Goal: Task Accomplishment & Management: Manage account settings

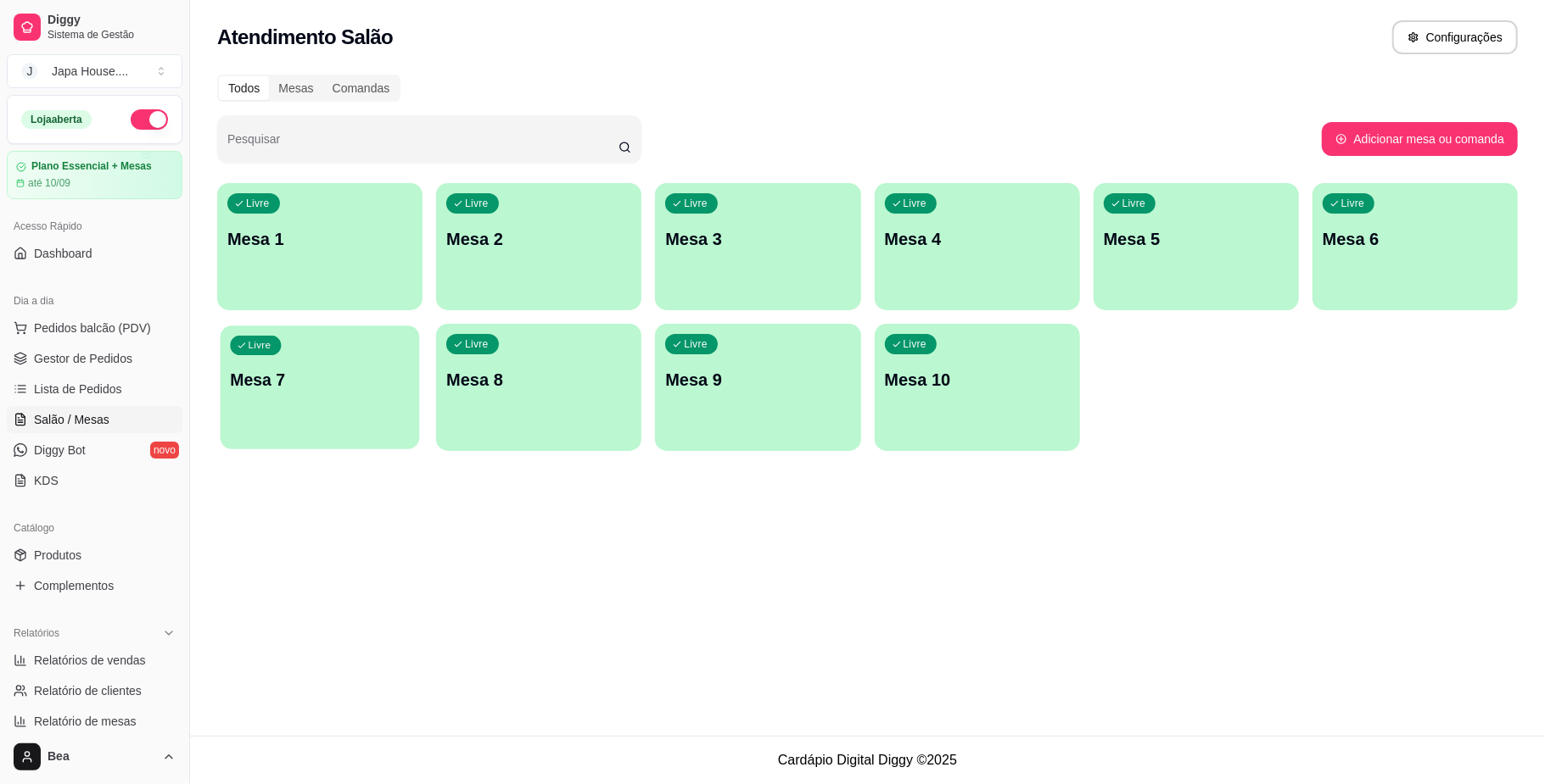
click at [293, 403] on div "Livre Mesa 7" at bounding box center [320, 377] width 200 height 104
click at [947, 376] on p "Mesa 10" at bounding box center [977, 380] width 185 height 24
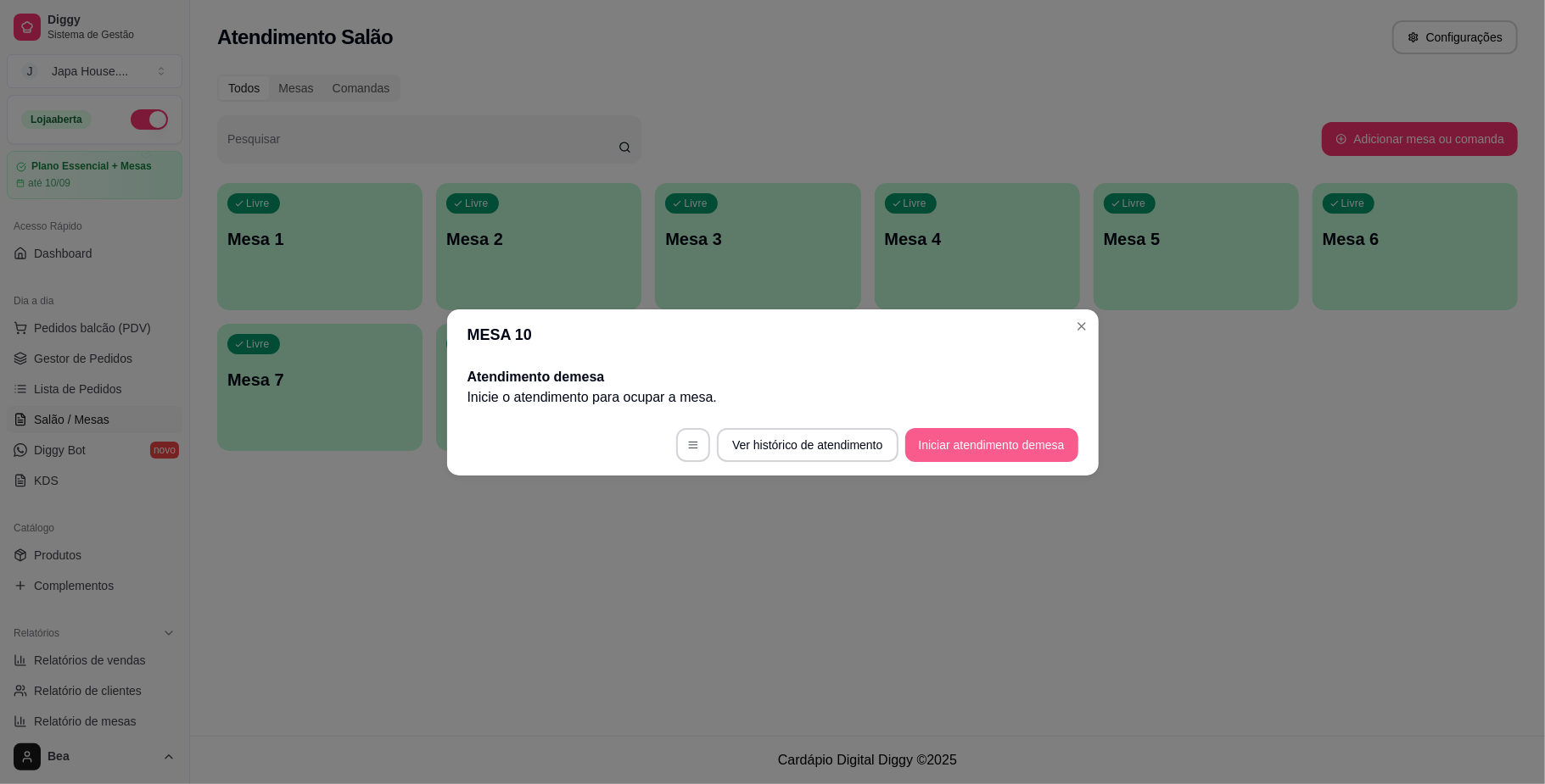
click at [987, 446] on button "Iniciar atendimento de mesa" at bounding box center [991, 445] width 173 height 34
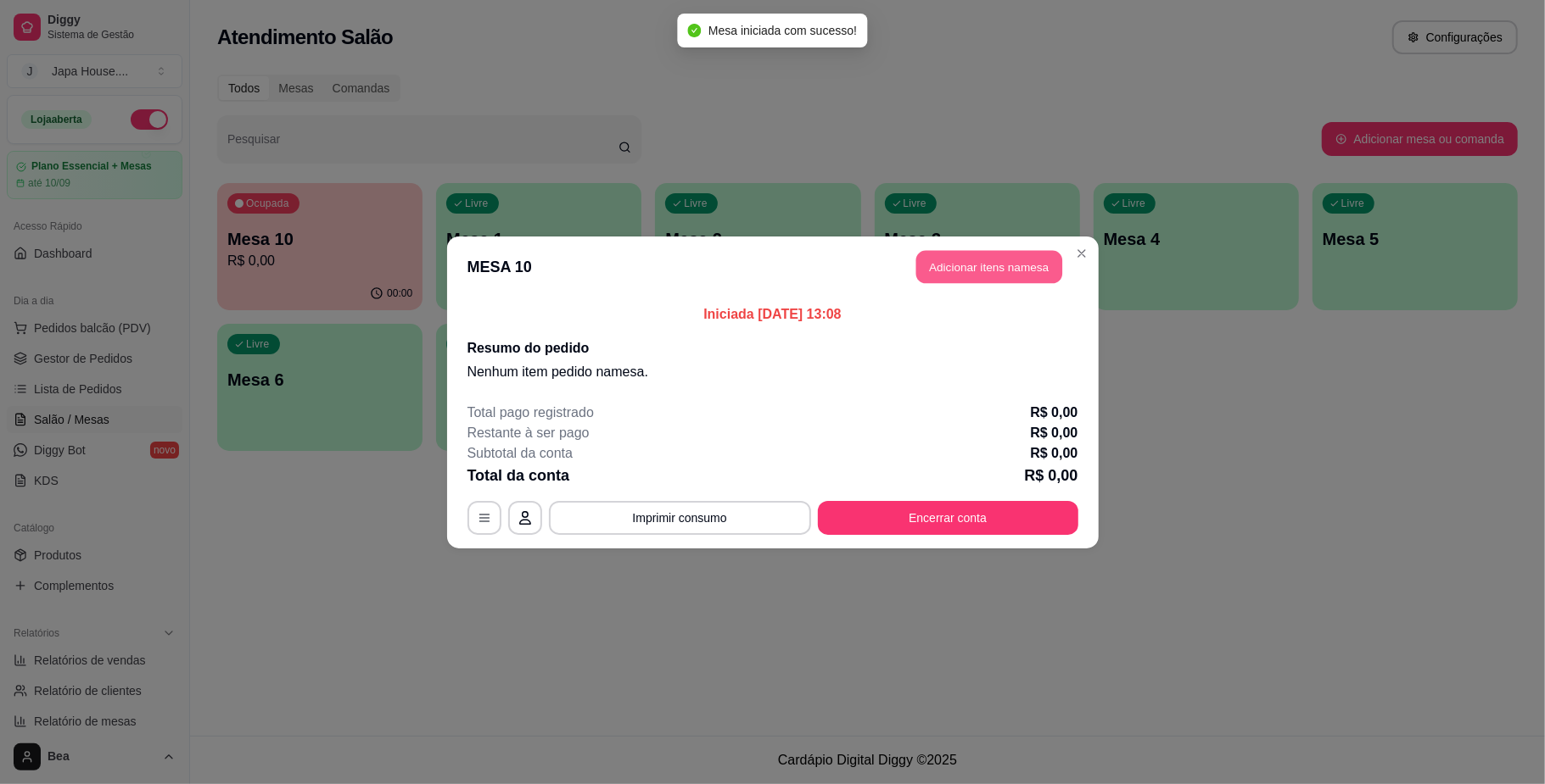
click at [995, 272] on button "Adicionar itens na mesa" at bounding box center [989, 267] width 146 height 33
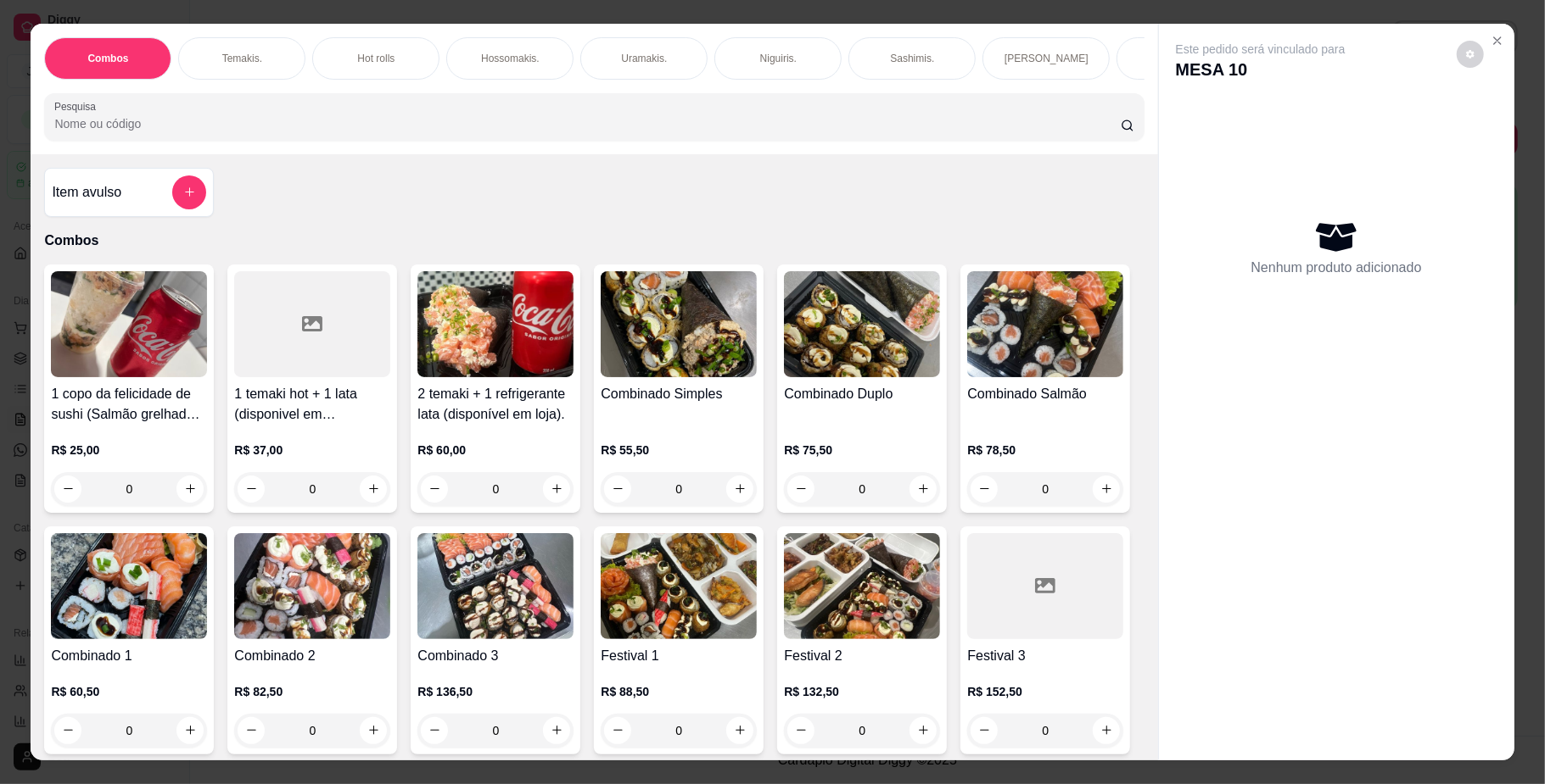
click at [371, 55] on p "Hot rolls" at bounding box center [375, 58] width 37 height 13
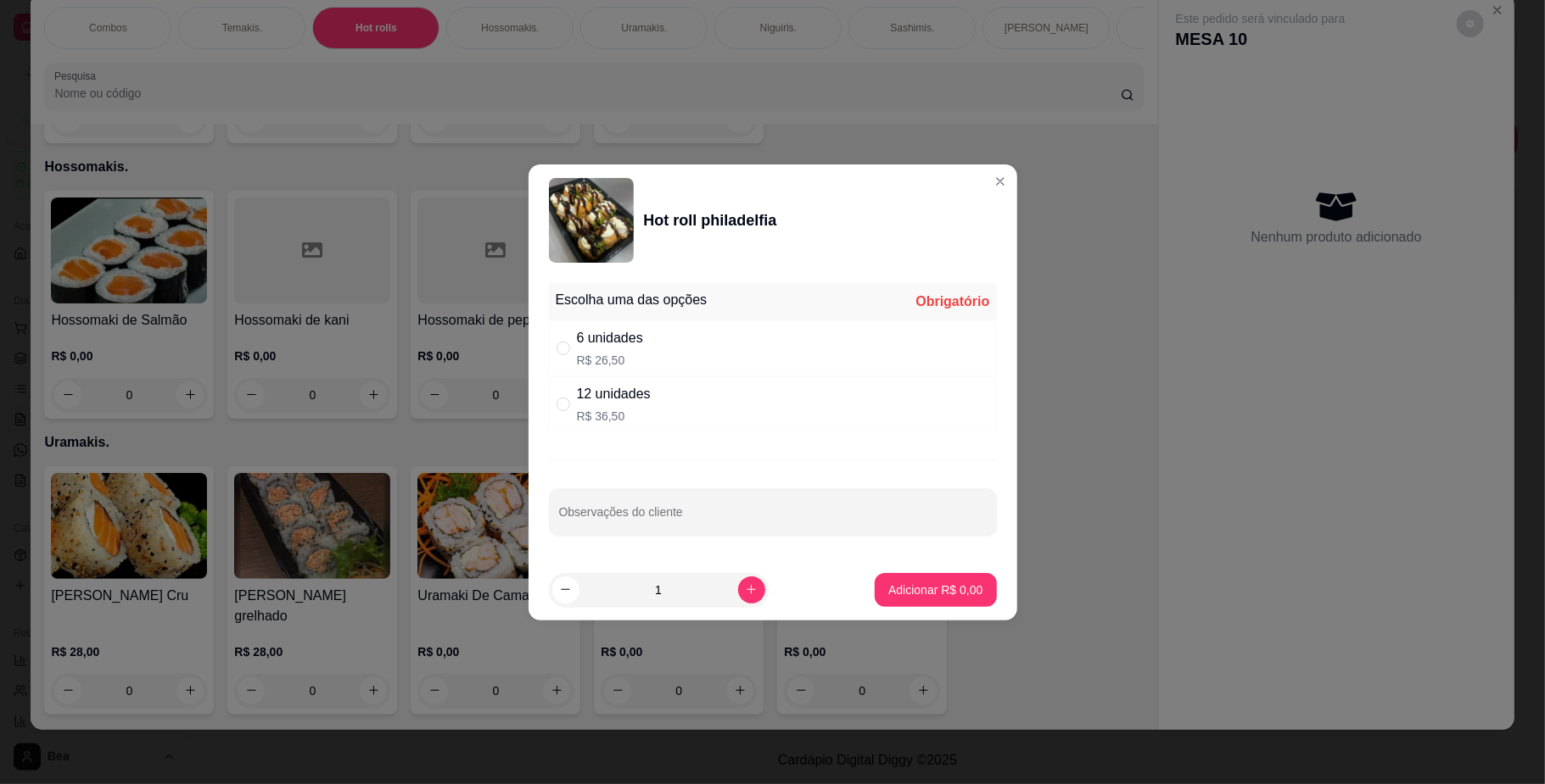
click at [602, 347] on div "6 unidades" at bounding box center [609, 338] width 66 height 20
radio input "true"
click at [915, 591] on p "Adicionar R$ 26,50" at bounding box center [932, 590] width 98 height 16
type input "1"
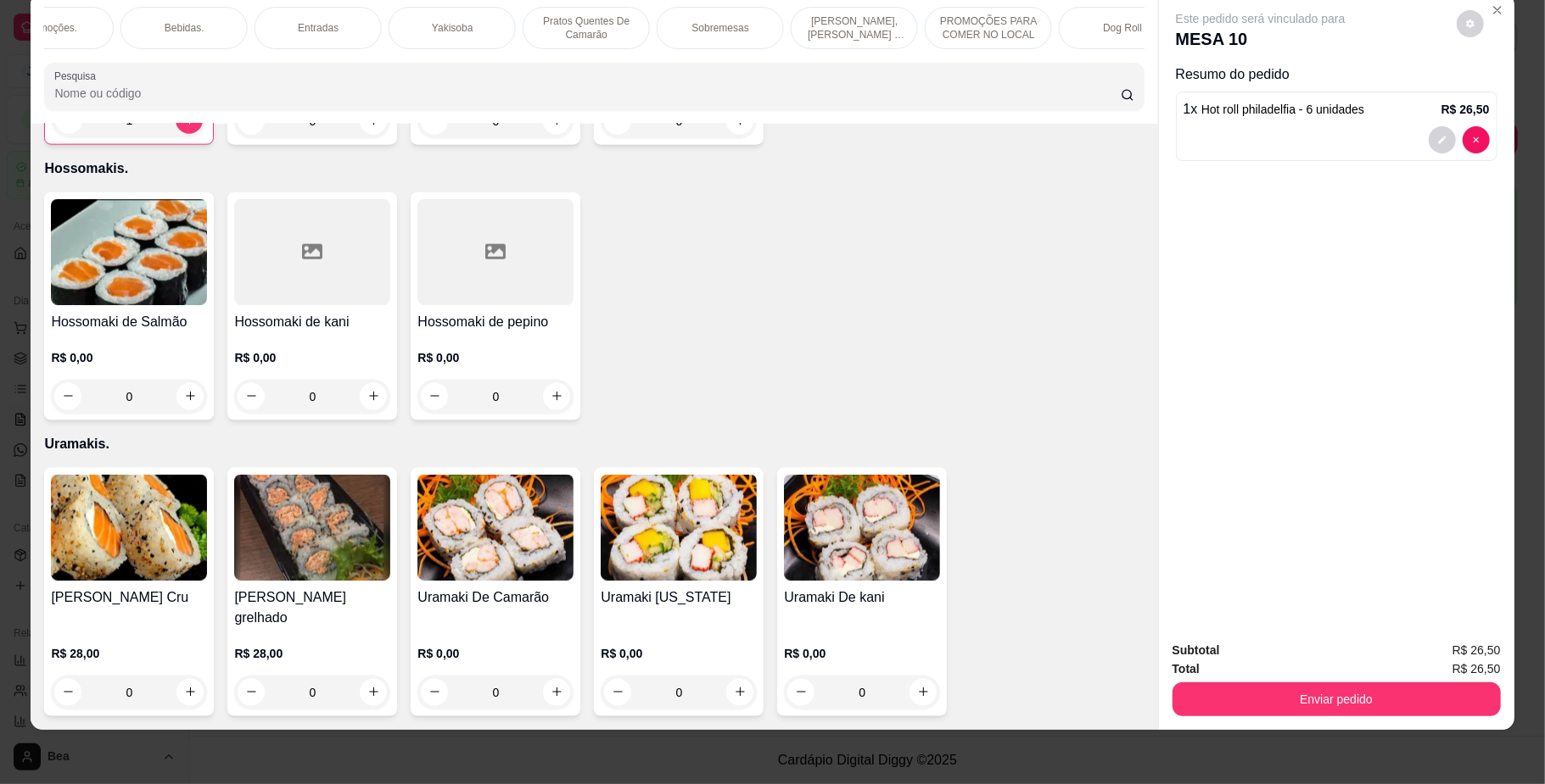
scroll to position [0, 1128]
click at [451, 27] on p "Yakisoba" at bounding box center [454, 27] width 40 height 13
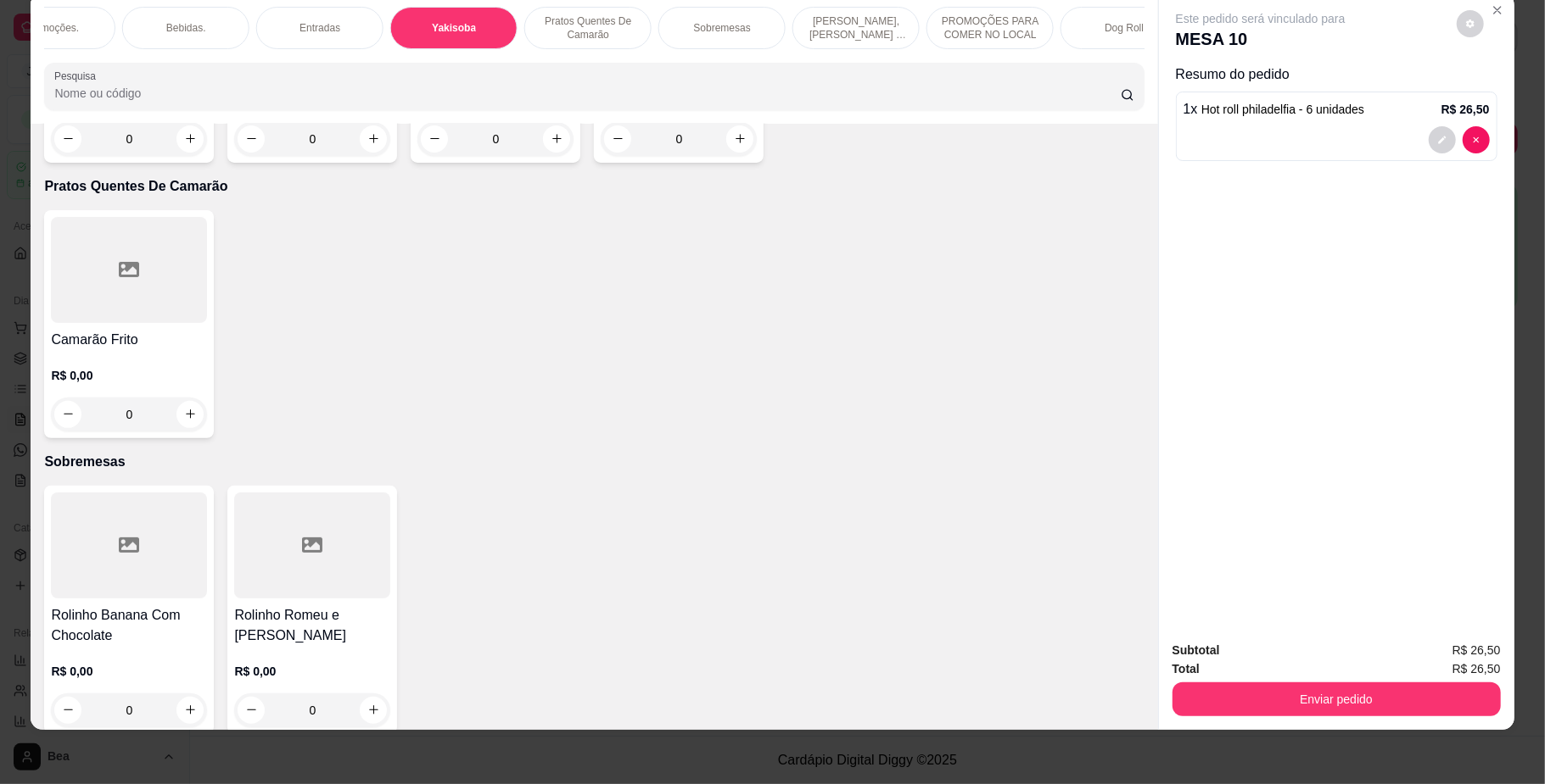
click at [141, 156] on div "R$ 0,00 0" at bounding box center [128, 115] width 156 height 82
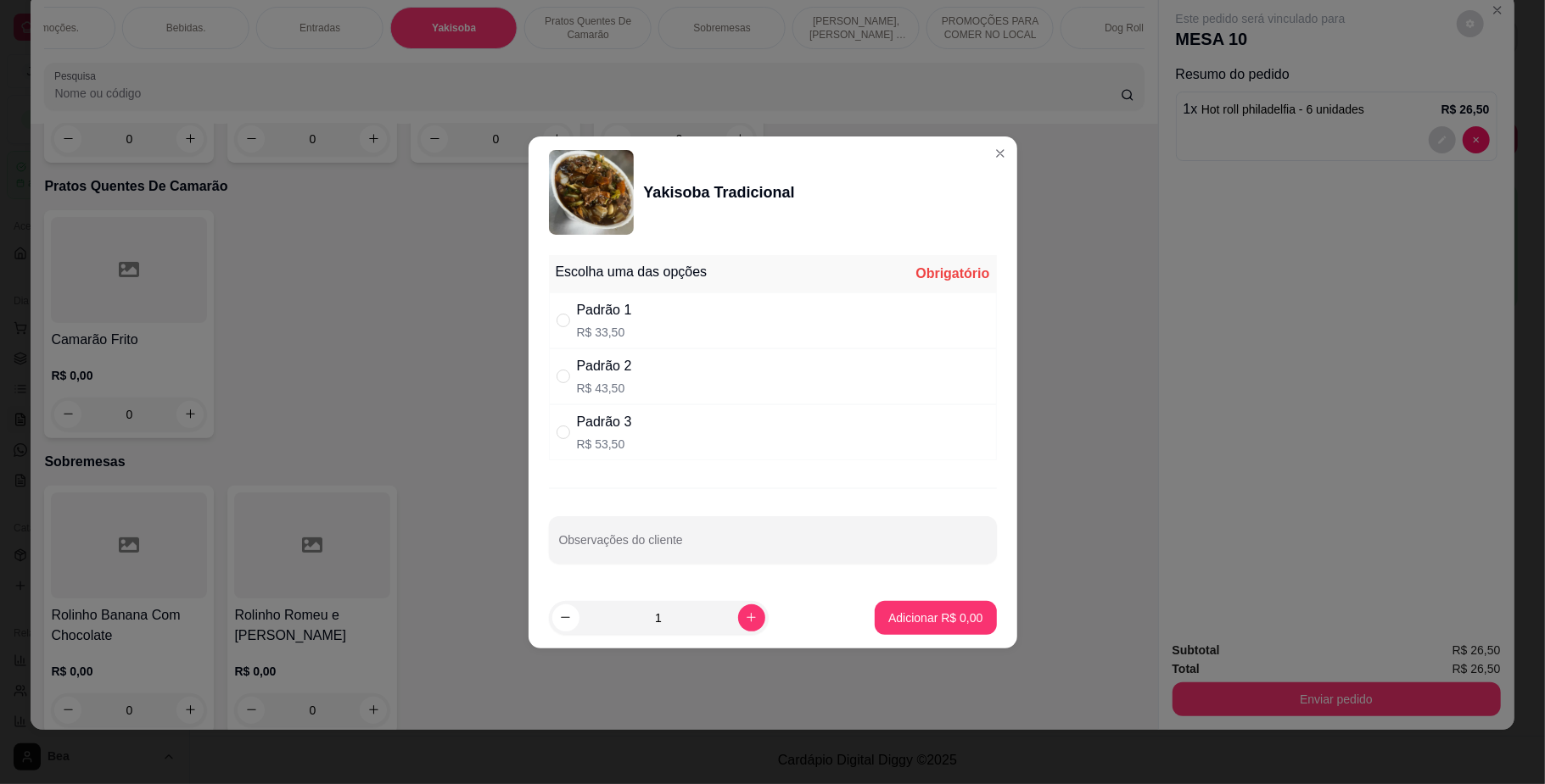
click at [624, 357] on div "Padrão 2" at bounding box center [604, 366] width 55 height 20
radio input "true"
click at [913, 617] on p "Adicionar R$ 43,50" at bounding box center [932, 618] width 98 height 16
type input "1"
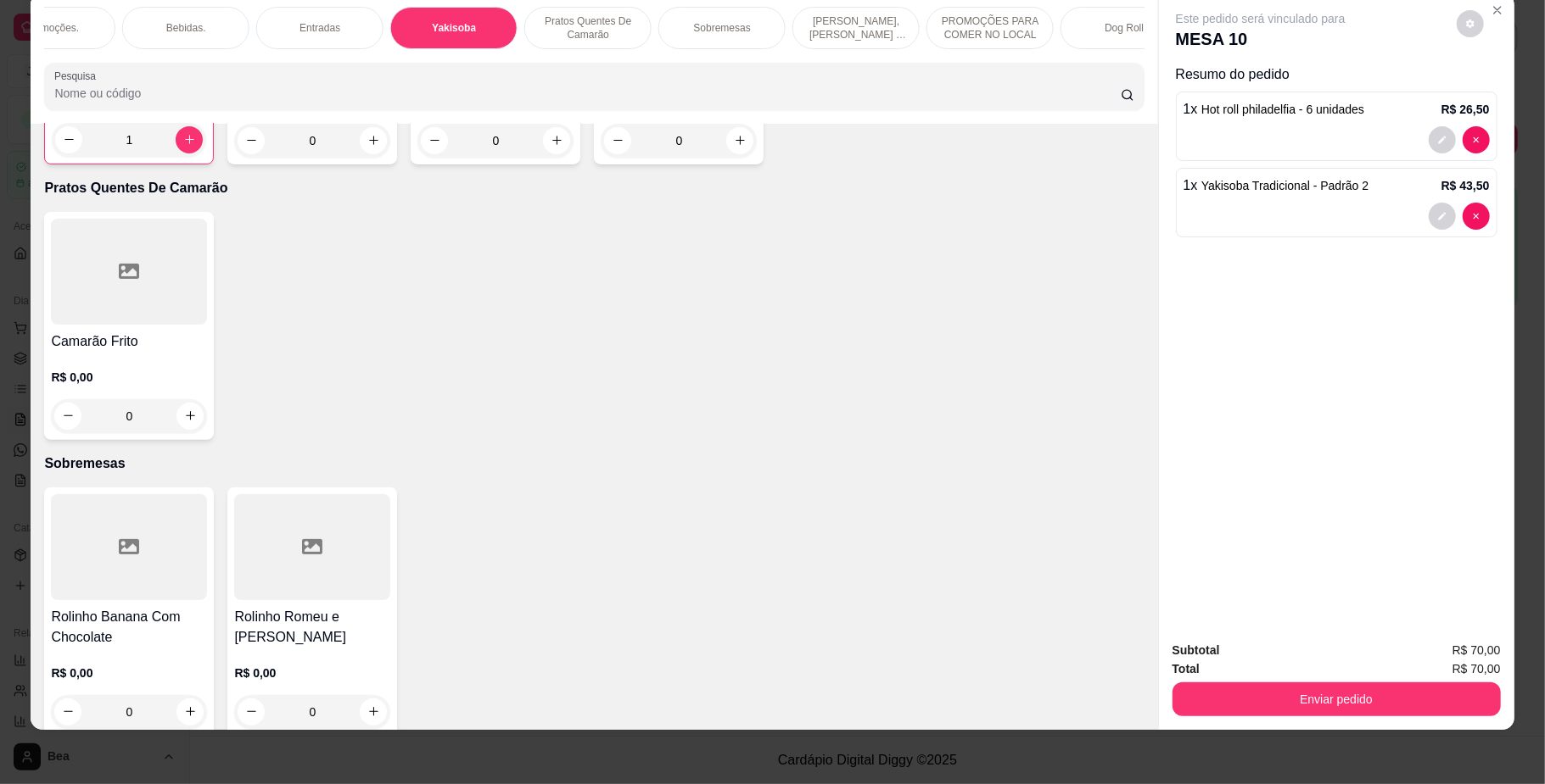
click at [200, 22] on div "Bebidas." at bounding box center [186, 28] width 128 height 42
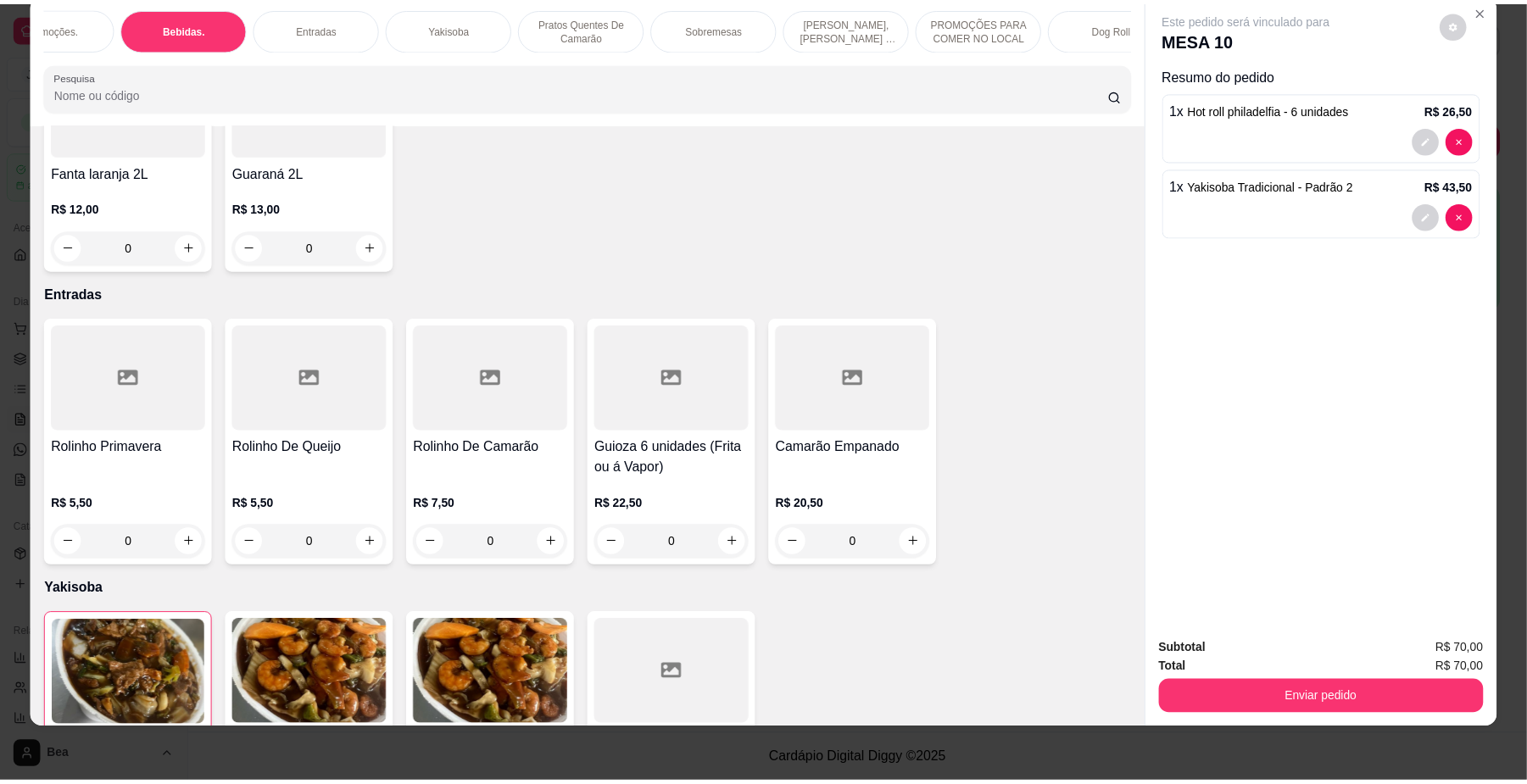
scroll to position [4080, 0]
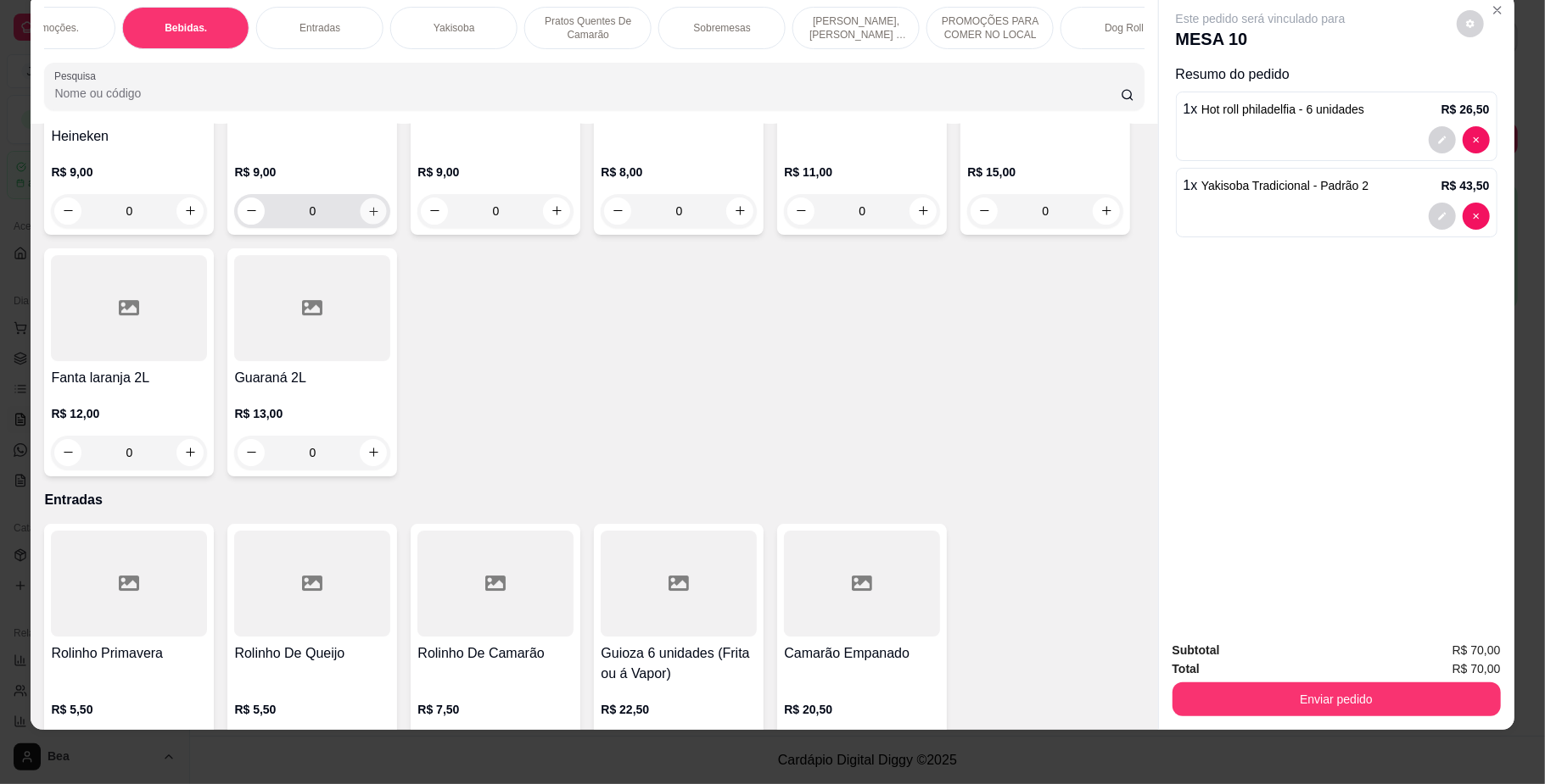
click at [387, 224] on button "increase-product-quantity" at bounding box center [374, 211] width 26 height 26
type input "1"
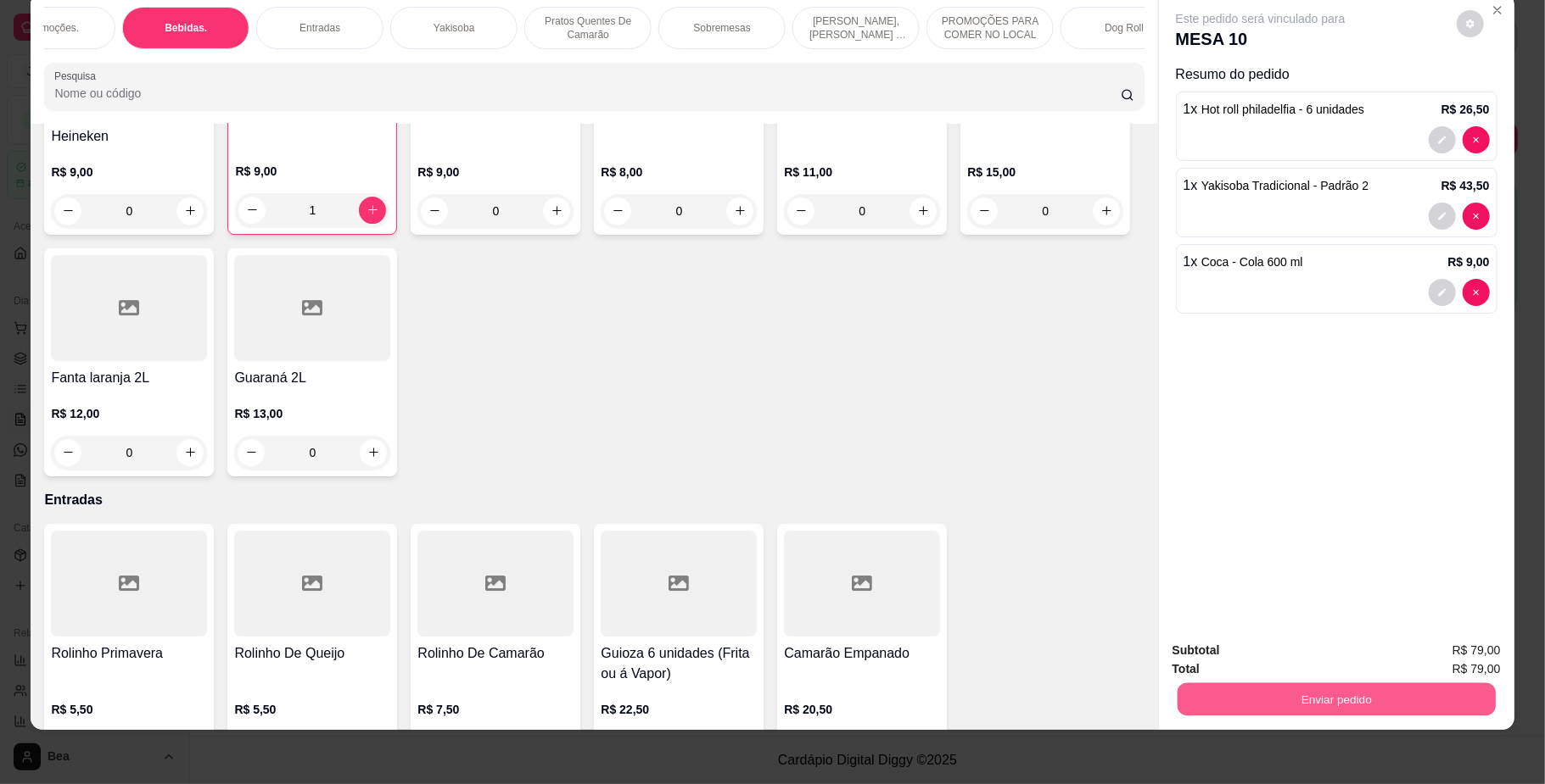
click at [1249, 686] on button "Enviar pedido" at bounding box center [1336, 700] width 318 height 33
click at [1249, 662] on button "Não registrar e enviar pedido" at bounding box center [1278, 658] width 171 height 32
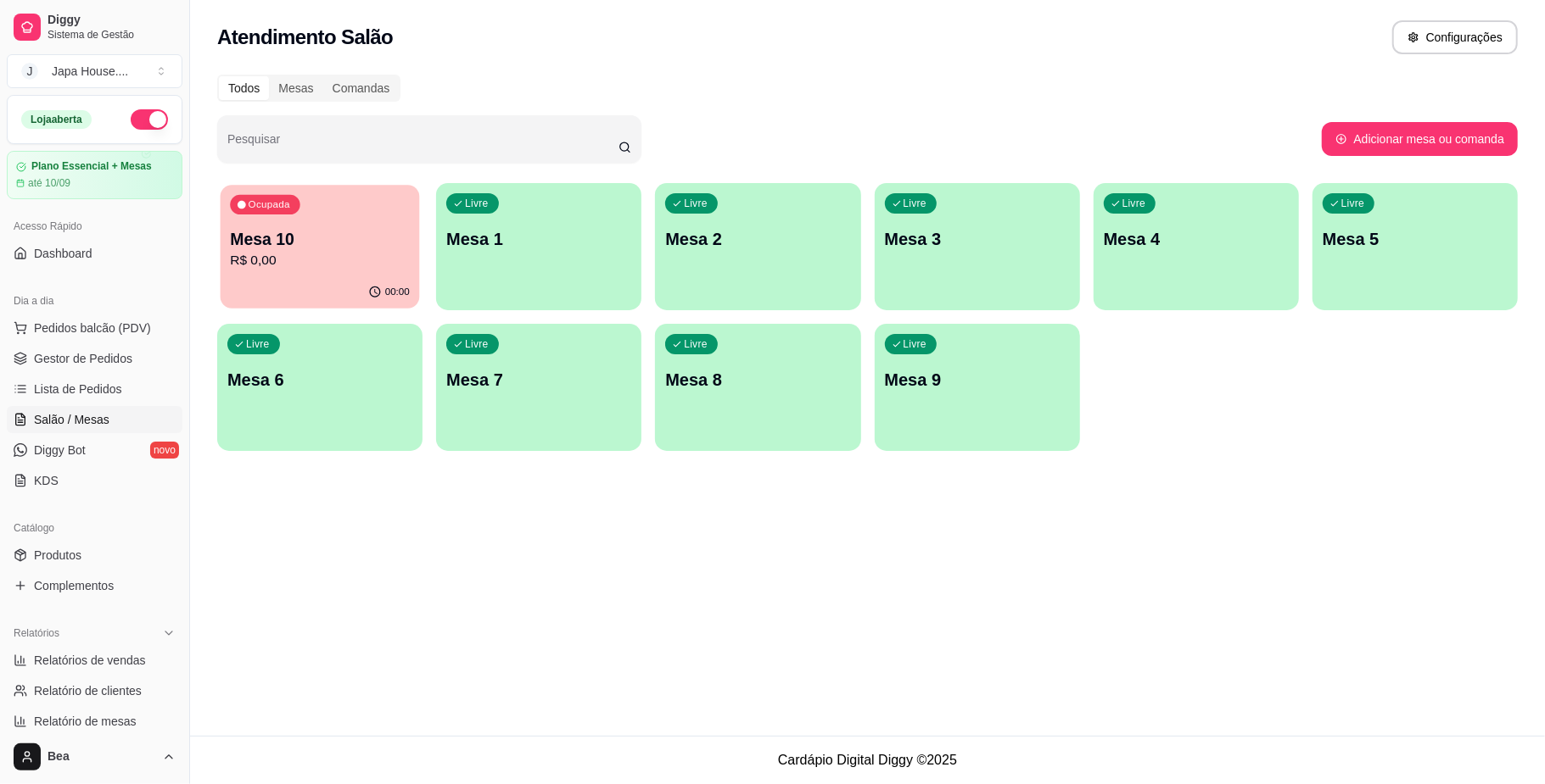
click at [351, 231] on p "Mesa 10" at bounding box center [319, 239] width 179 height 23
click at [317, 230] on p "Mesa 10" at bounding box center [319, 239] width 179 height 23
click at [108, 360] on span "Gestor de Pedidos" at bounding box center [84, 358] width 98 height 17
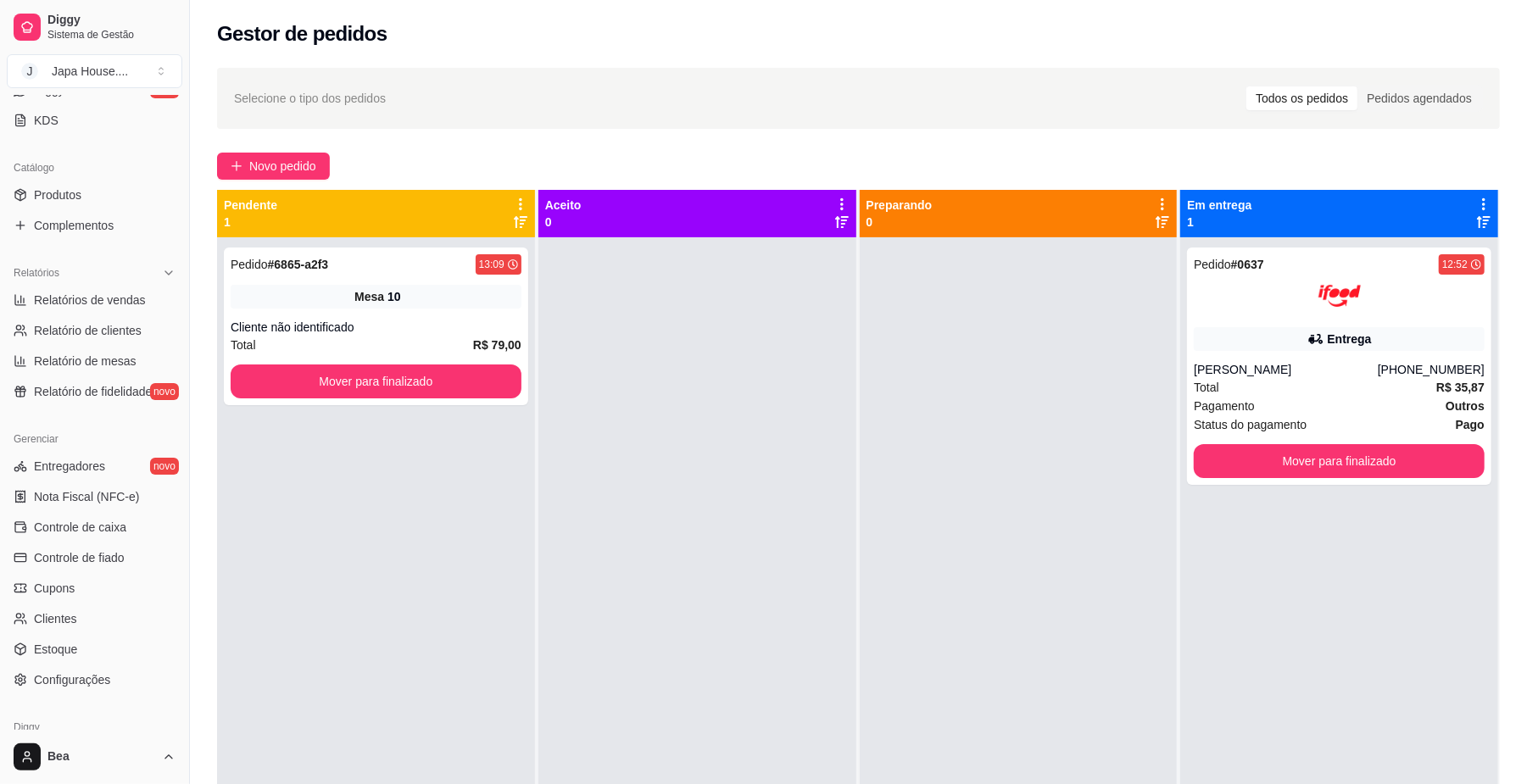
scroll to position [332, 0]
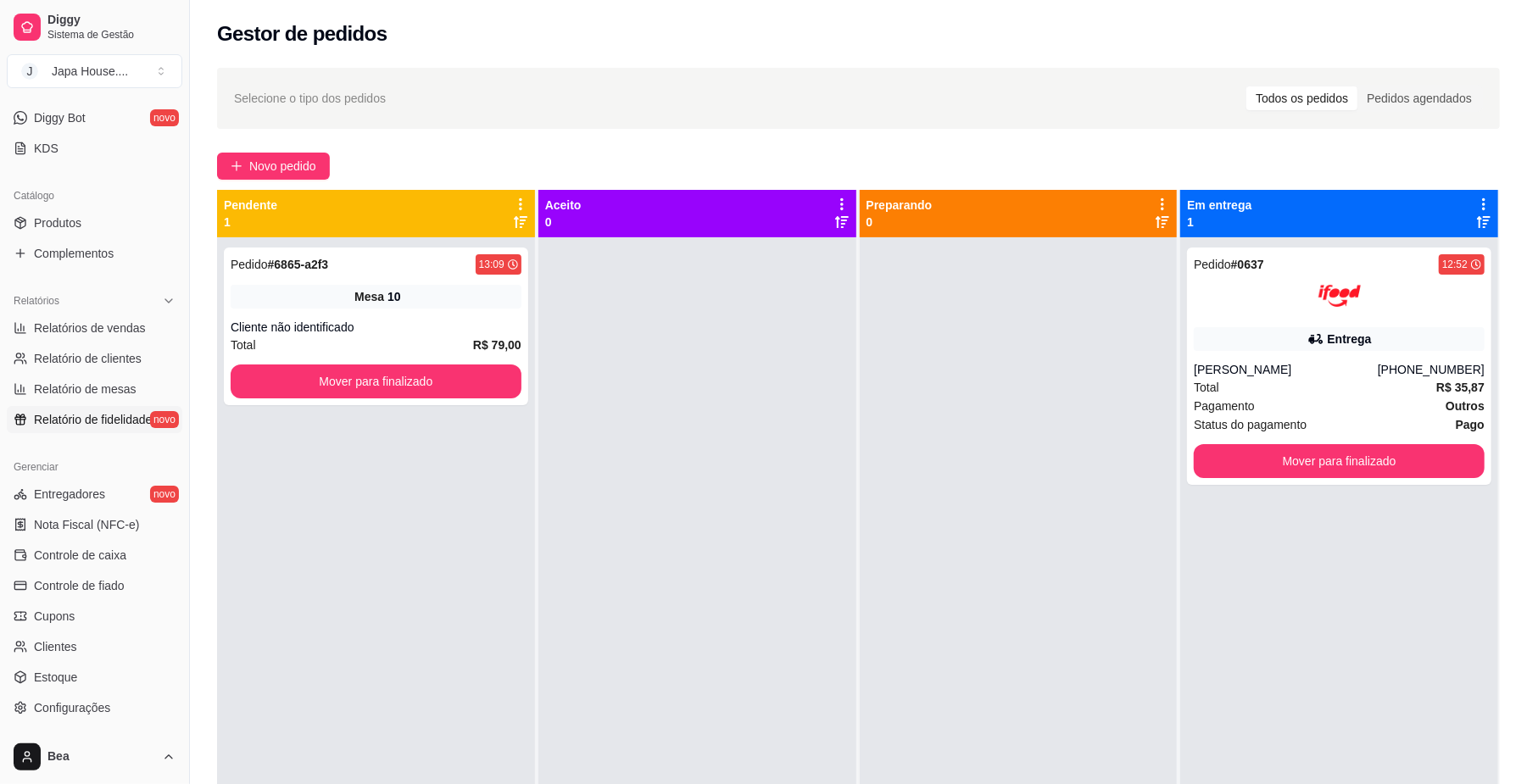
click at [98, 424] on span "Relatório de fidelidade" at bounding box center [93, 419] width 118 height 17
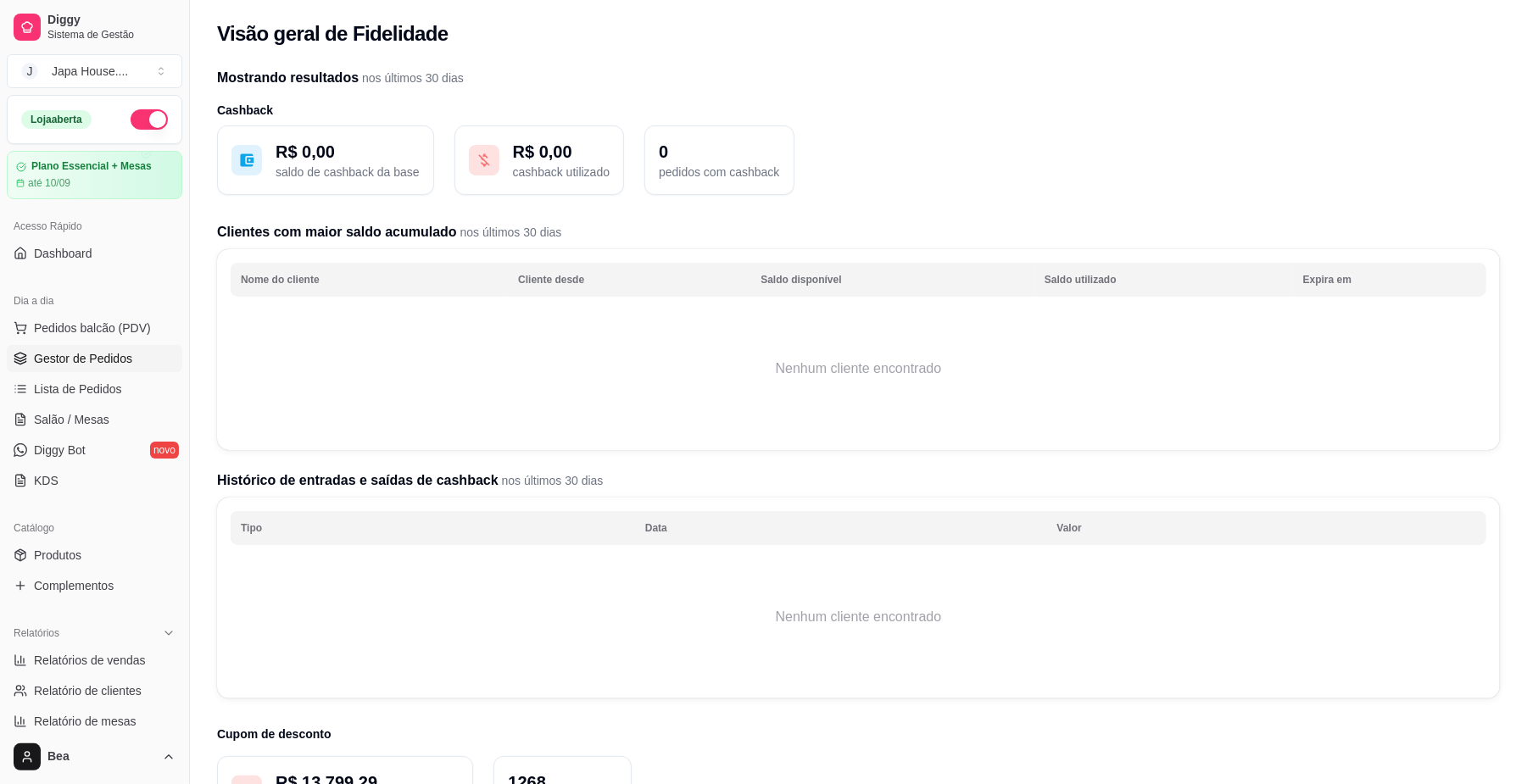
click at [132, 352] on link "Gestor de Pedidos" at bounding box center [95, 359] width 176 height 27
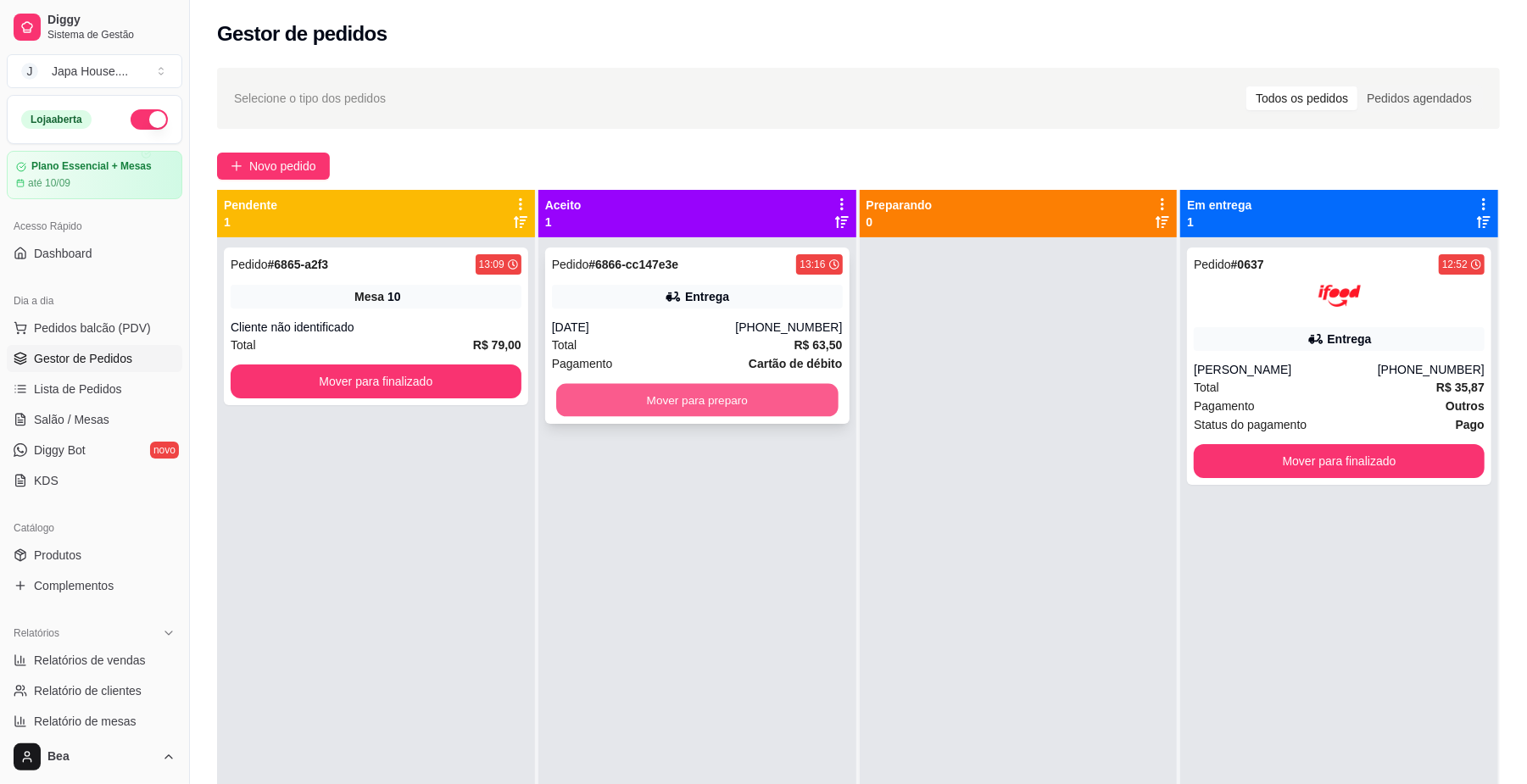
click at [665, 400] on button "Mover para preparo" at bounding box center [697, 401] width 281 height 33
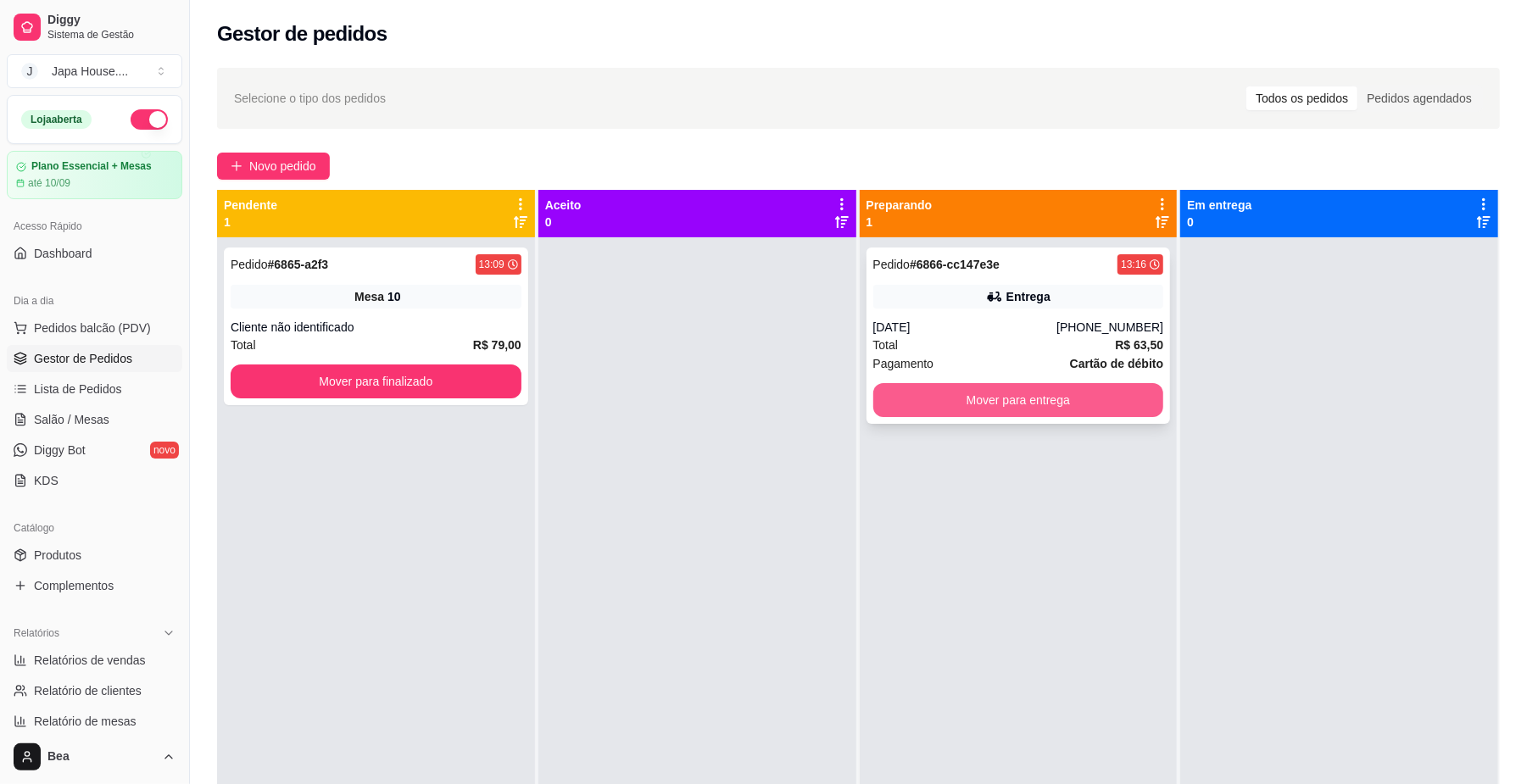
click at [936, 402] on button "Mover para entrega" at bounding box center [1019, 400] width 291 height 34
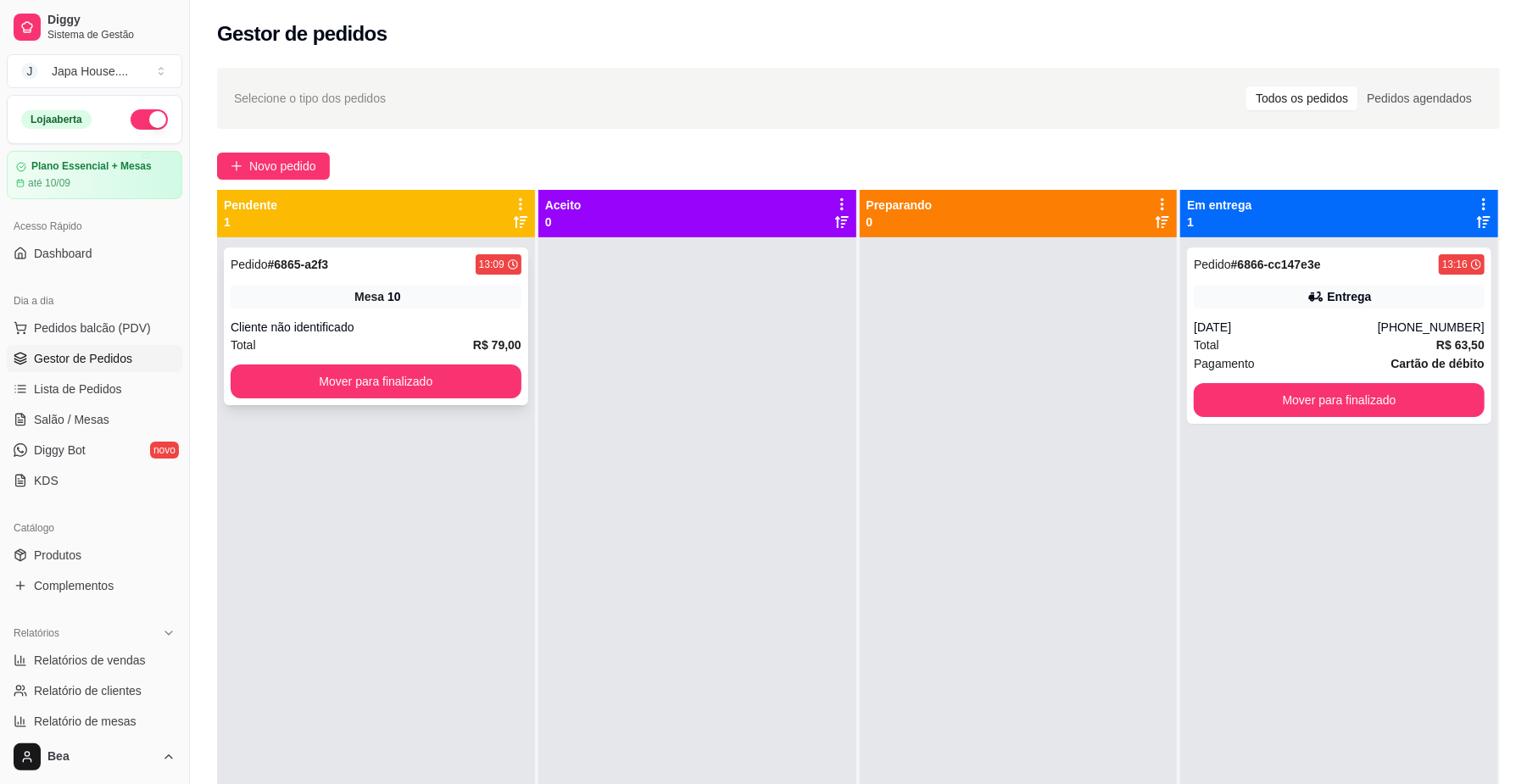
click at [360, 316] on div "Pedido # 6865-a2f3 13:09 Mesa 10 Cliente não identificado Total R$ 79,00 Mover …" at bounding box center [376, 326] width 304 height 157
click at [105, 418] on span "Salão / Mesas" at bounding box center [72, 419] width 76 height 17
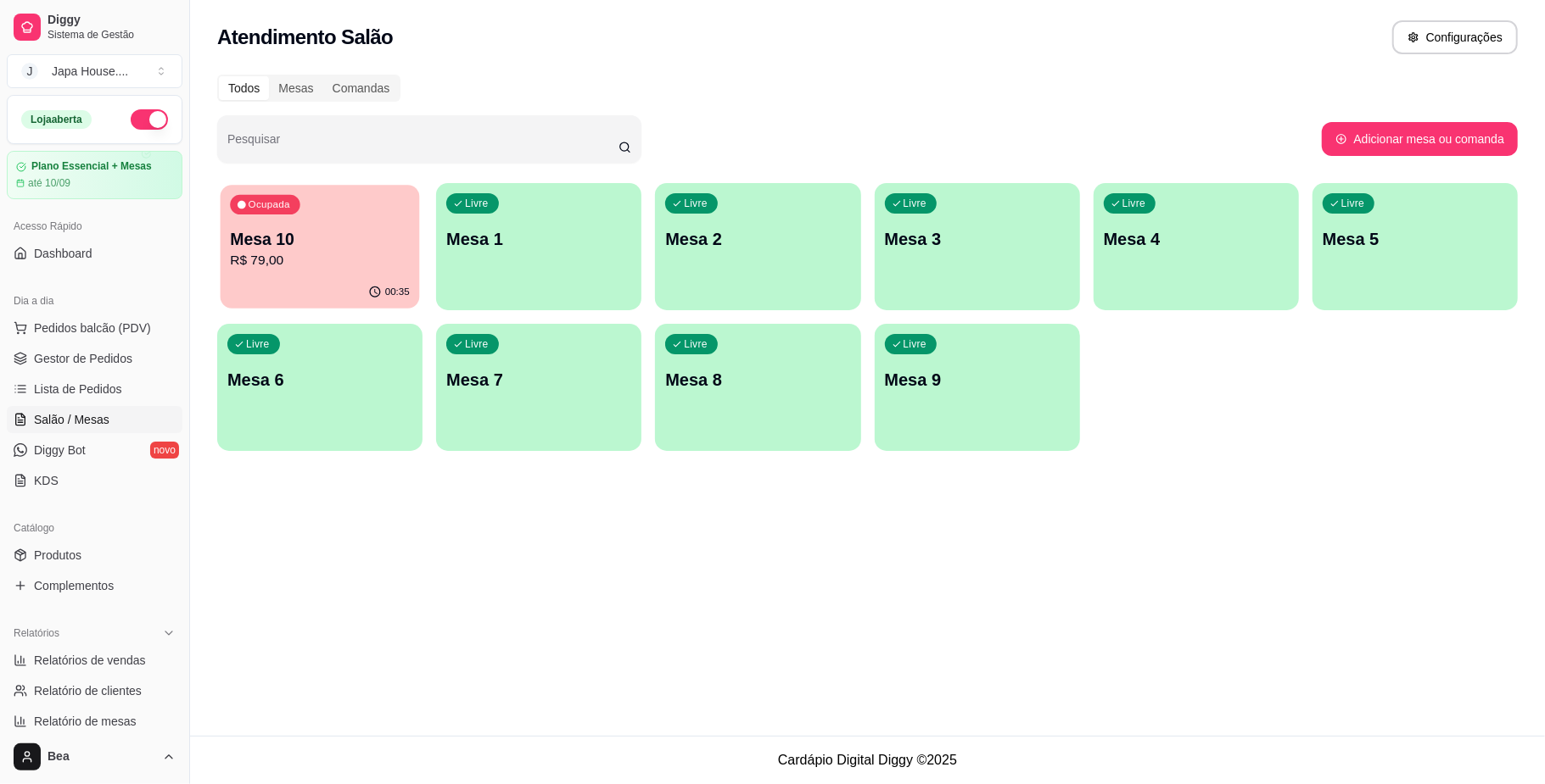
click at [365, 282] on div "00:35" at bounding box center [320, 292] width 200 height 33
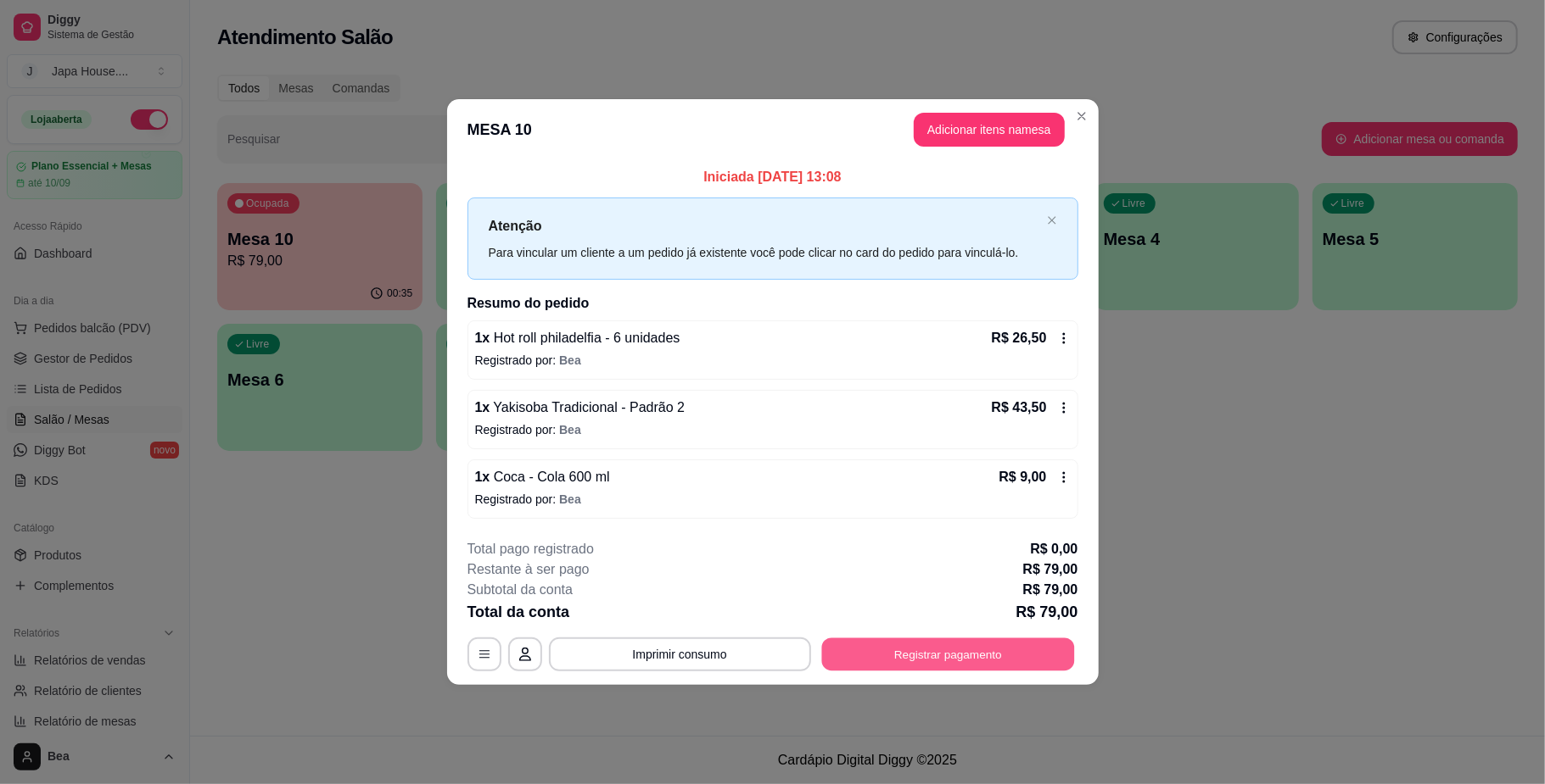
click at [1024, 652] on button "Registrar pagamento" at bounding box center [947, 655] width 252 height 33
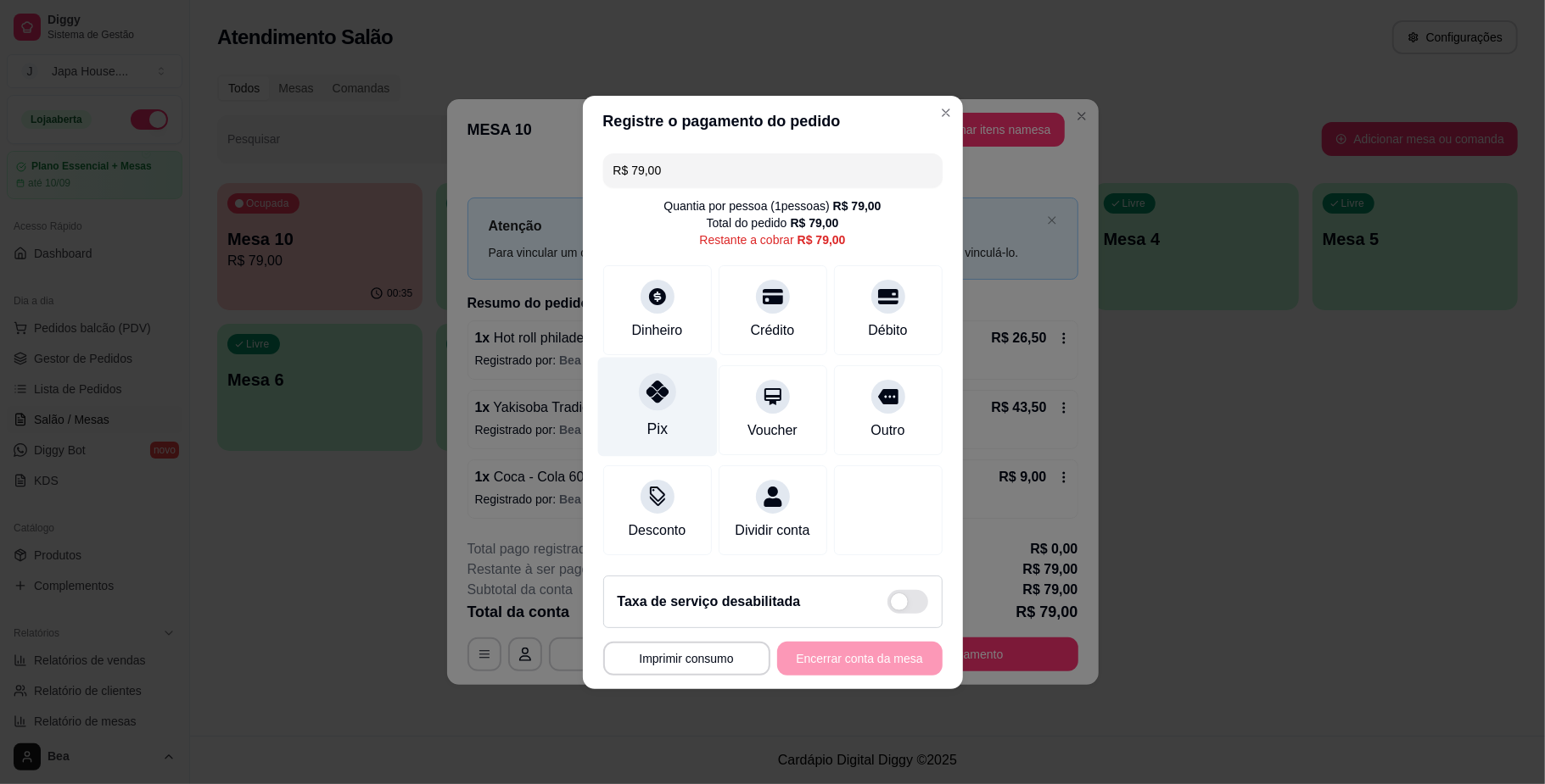
click at [666, 395] on div at bounding box center [657, 391] width 37 height 37
type input "R$ 0,00"
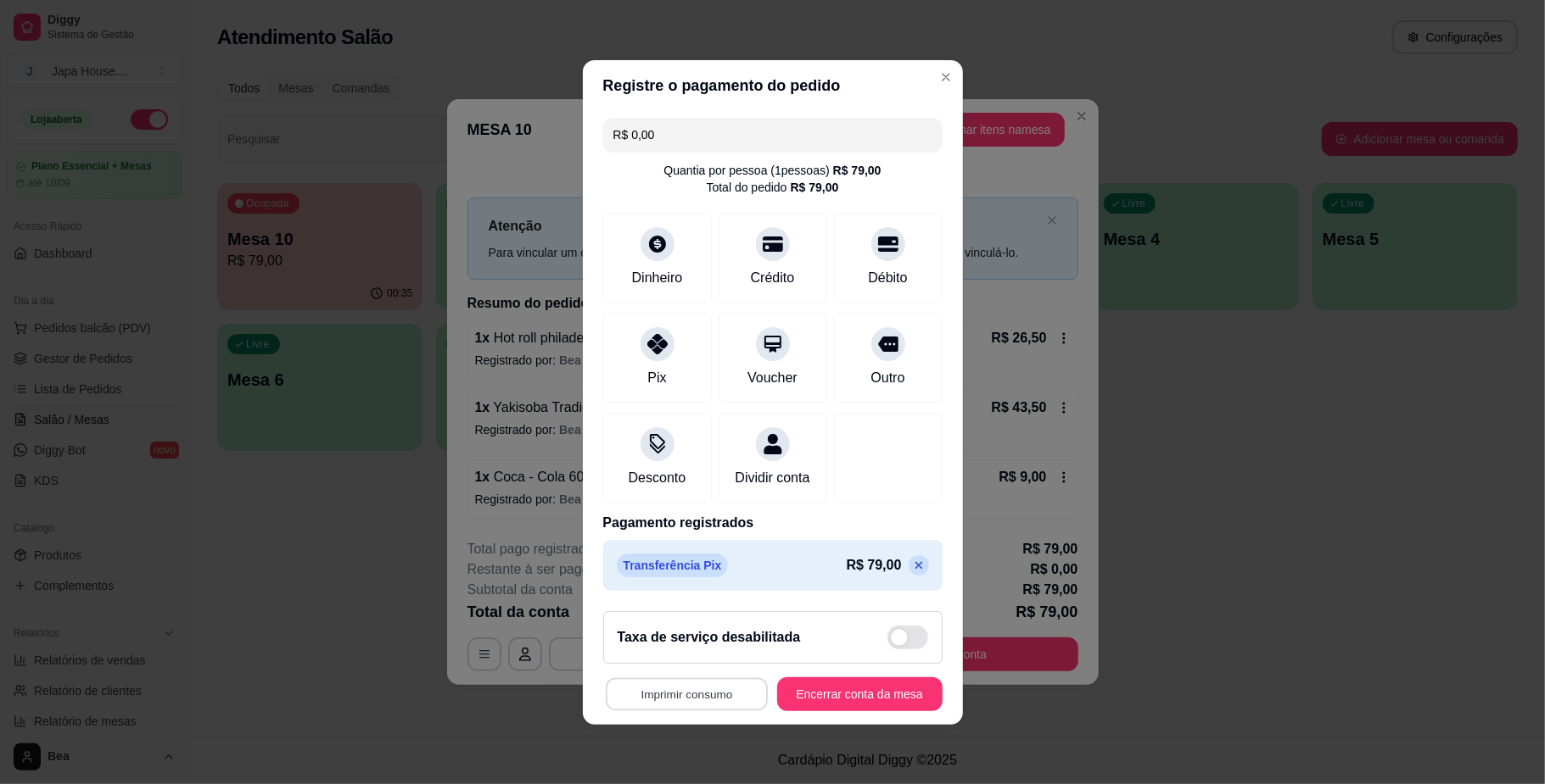
click at [656, 710] on button "Imprimir consumo" at bounding box center [686, 694] width 162 height 33
click at [656, 657] on button "IMPRESSORA" at bounding box center [678, 666] width 119 height 26
click at [623, 371] on div "Pix" at bounding box center [657, 353] width 120 height 99
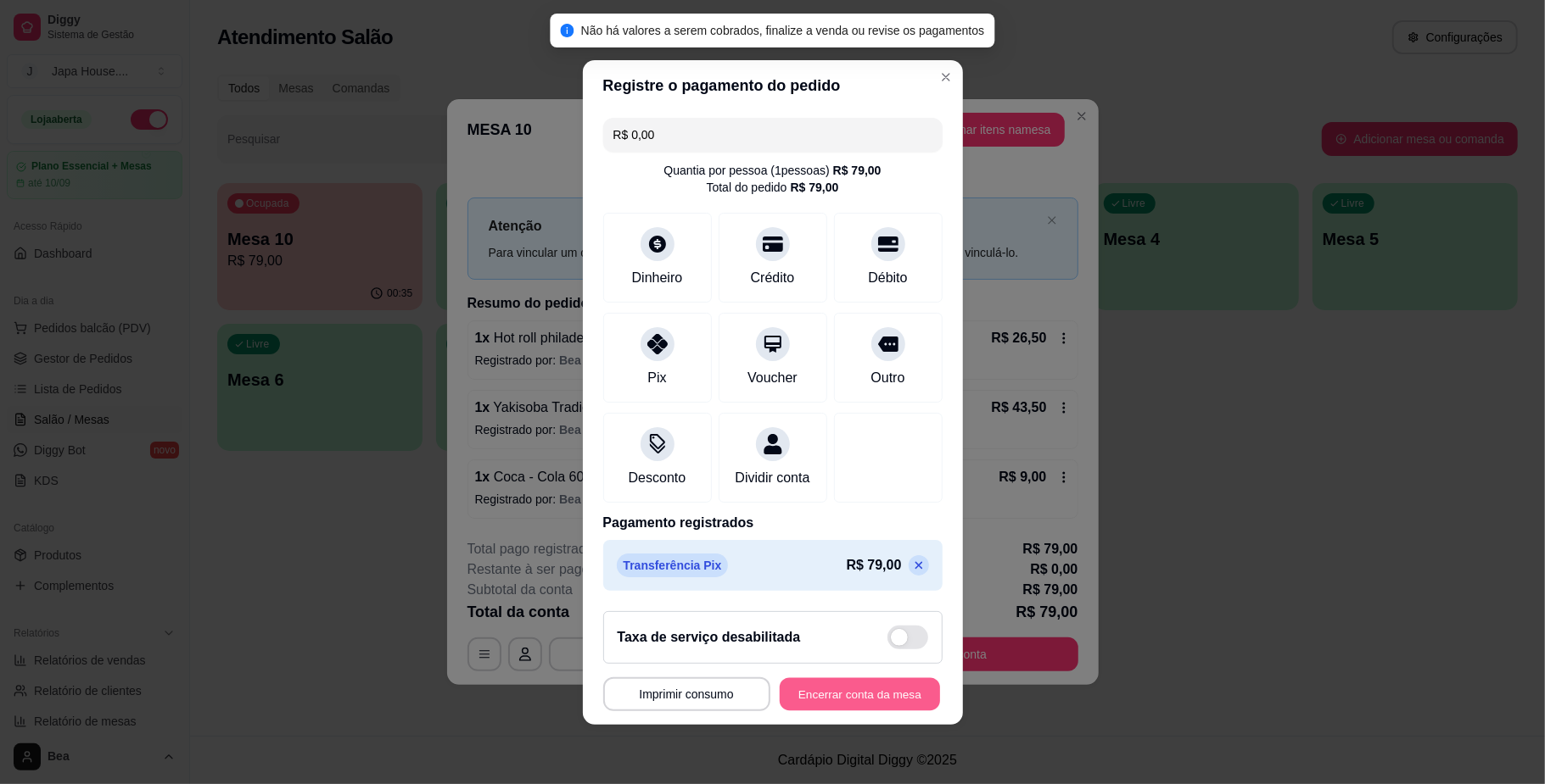
click at [878, 693] on button "Encerrar conta da mesa" at bounding box center [859, 694] width 160 height 33
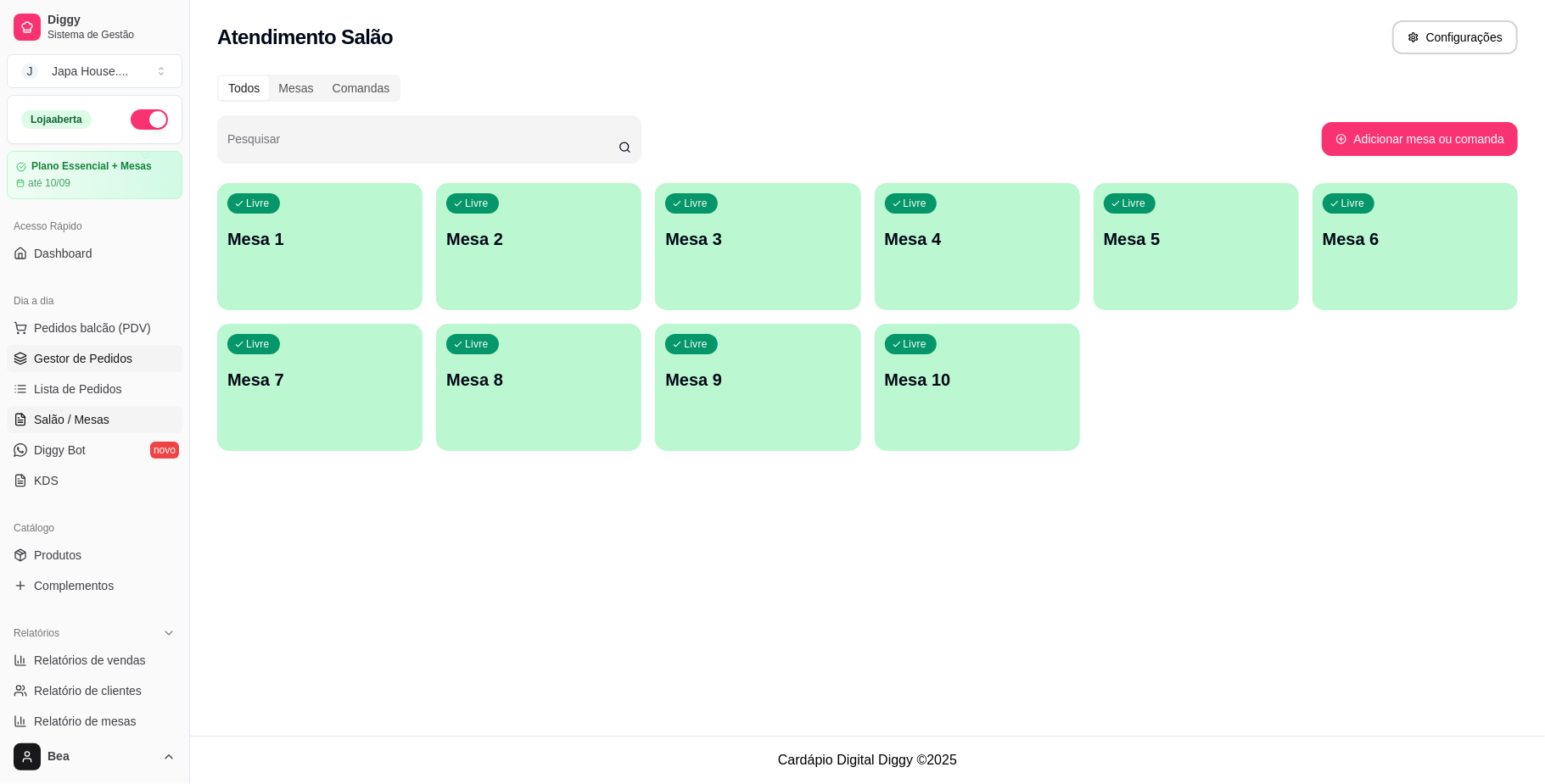
click at [69, 352] on span "Gestor de Pedidos" at bounding box center [84, 358] width 98 height 17
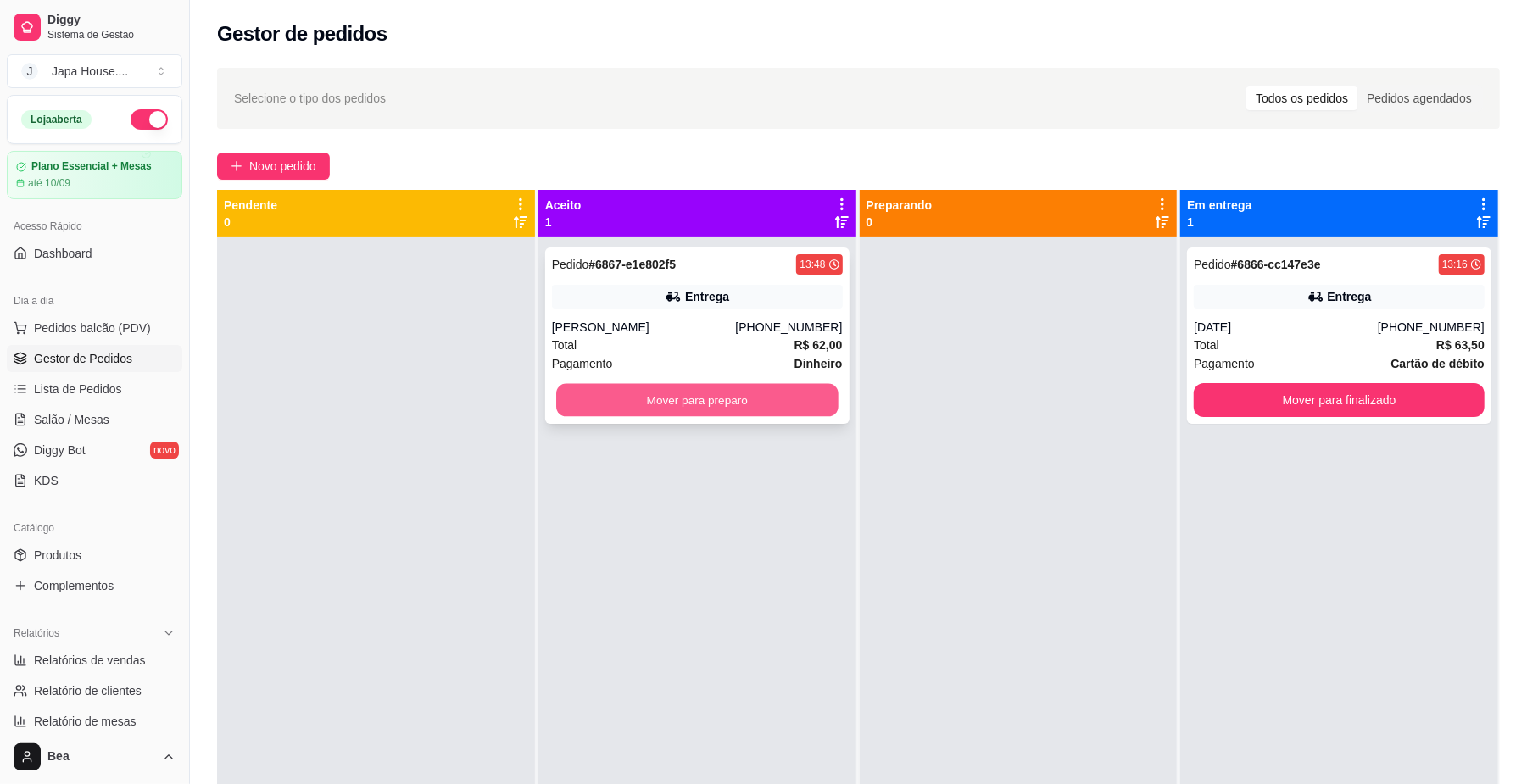
click at [645, 410] on button "Mover para preparo" at bounding box center [697, 401] width 281 height 33
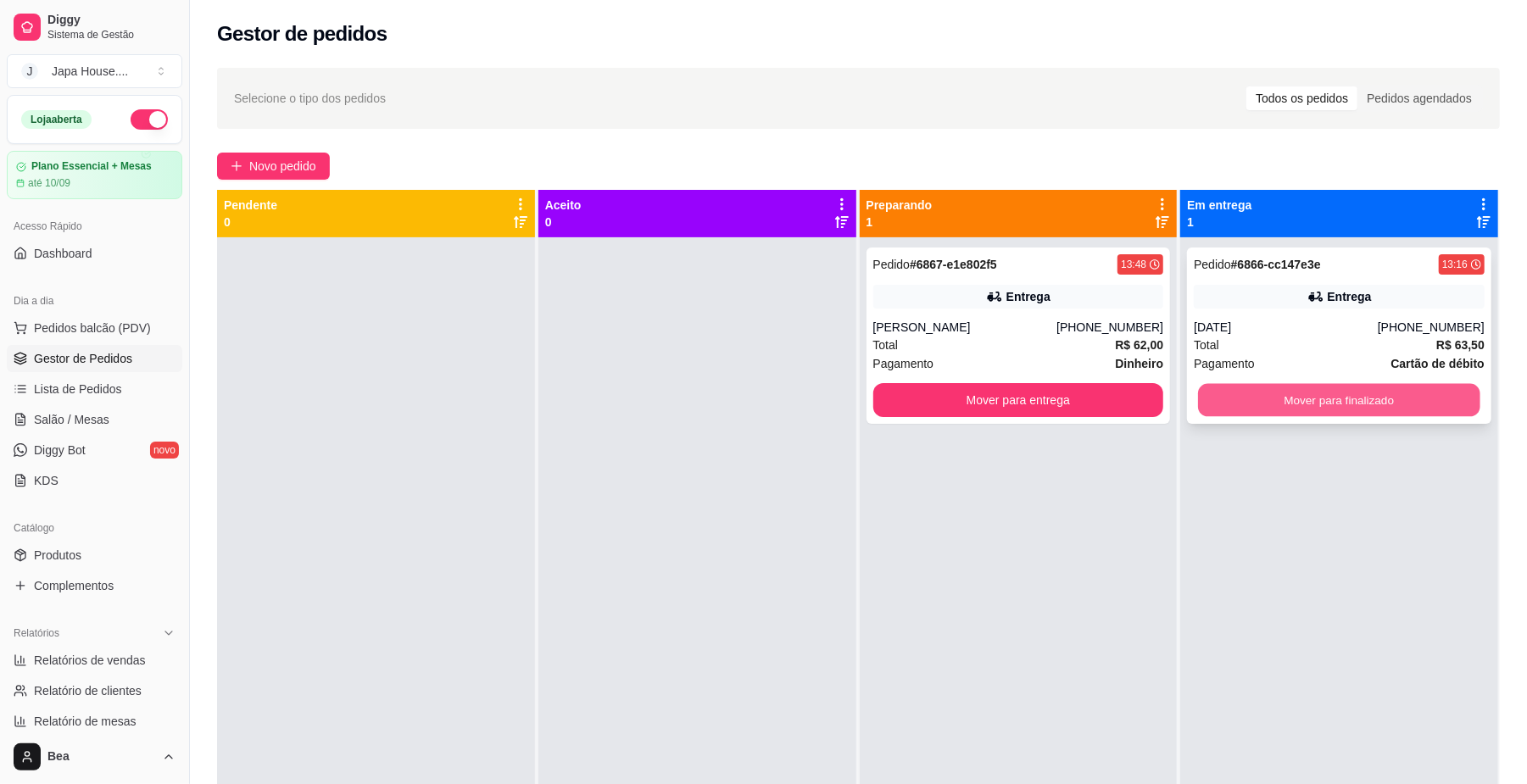
click at [1260, 411] on button "Mover para finalizado" at bounding box center [1339, 401] width 281 height 33
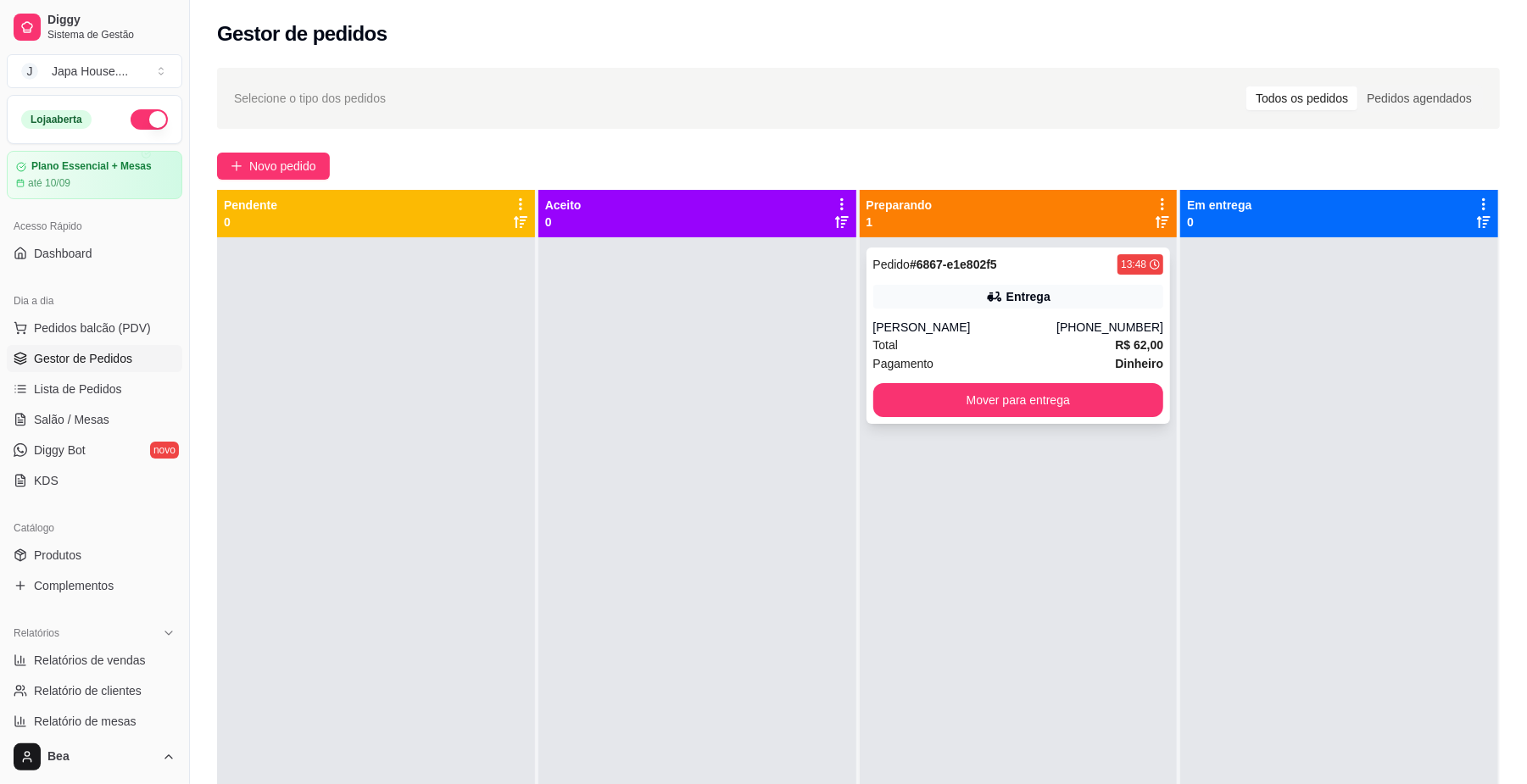
click at [1015, 321] on div "[PERSON_NAME]" at bounding box center [965, 327] width 184 height 17
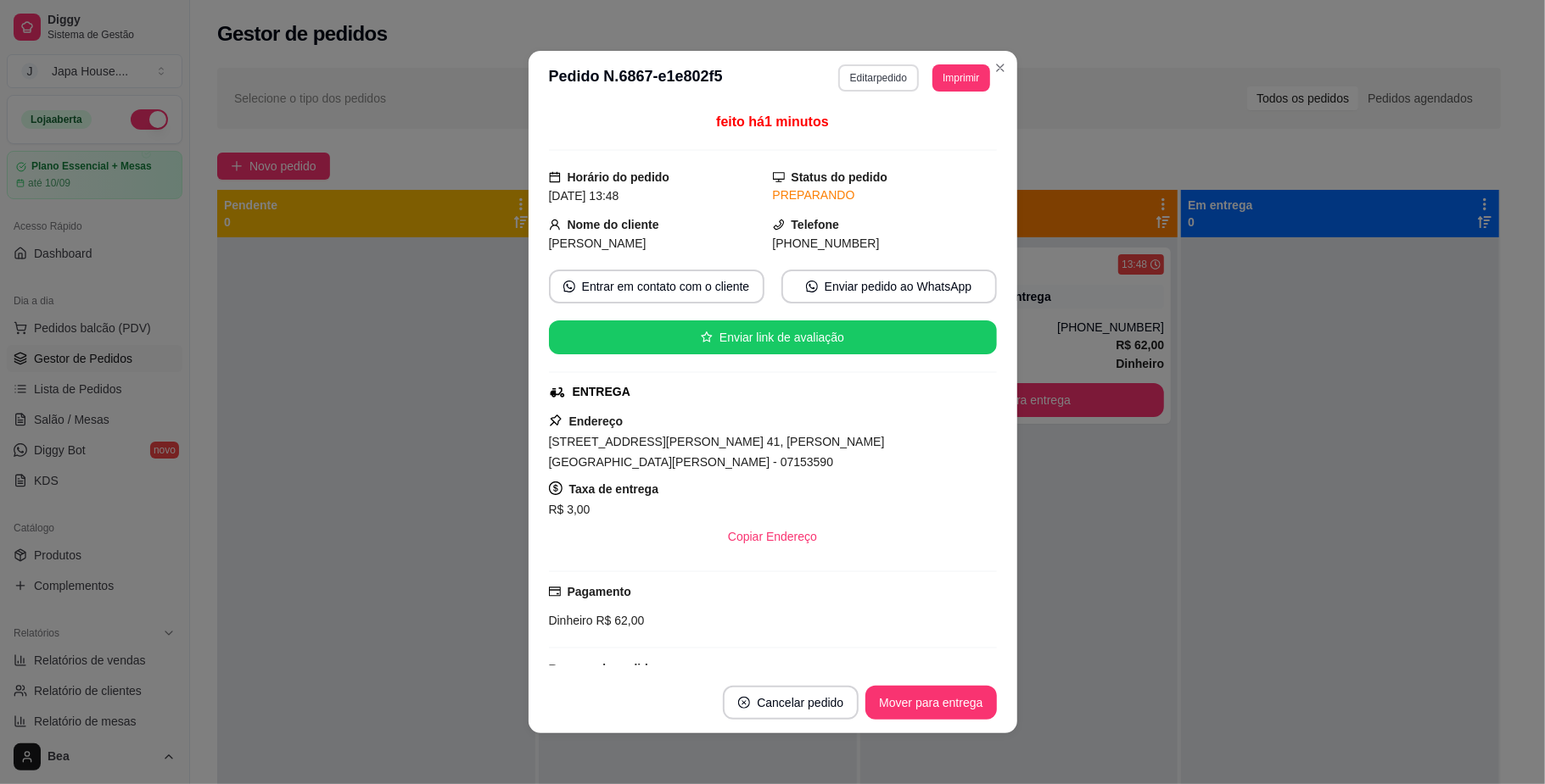
click at [873, 68] on button "Editar pedido" at bounding box center [878, 77] width 81 height 27
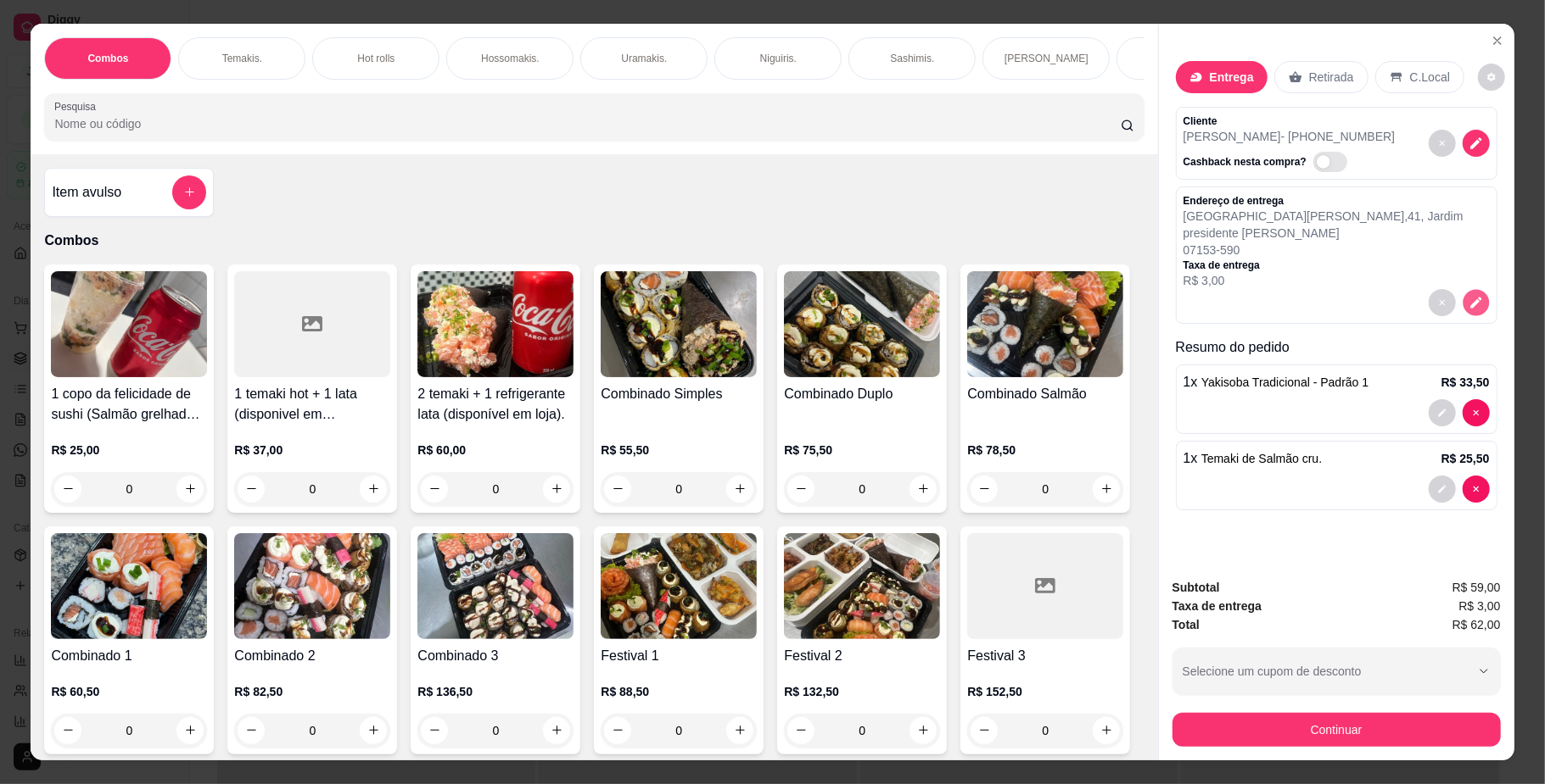
click at [1468, 307] on icon "decrease-product-quantity" at bounding box center [1476, 302] width 14 height 14
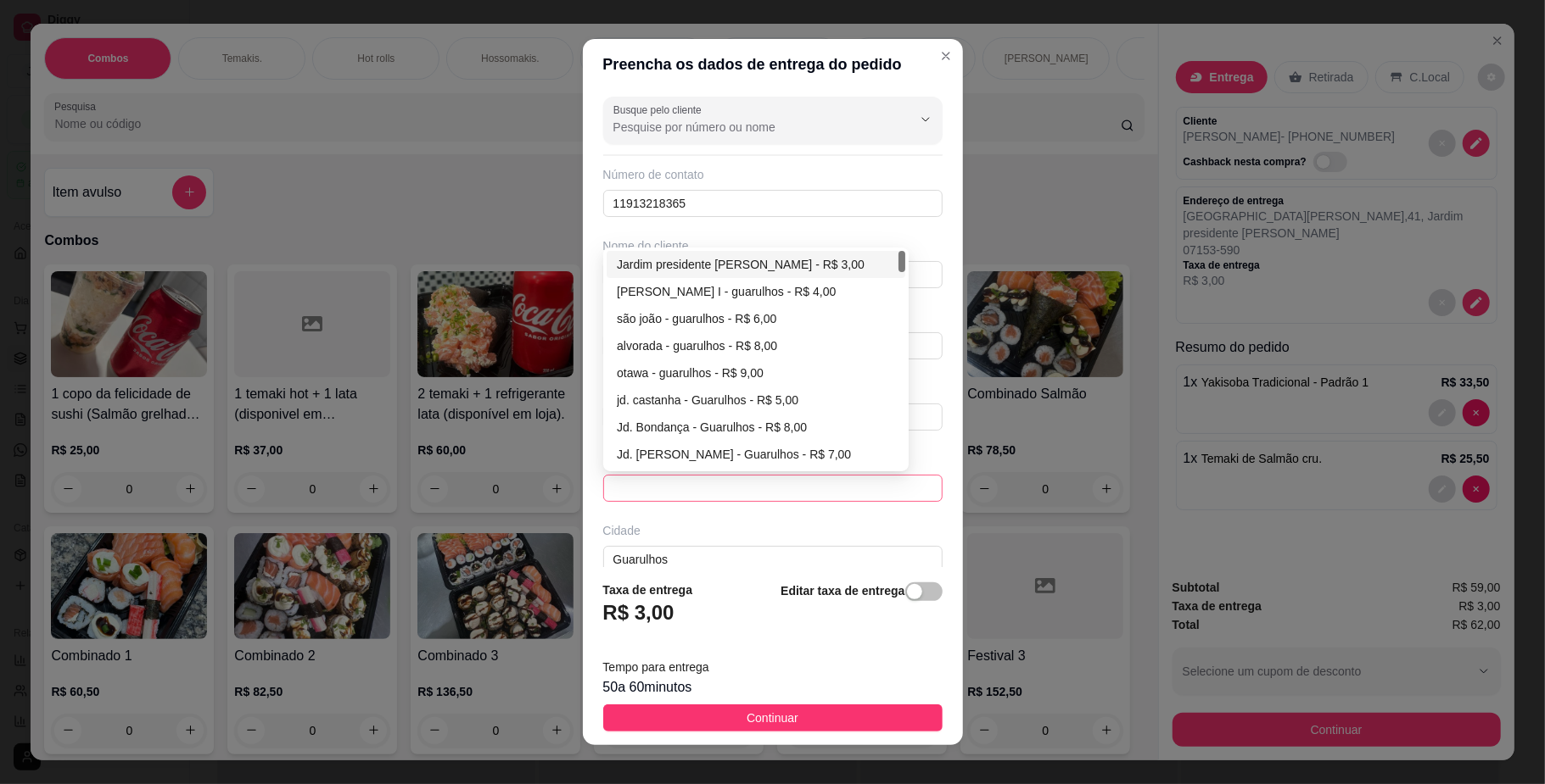
click at [870, 493] on span at bounding box center [772, 488] width 319 height 25
click at [657, 370] on div "[GEOGRAPHIC_DATA] - guarulhos - R$ 15,00" at bounding box center [755, 373] width 278 height 18
type input "guarulhos"
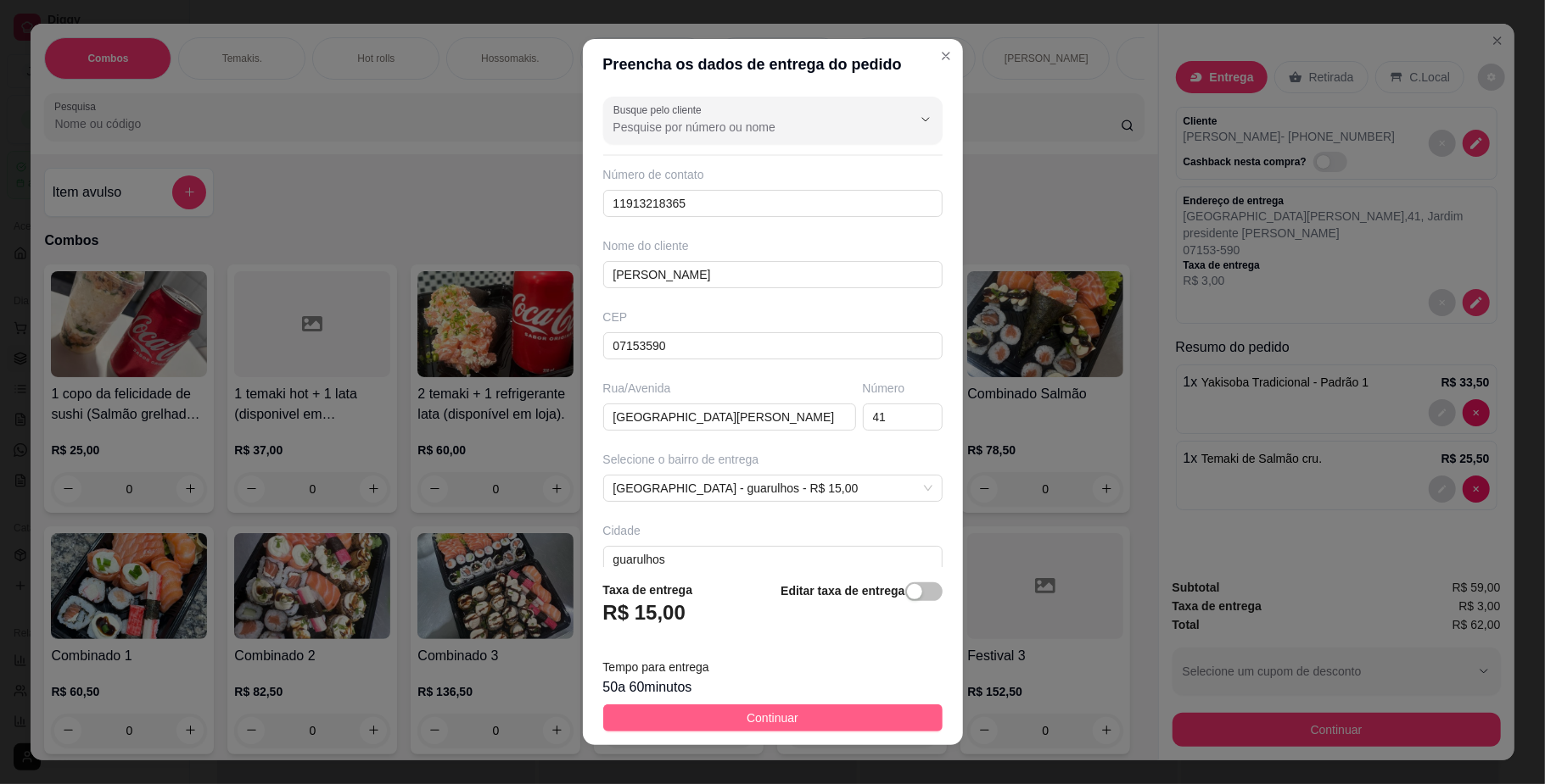
click at [751, 720] on span "Continuar" at bounding box center [772, 717] width 52 height 18
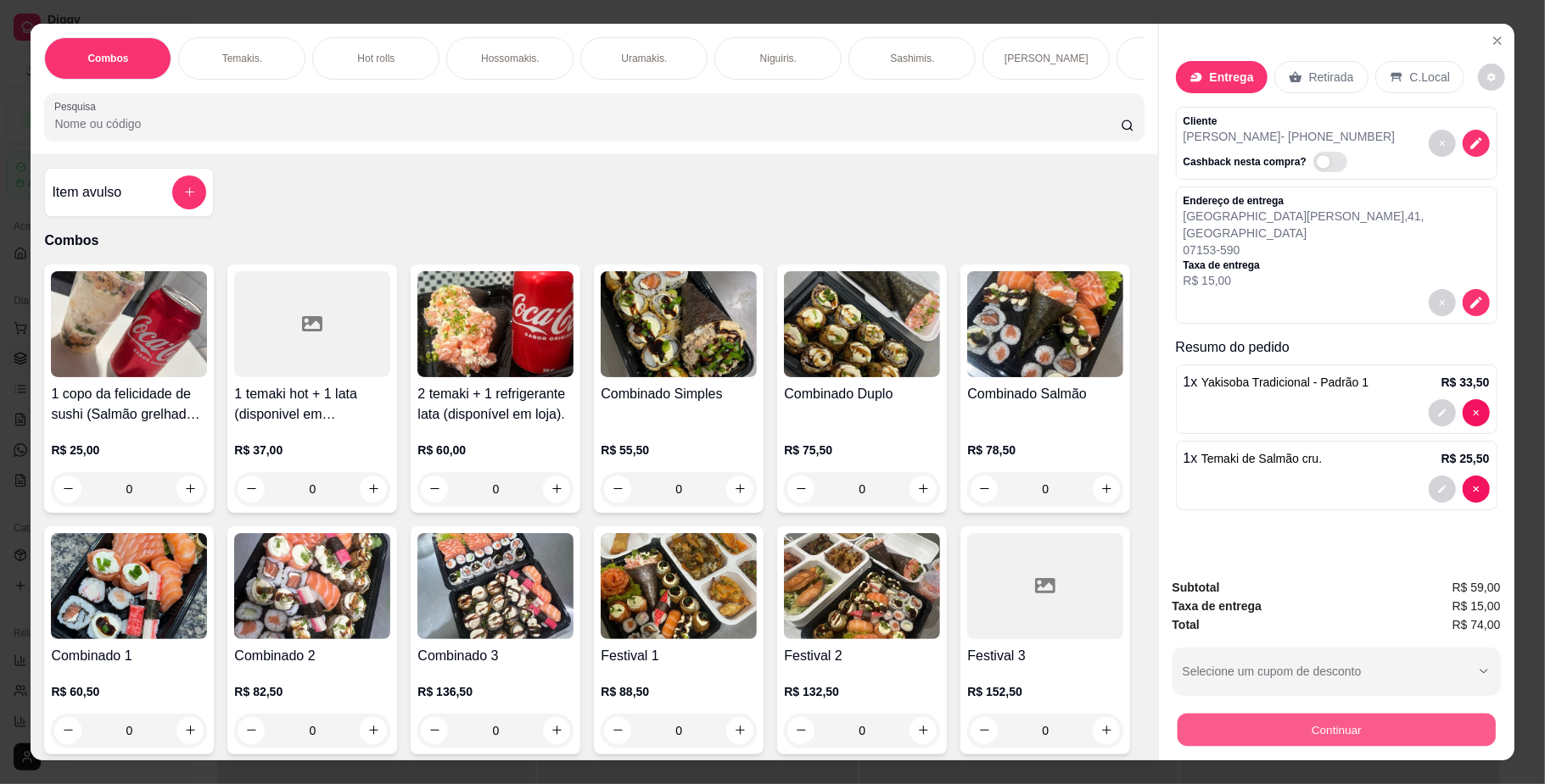
click at [1242, 734] on button "Continuar" at bounding box center [1336, 730] width 318 height 33
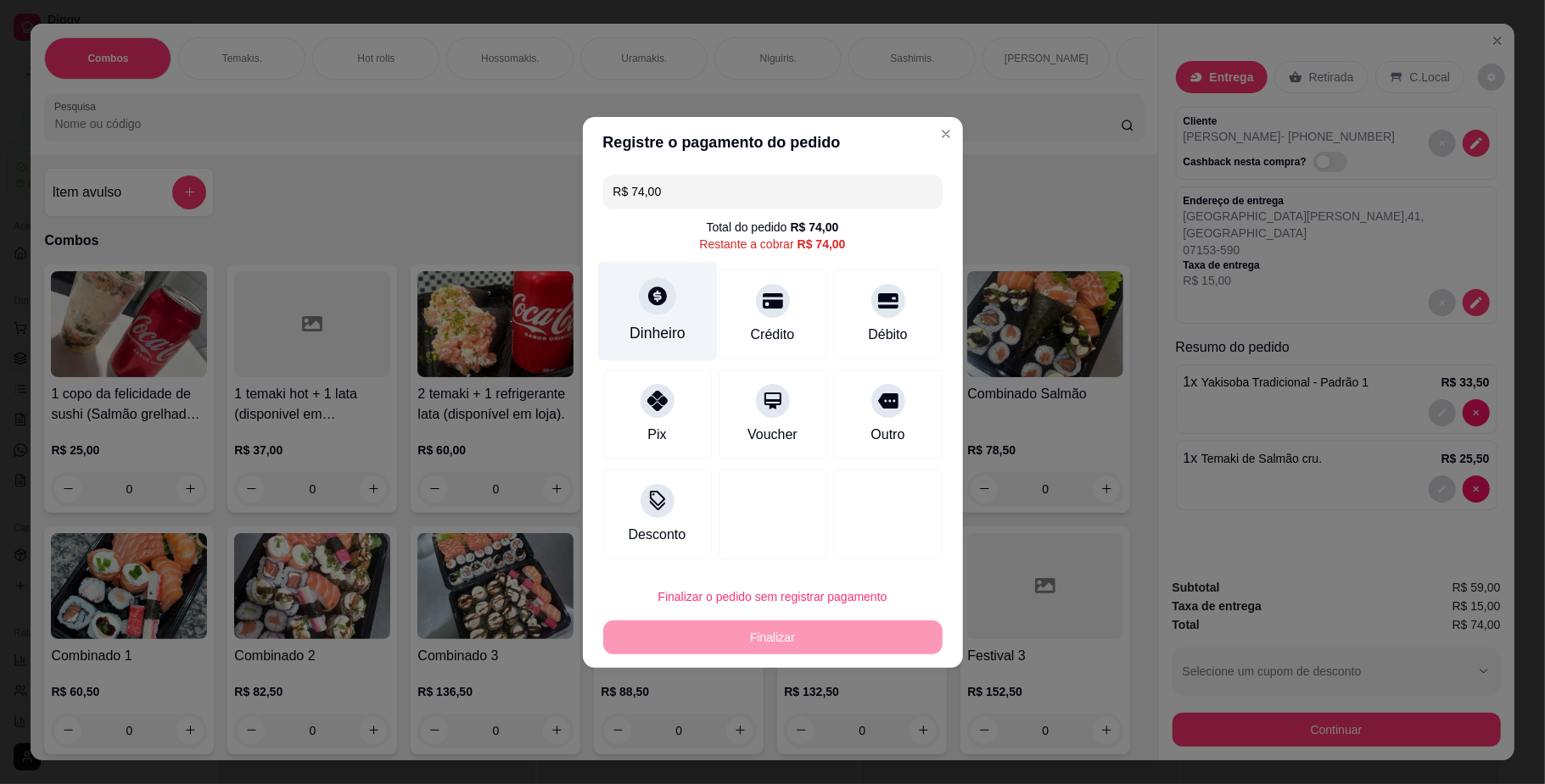
click at [679, 316] on div "Dinheiro" at bounding box center [657, 310] width 120 height 99
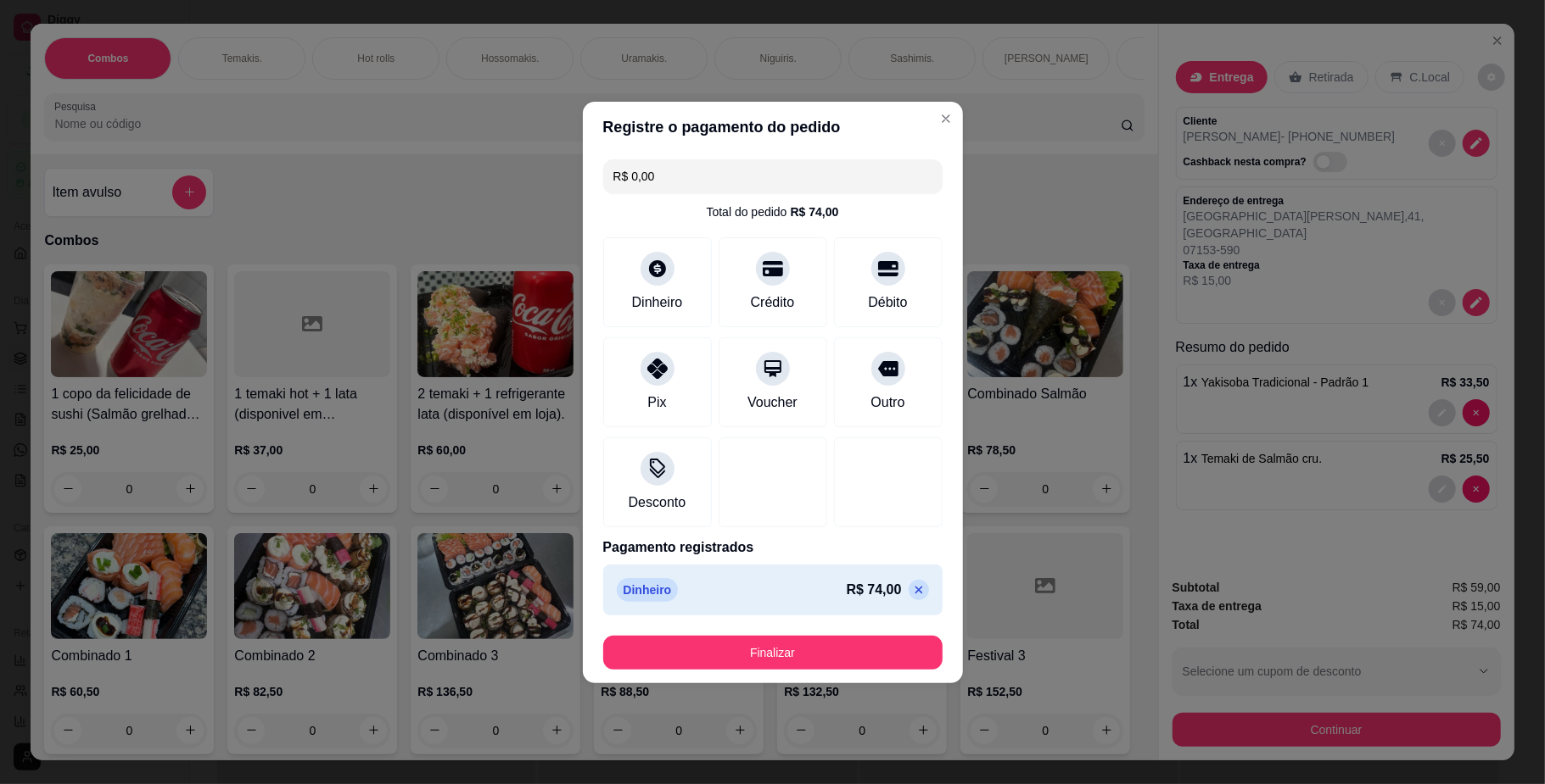
type input "R$ 0,00"
click at [819, 659] on button "Finalizar" at bounding box center [773, 652] width 329 height 33
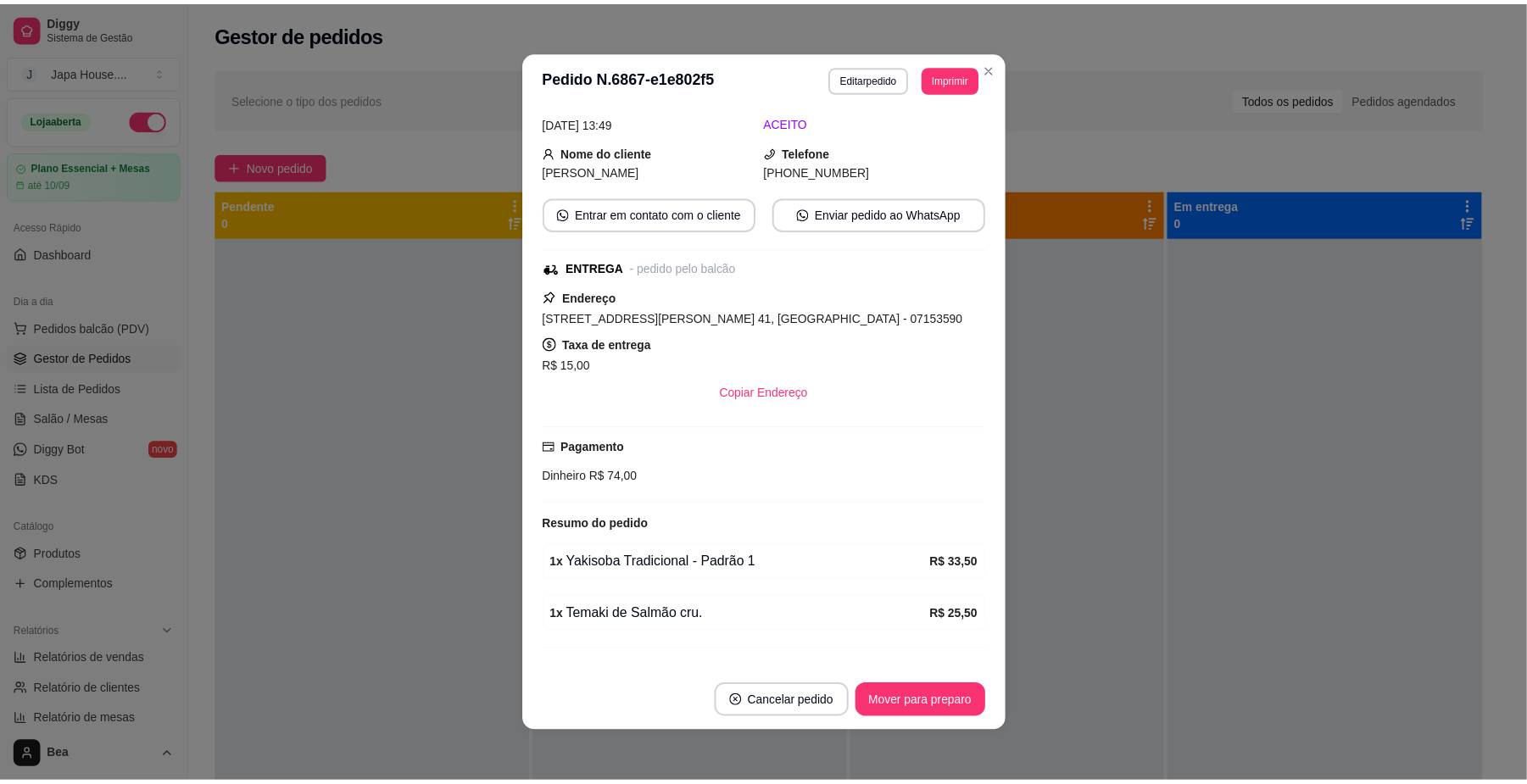
scroll to position [154, 0]
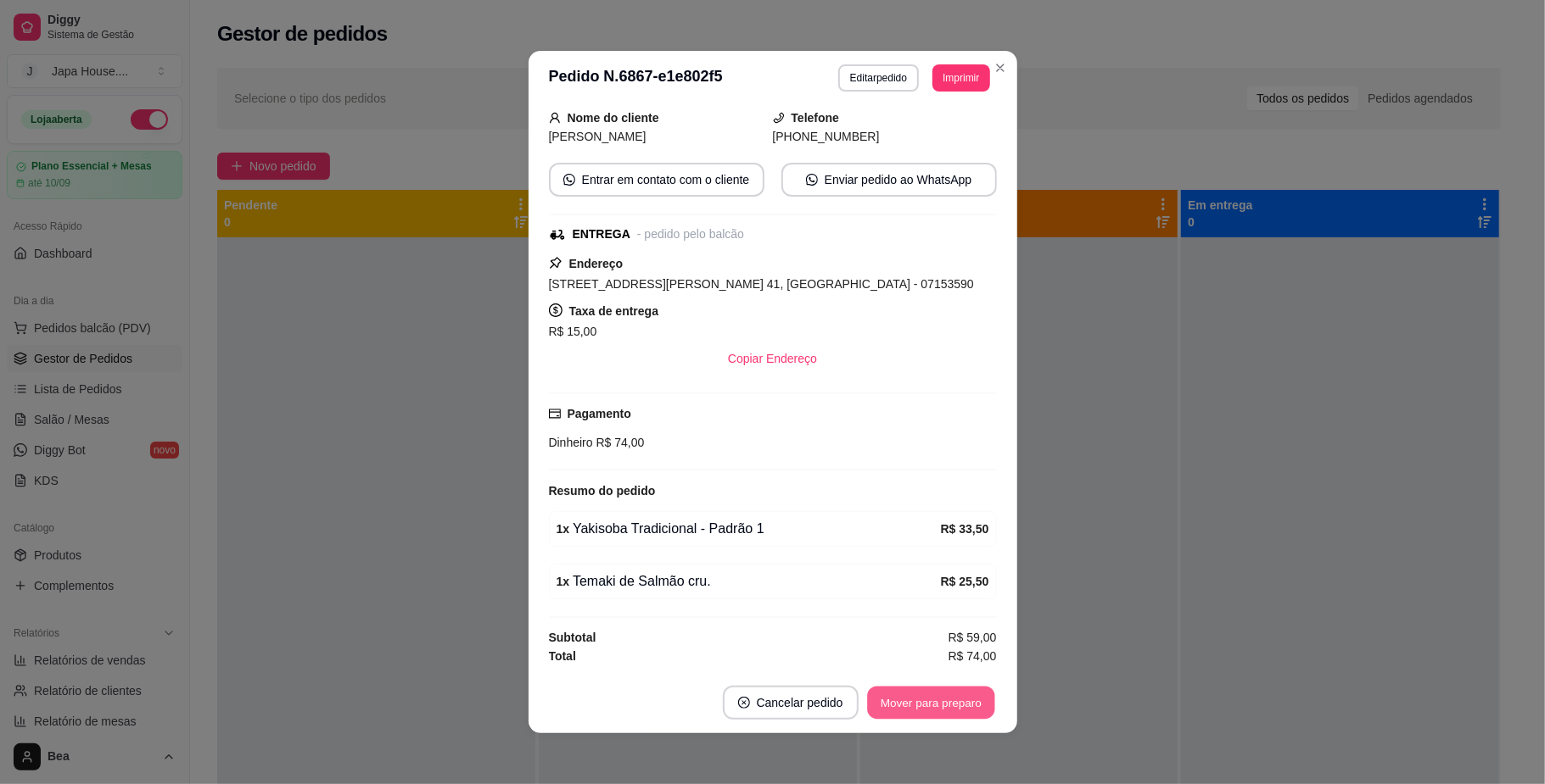
click at [914, 709] on button "Mover para preparo" at bounding box center [930, 703] width 128 height 33
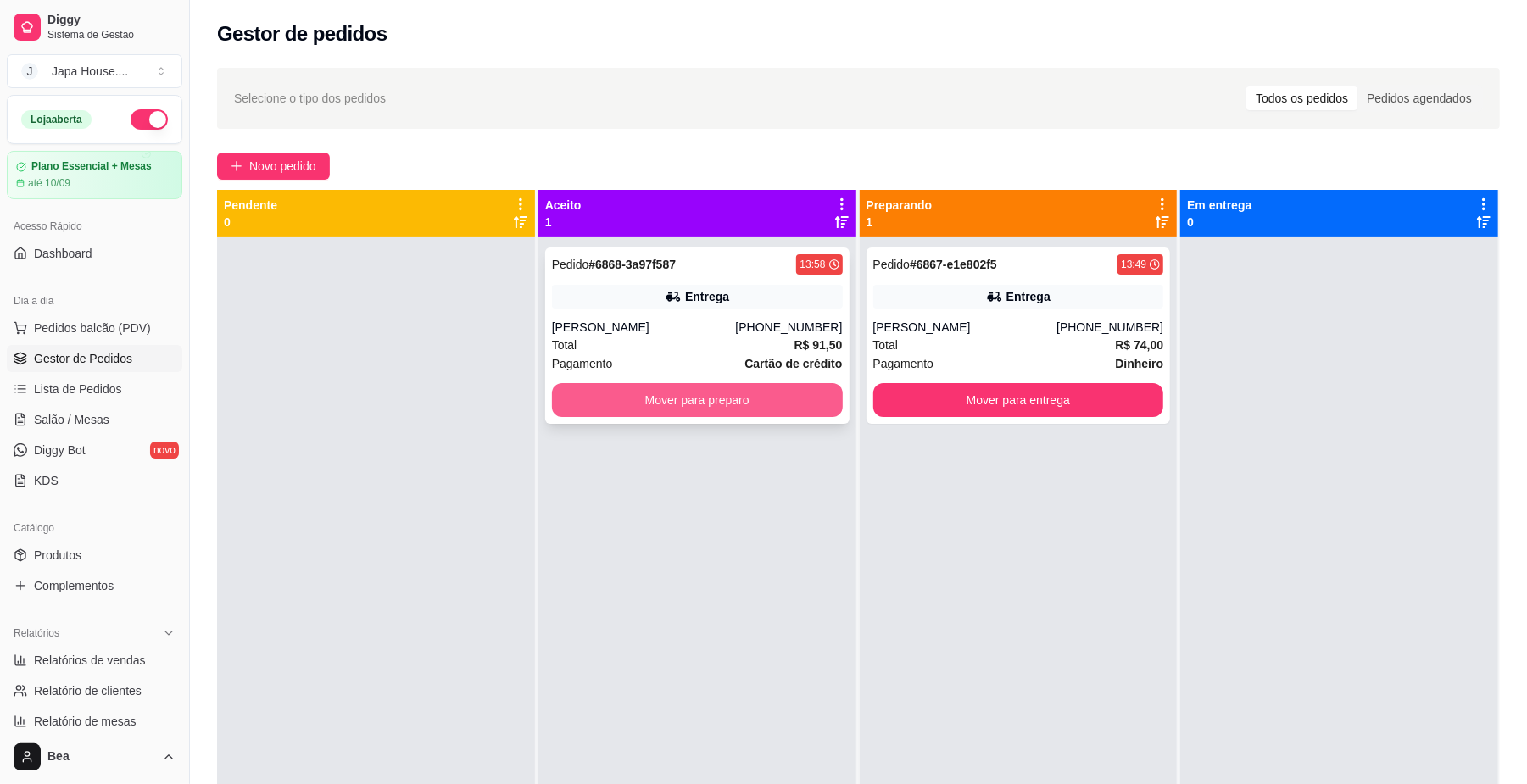
click at [649, 407] on button "Mover para preparo" at bounding box center [697, 400] width 291 height 34
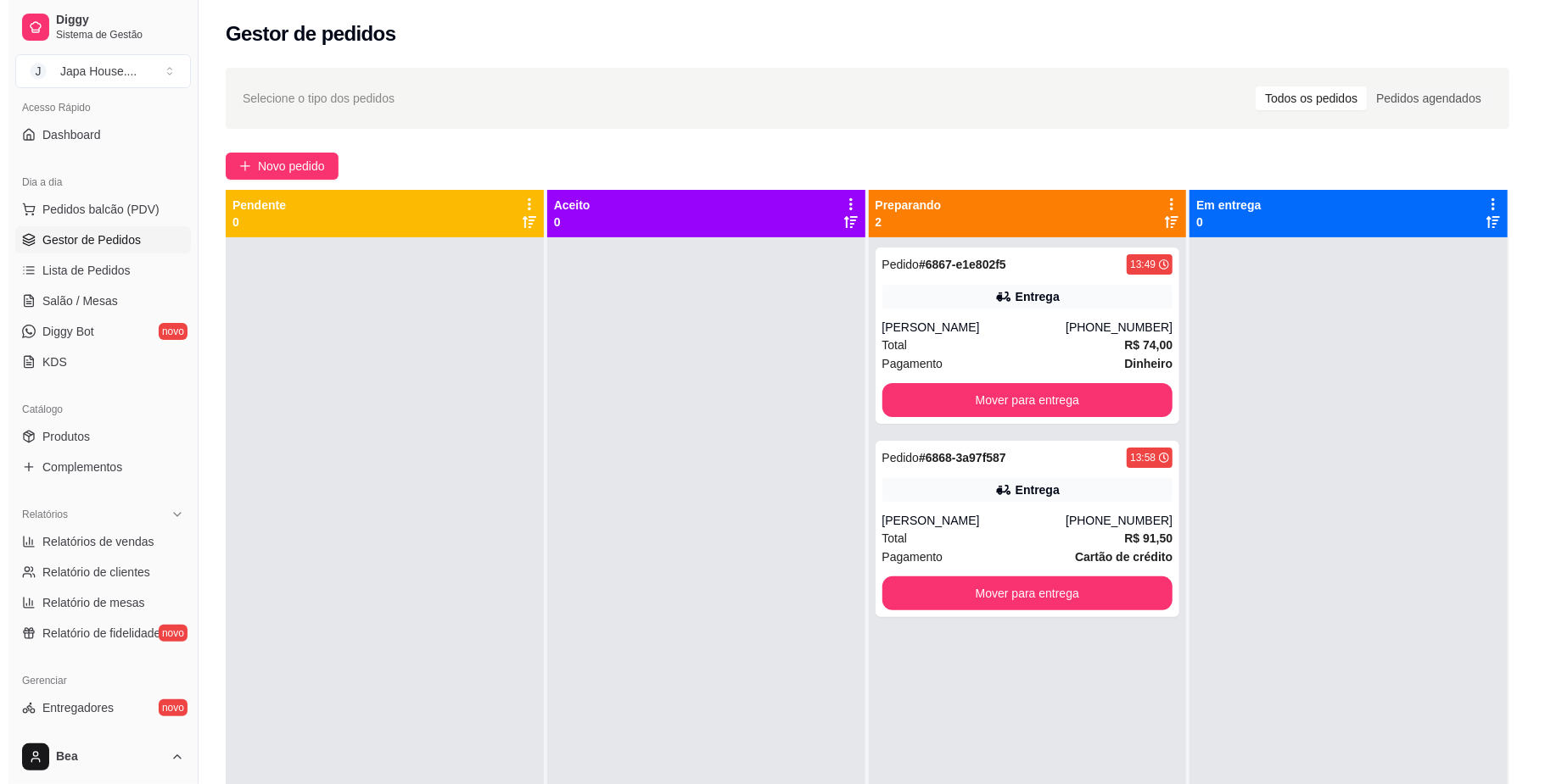
scroll to position [0, 0]
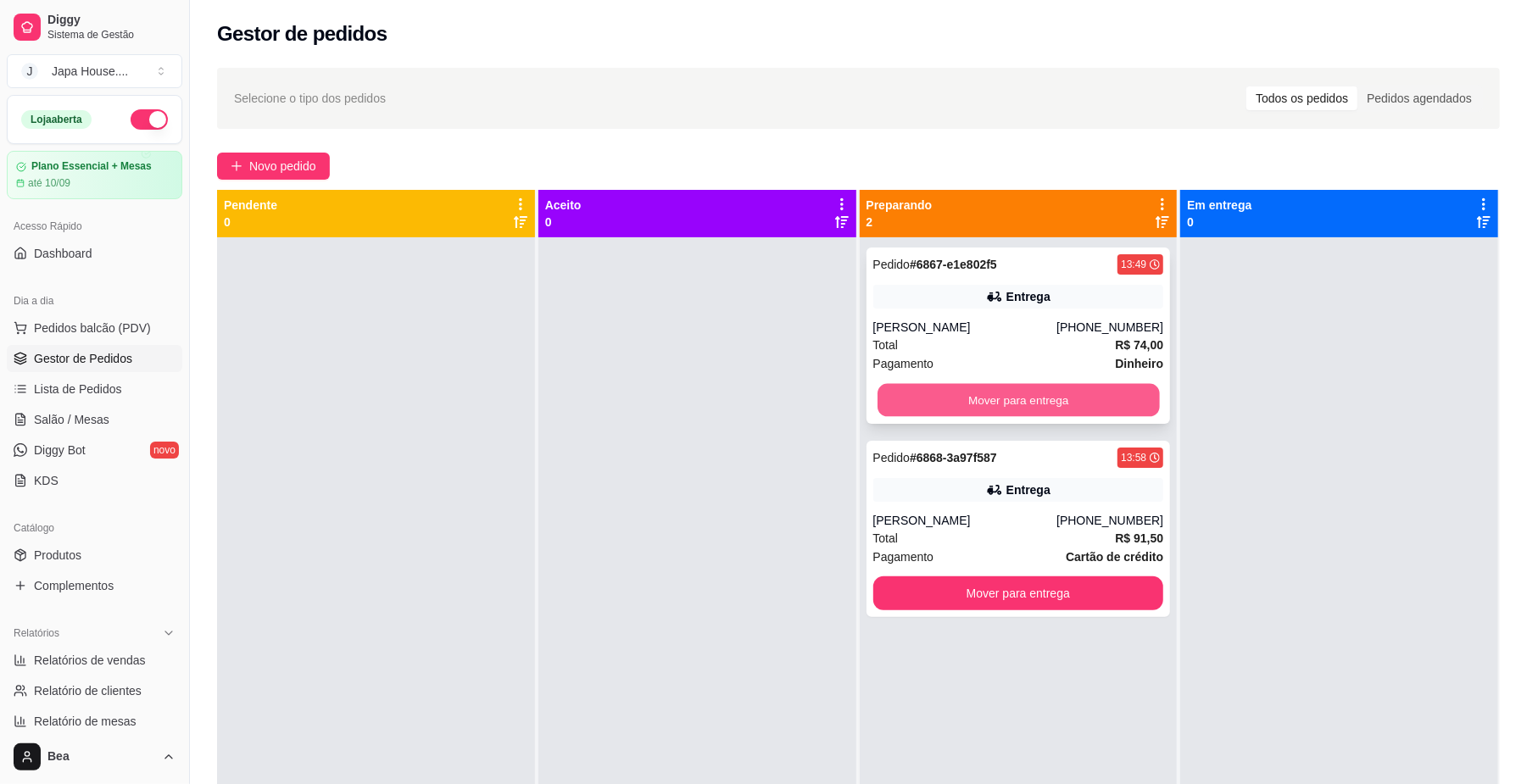
click at [977, 391] on button "Mover para entrega" at bounding box center [1018, 401] width 281 height 33
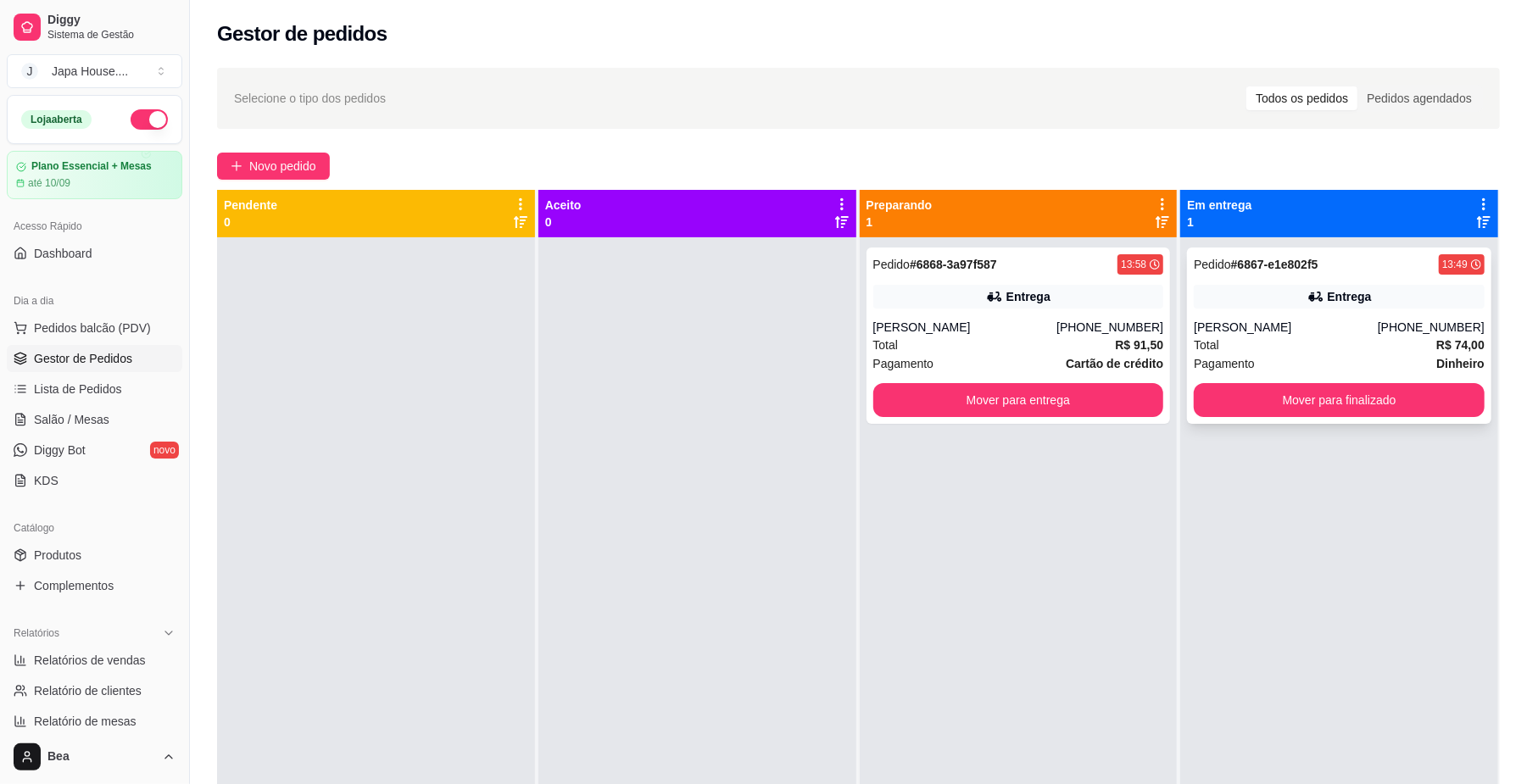
click at [1276, 273] on div "Pedido # 6867-e1e802f5" at bounding box center [1255, 264] width 124 height 20
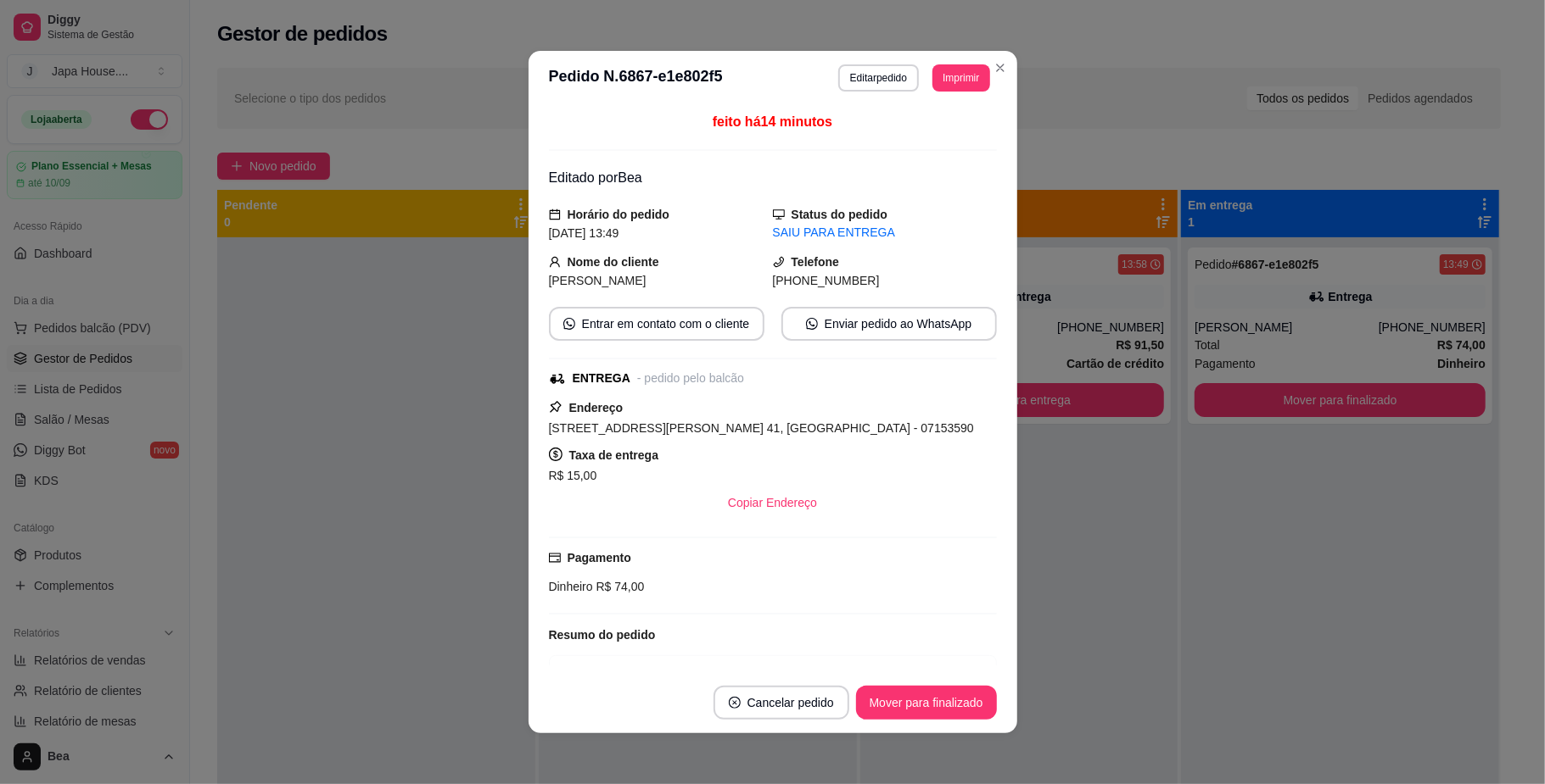
scroll to position [154, 0]
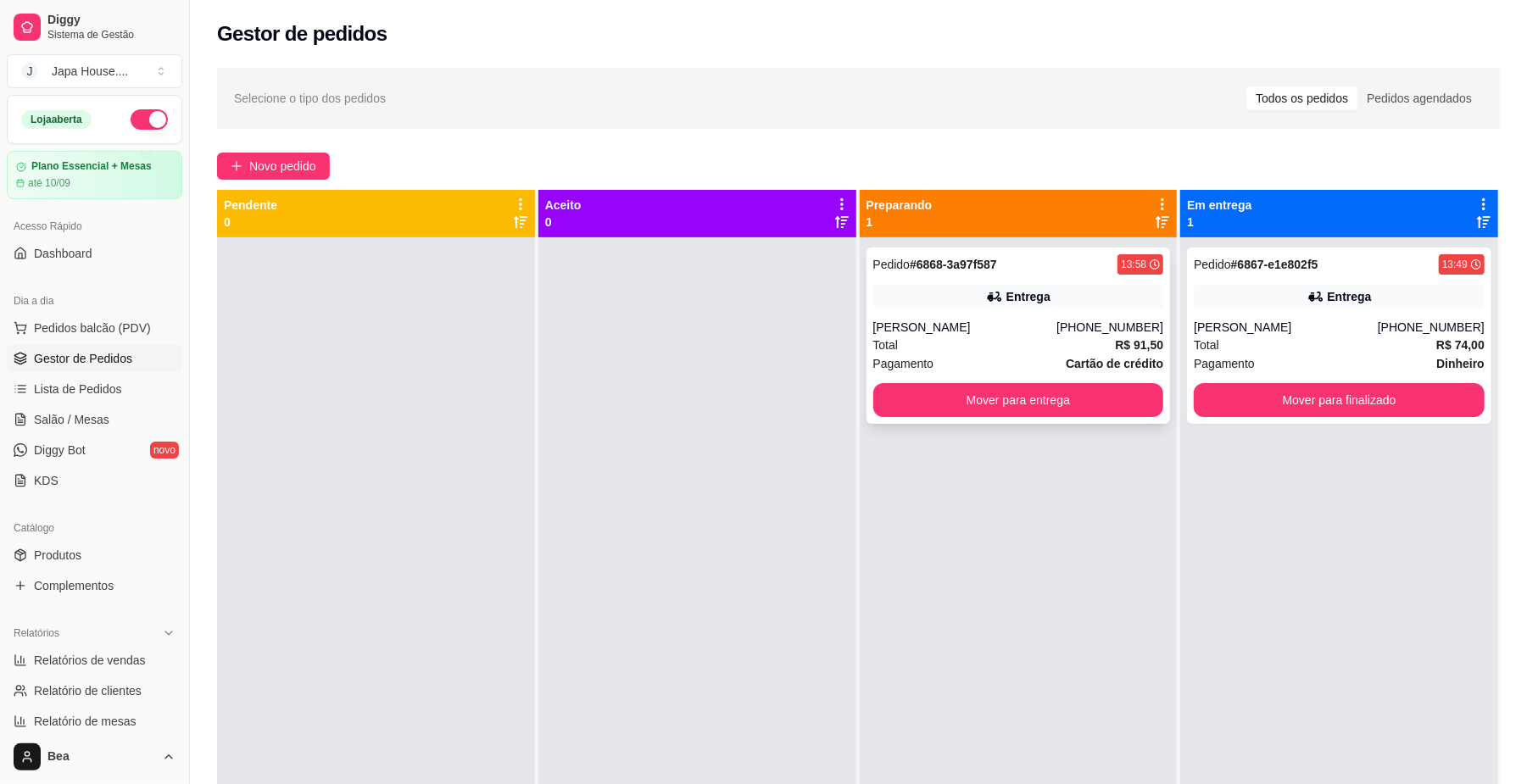
click at [1004, 317] on div "Pedido # 6868-3a97f587 13:58 Entrega [PERSON_NAME] [PHONE_NUMBER] Total R$ 91,5…" at bounding box center [1019, 336] width 304 height 177
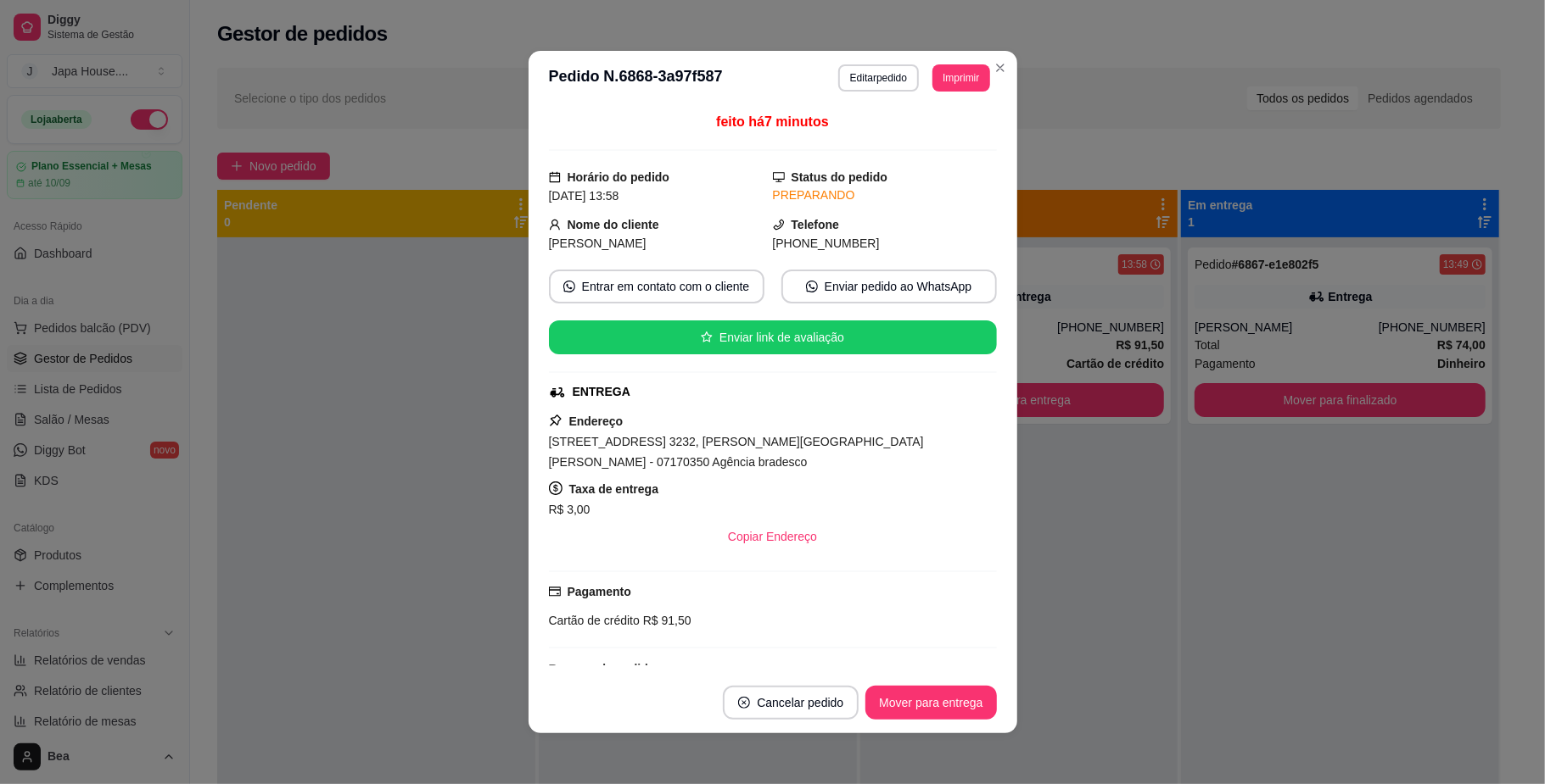
scroll to position [134, 0]
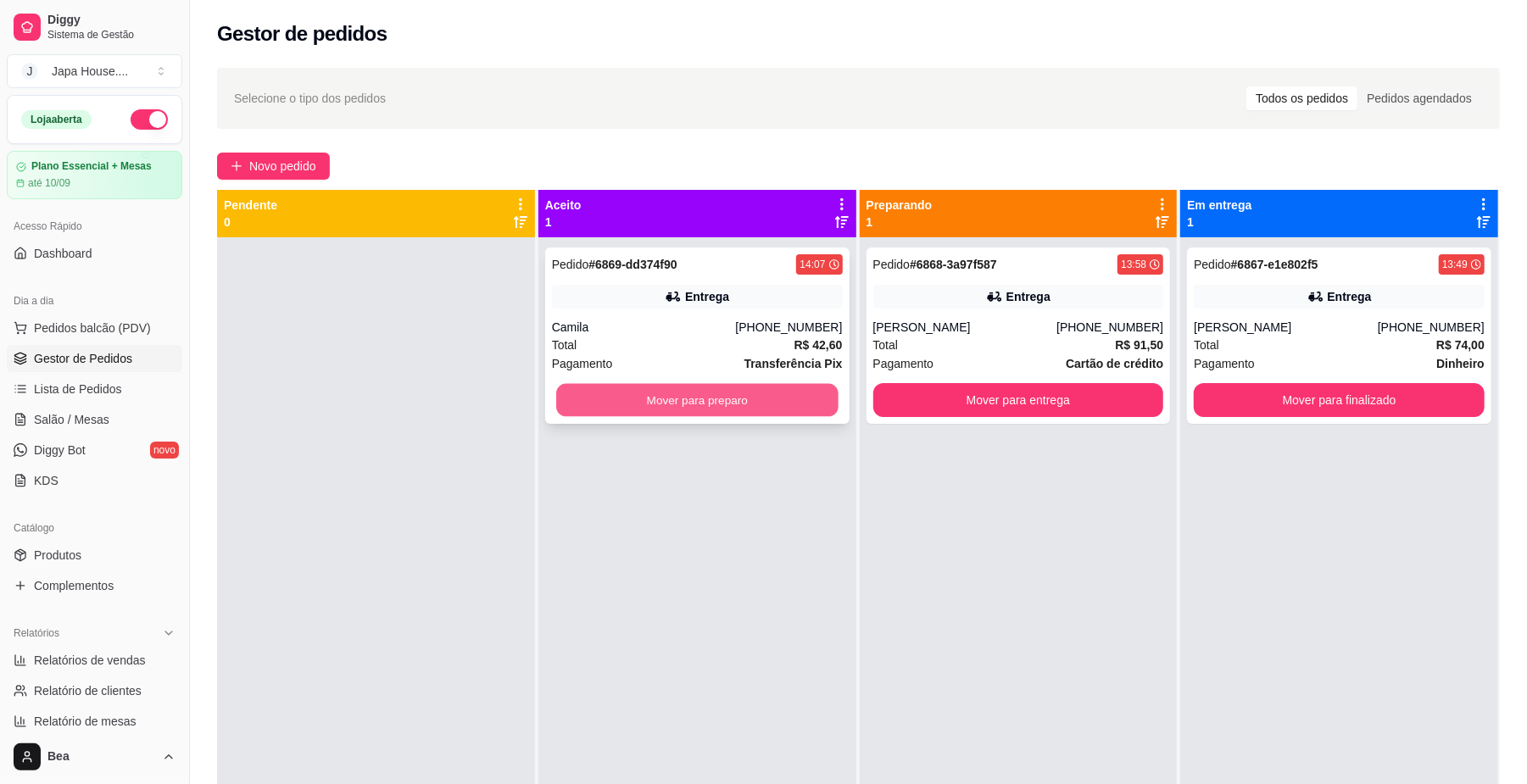
click at [733, 401] on button "Mover para preparo" at bounding box center [697, 401] width 281 height 33
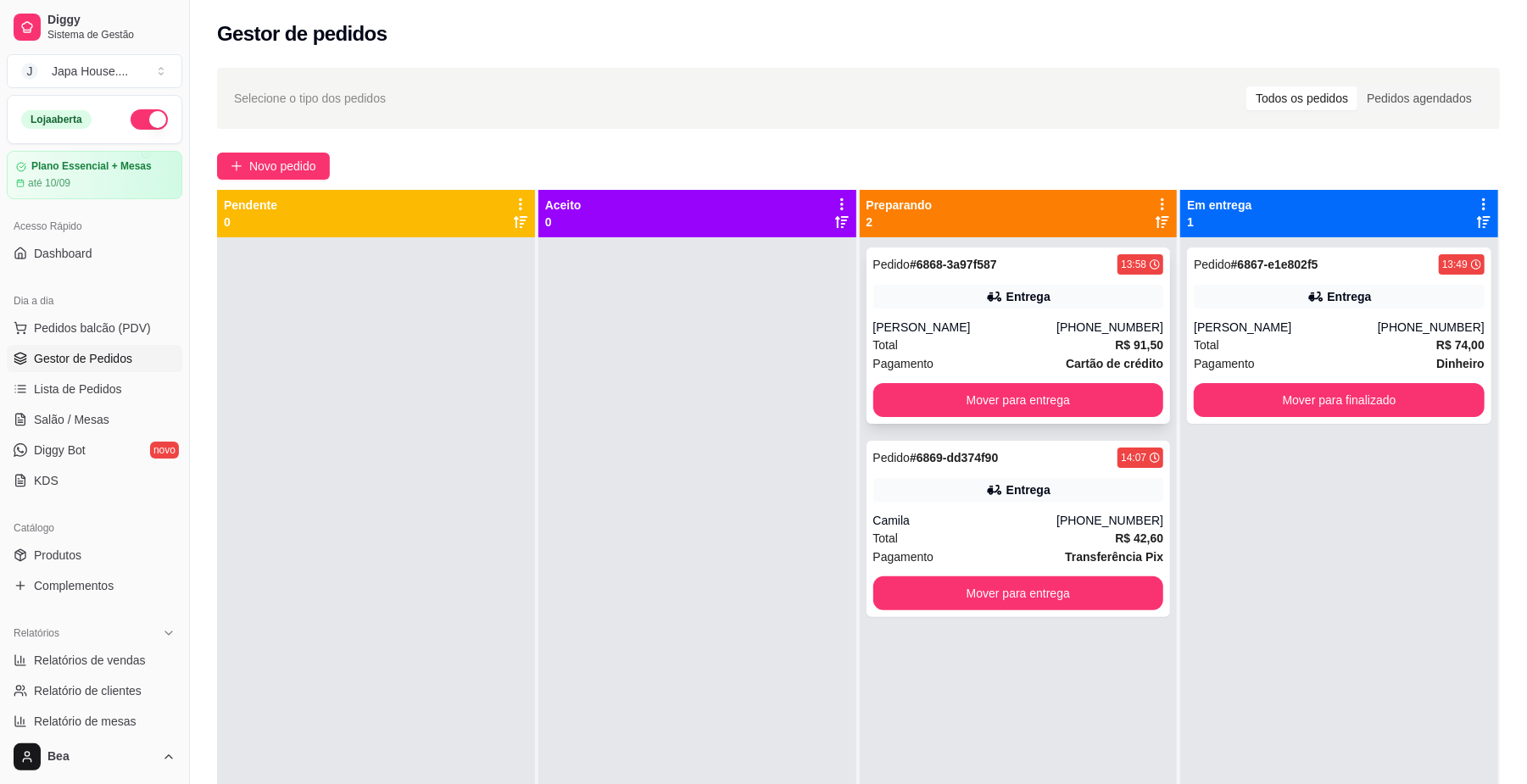
click at [1036, 305] on div "Entrega" at bounding box center [1029, 296] width 44 height 17
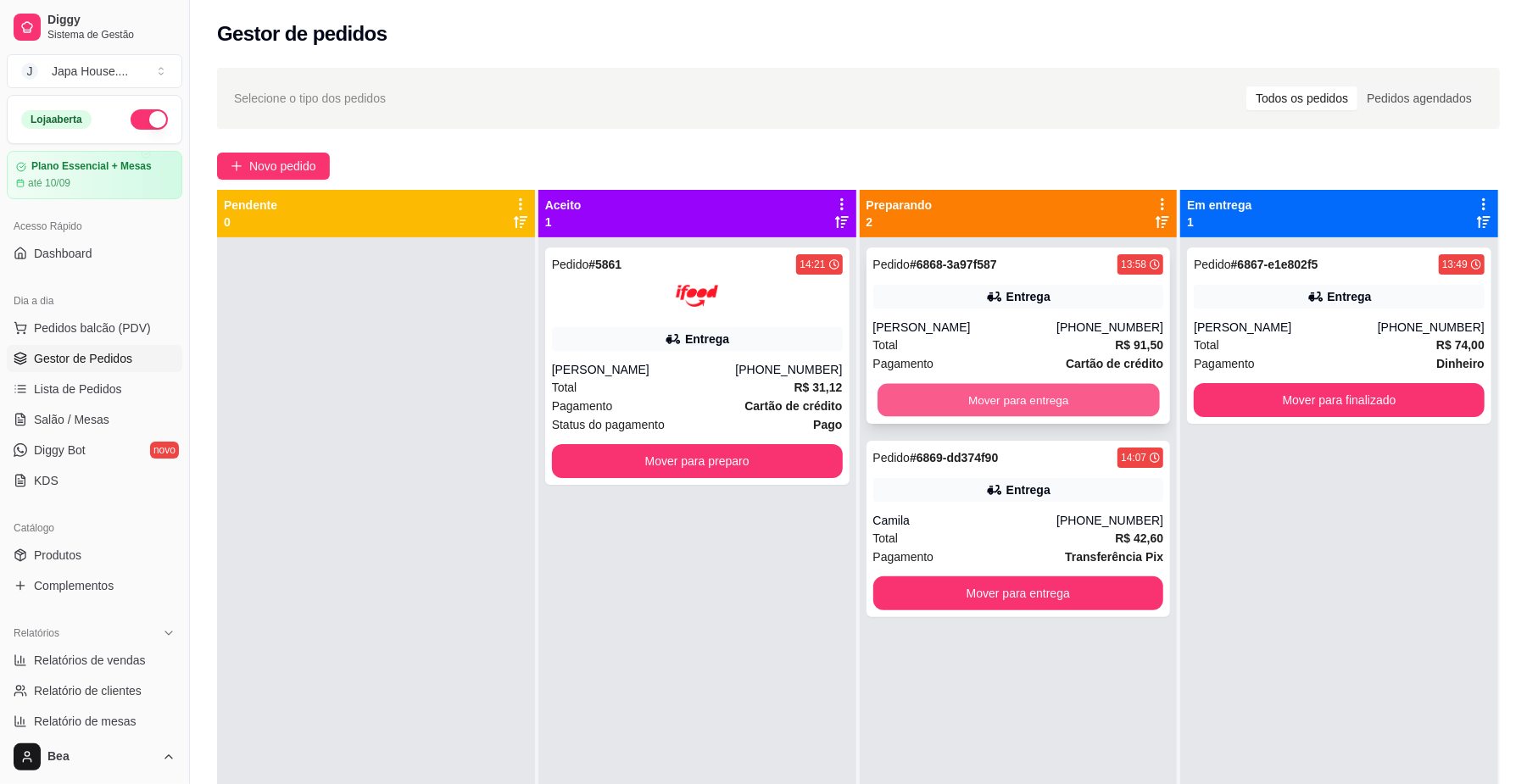
click at [937, 400] on button "Mover para entrega" at bounding box center [1018, 401] width 281 height 33
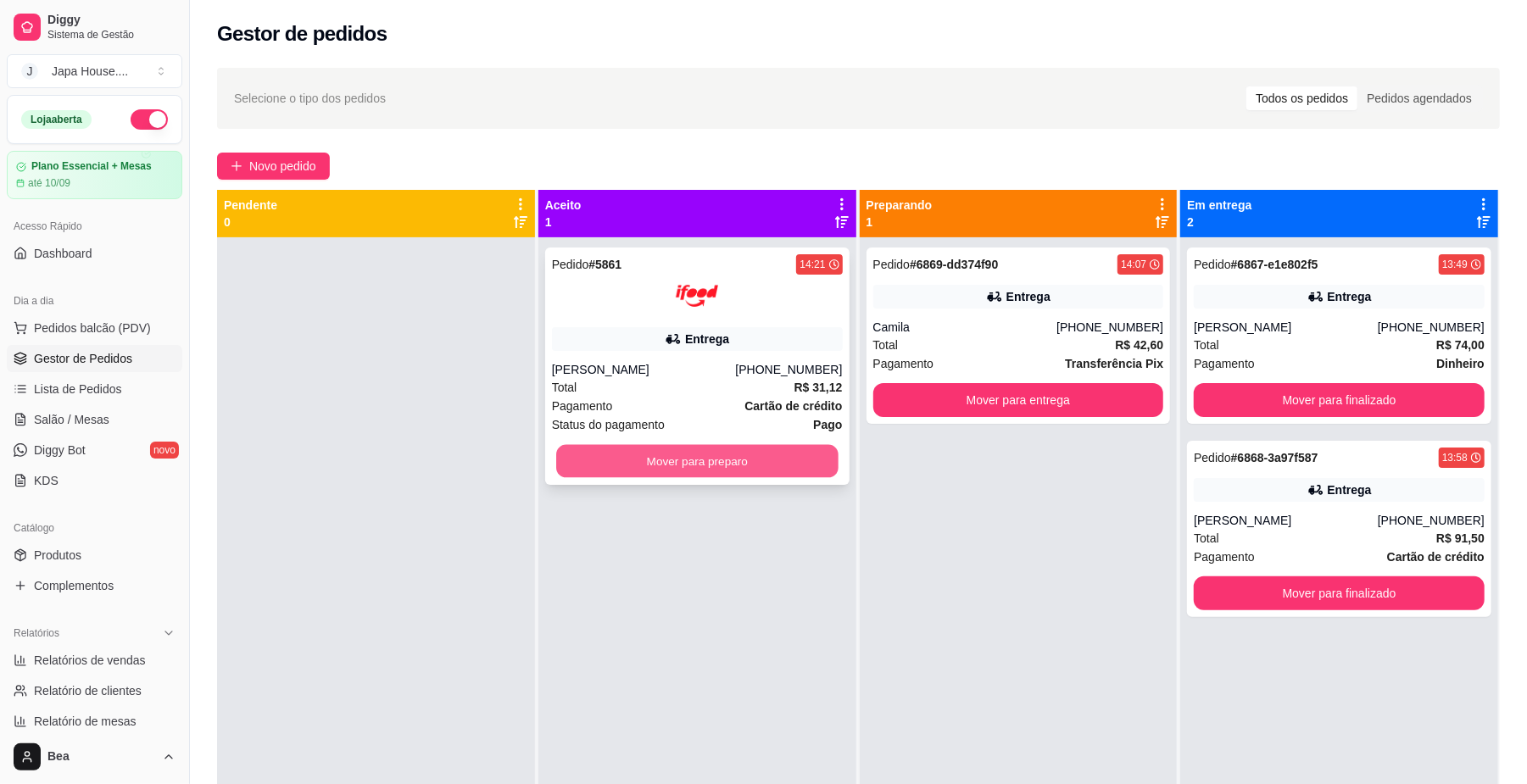
click at [775, 453] on button "Mover para preparo" at bounding box center [697, 461] width 281 height 33
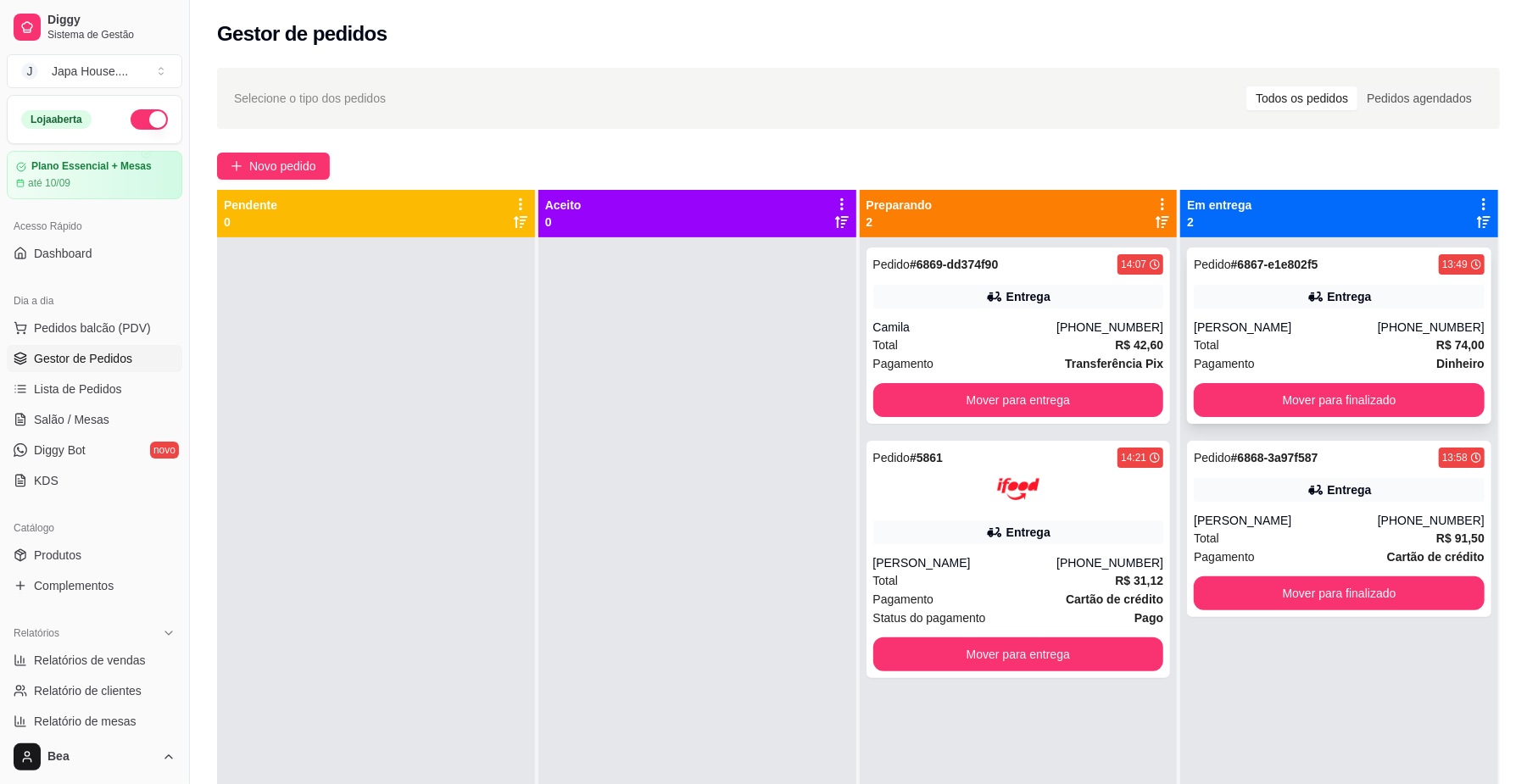
click at [1252, 312] on div "Pedido # 6867-e1e802f5 13:49 Entrega [PERSON_NAME] [PHONE_NUMBER] Total R$ 74,0…" at bounding box center [1339, 336] width 304 height 177
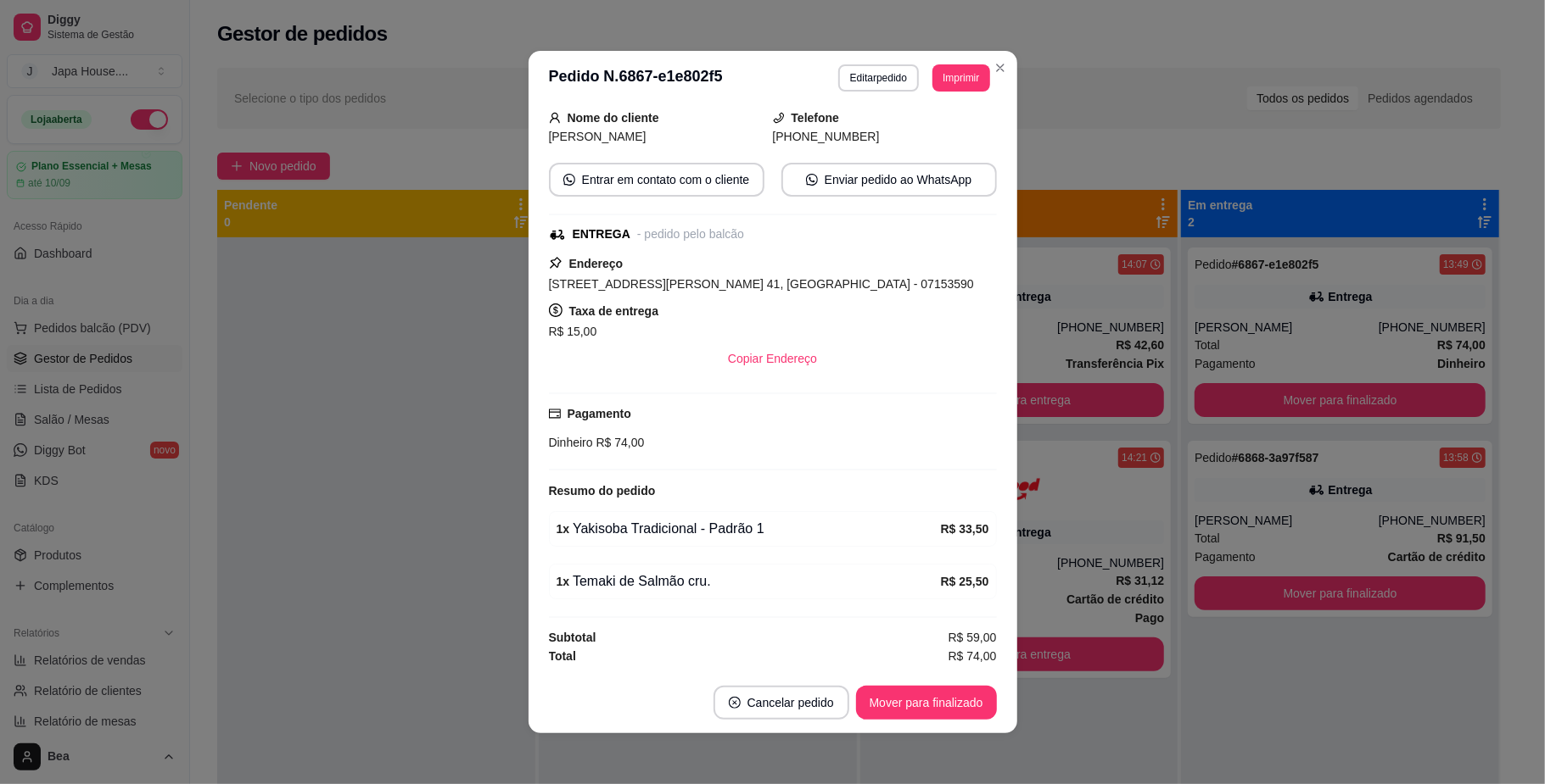
scroll to position [0, 0]
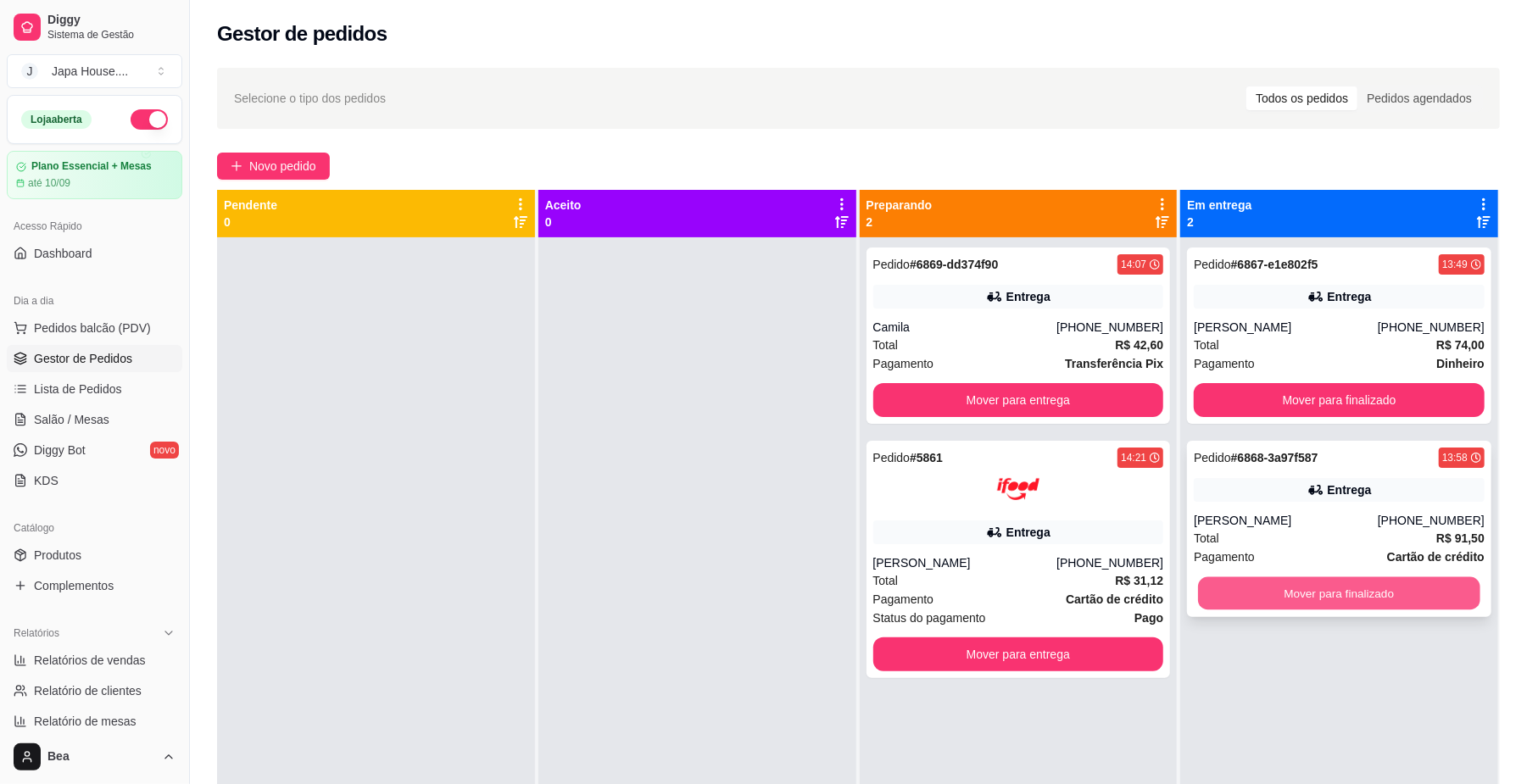
click at [1250, 588] on button "Mover para finalizado" at bounding box center [1339, 594] width 281 height 33
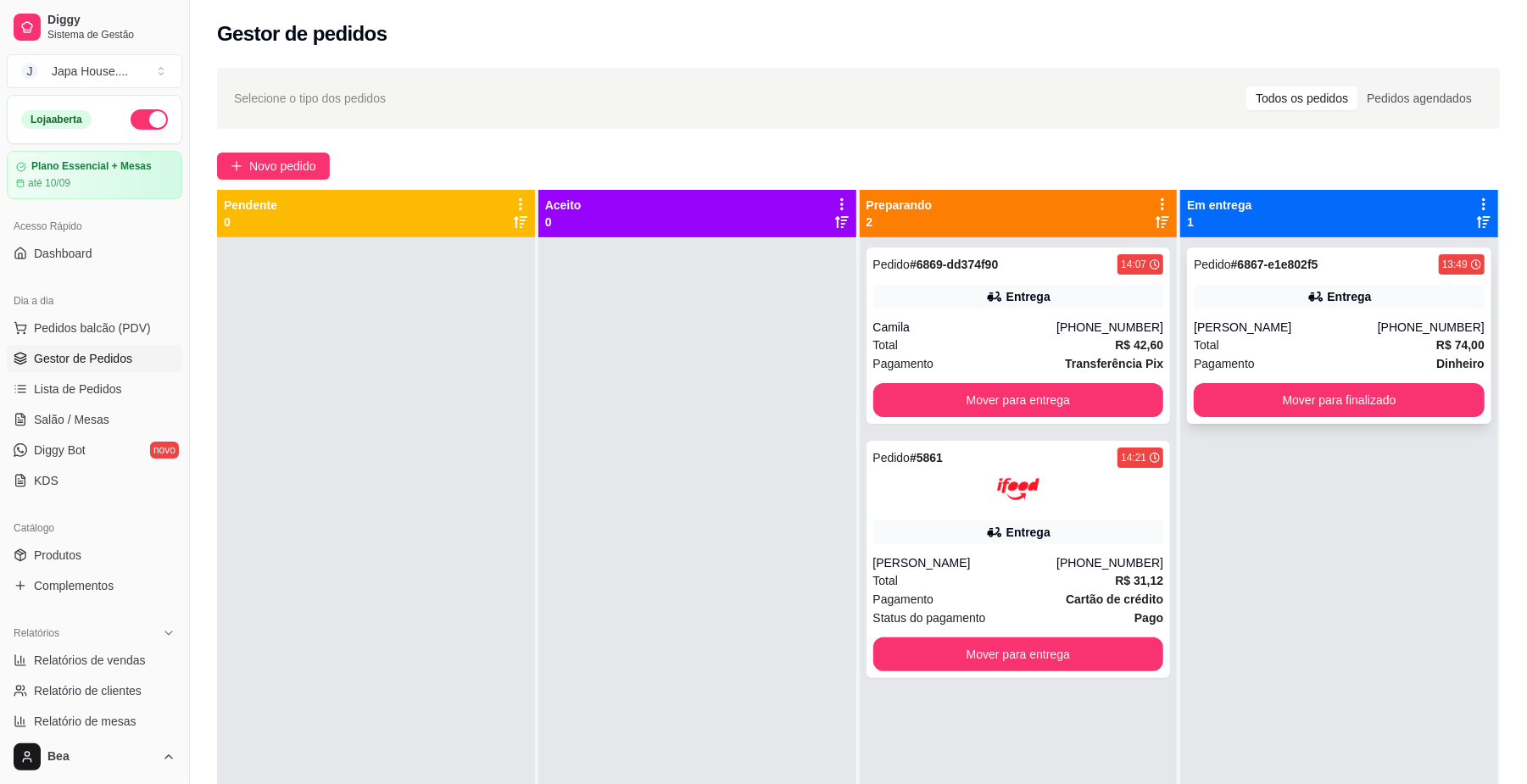
click at [1254, 350] on div "Total R$ 74,00" at bounding box center [1339, 345] width 291 height 18
click at [1045, 321] on div "Camila" at bounding box center [965, 327] width 184 height 17
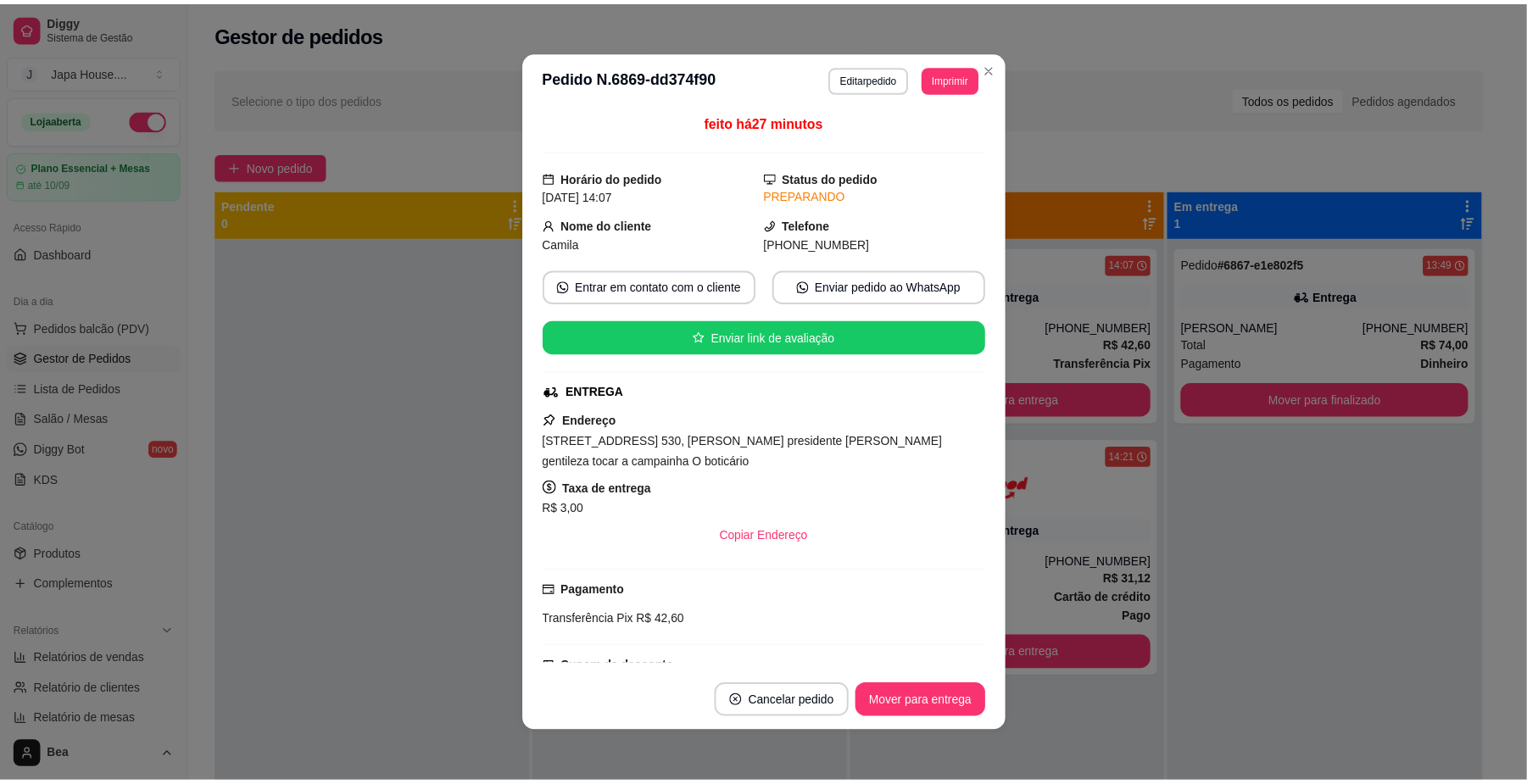
scroll to position [301, 0]
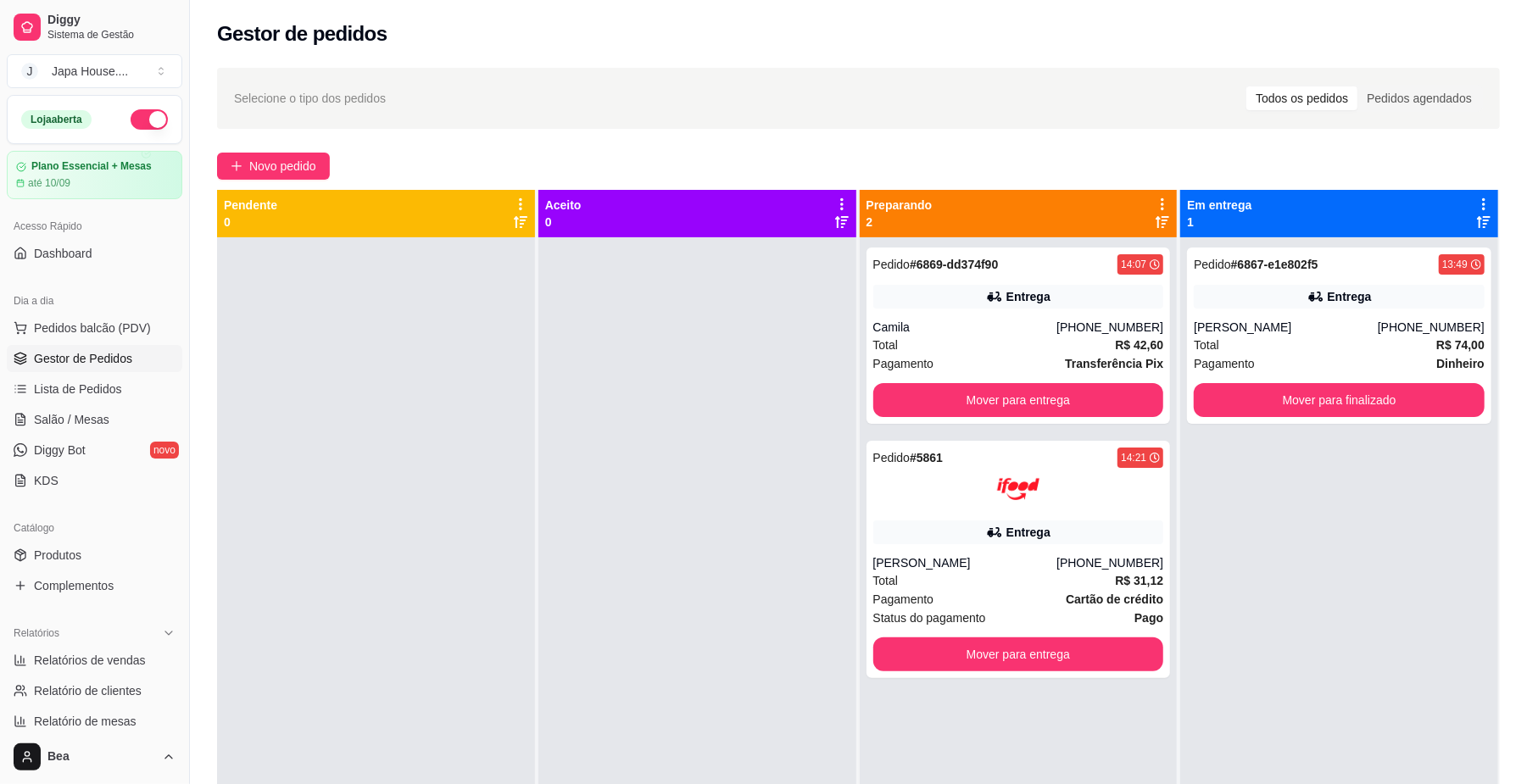
click at [1181, 566] on div "Pedido # 6867-e1e802f5 13:49 Entrega [PERSON_NAME] [PHONE_NUMBER] Total R$ 74,0…" at bounding box center [1340, 629] width 318 height 784
click at [947, 394] on button "Mover para entrega" at bounding box center [1018, 401] width 281 height 33
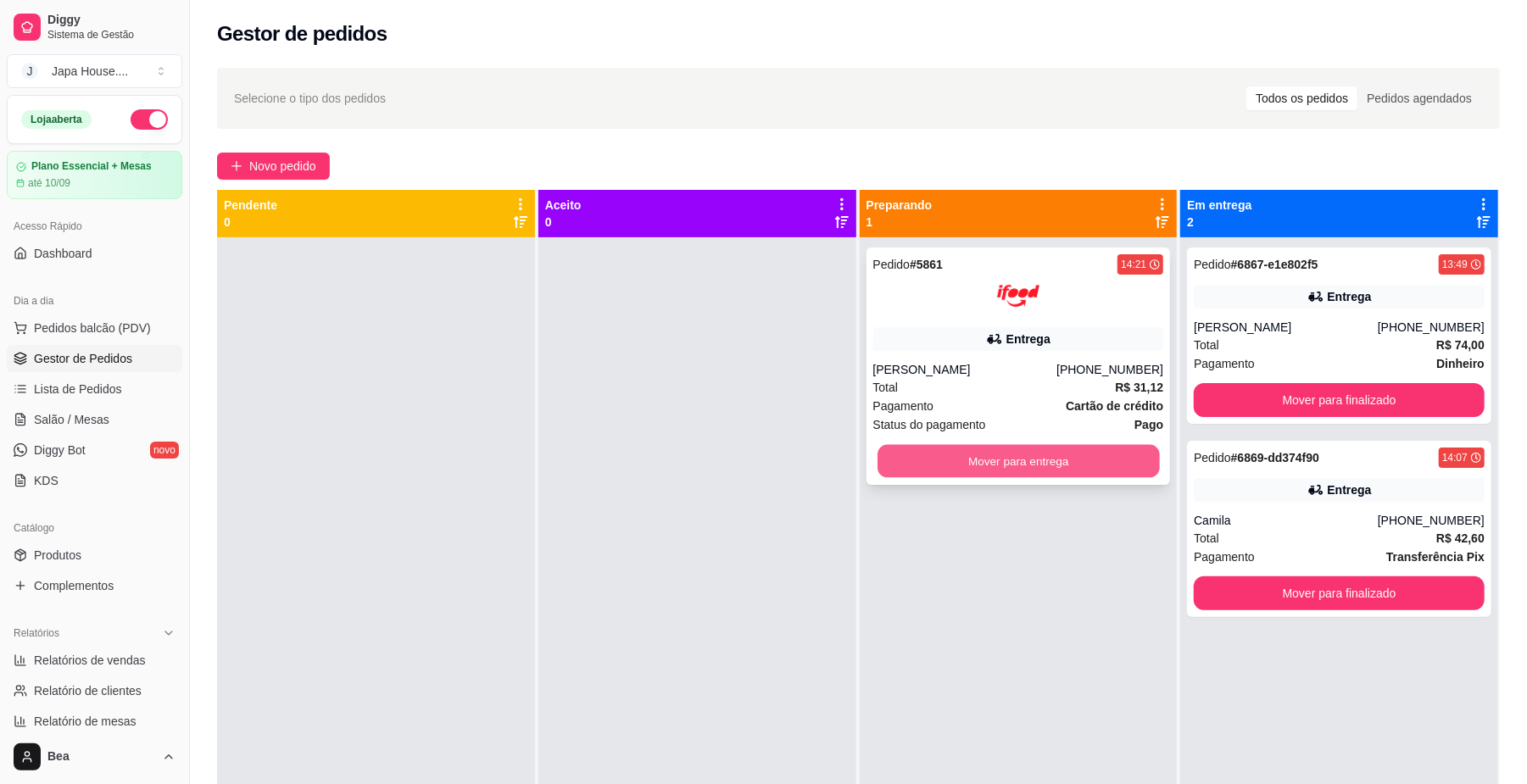
click at [964, 452] on button "Mover para entrega" at bounding box center [1018, 461] width 281 height 33
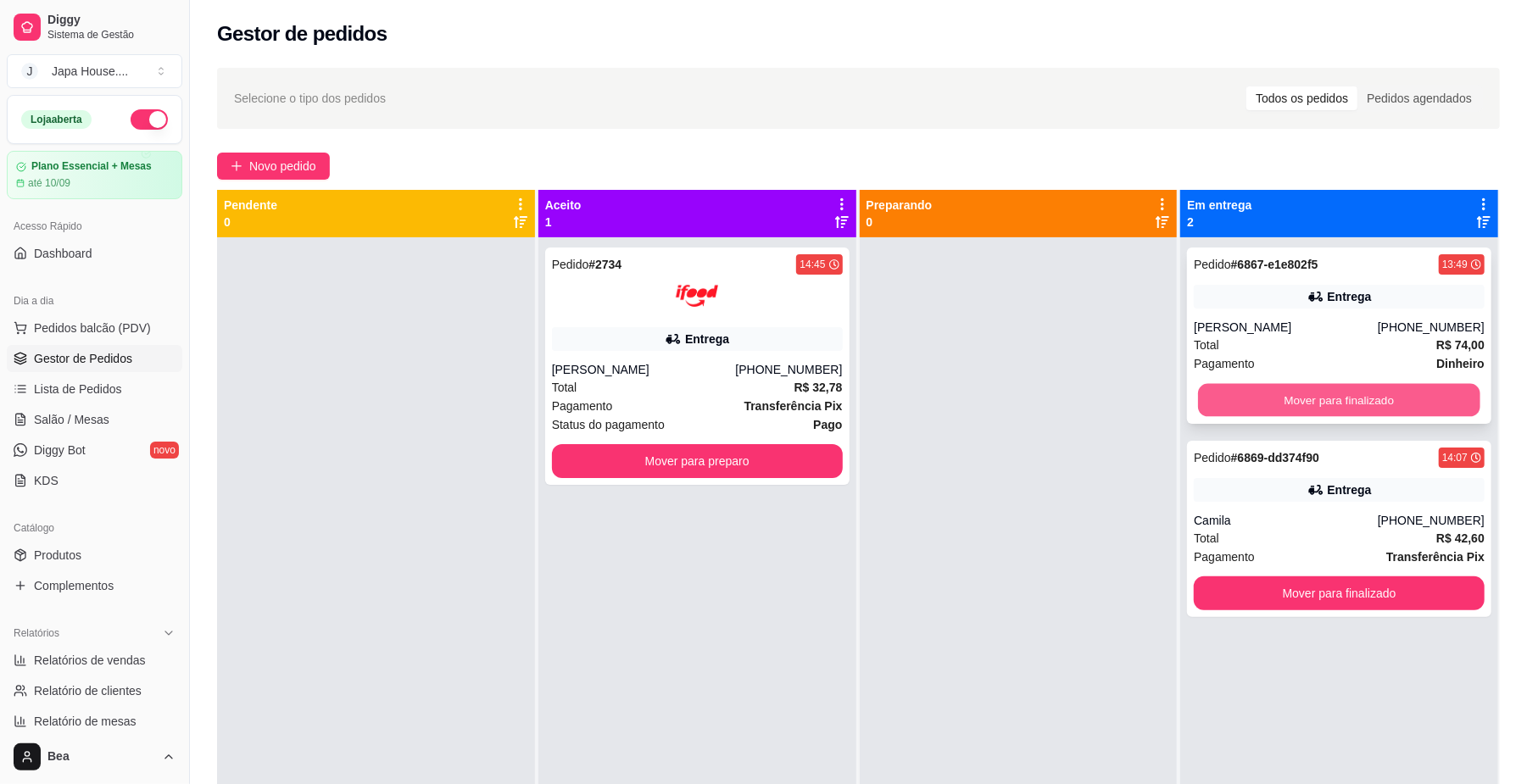
click at [1246, 398] on button "Mover para finalizado" at bounding box center [1339, 401] width 281 height 33
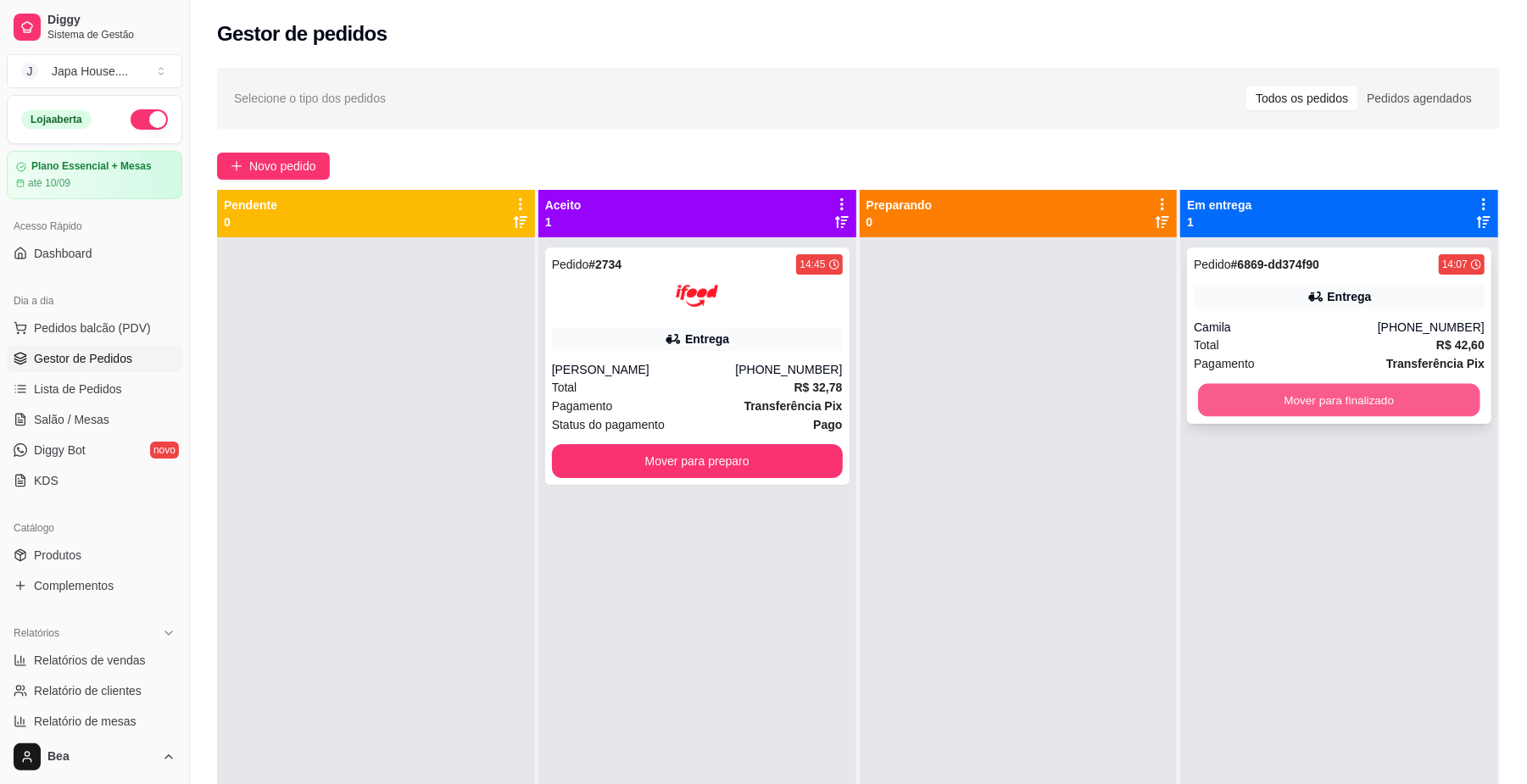
click at [1281, 396] on button "Mover para finalizado" at bounding box center [1339, 401] width 281 height 33
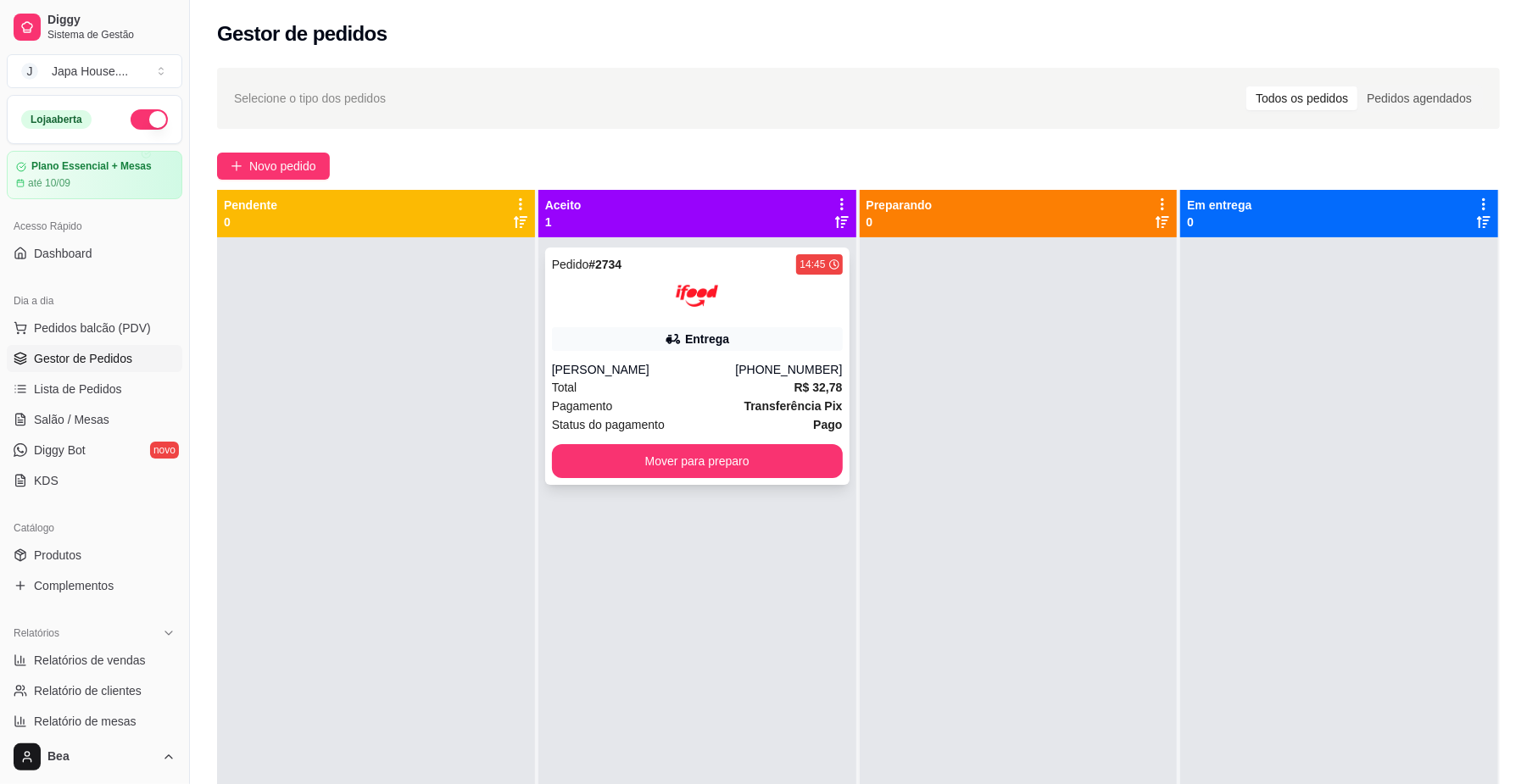
click at [724, 395] on div "Total R$ 32,78" at bounding box center [697, 387] width 291 height 18
click at [744, 460] on button "Mover para preparo" at bounding box center [697, 461] width 281 height 33
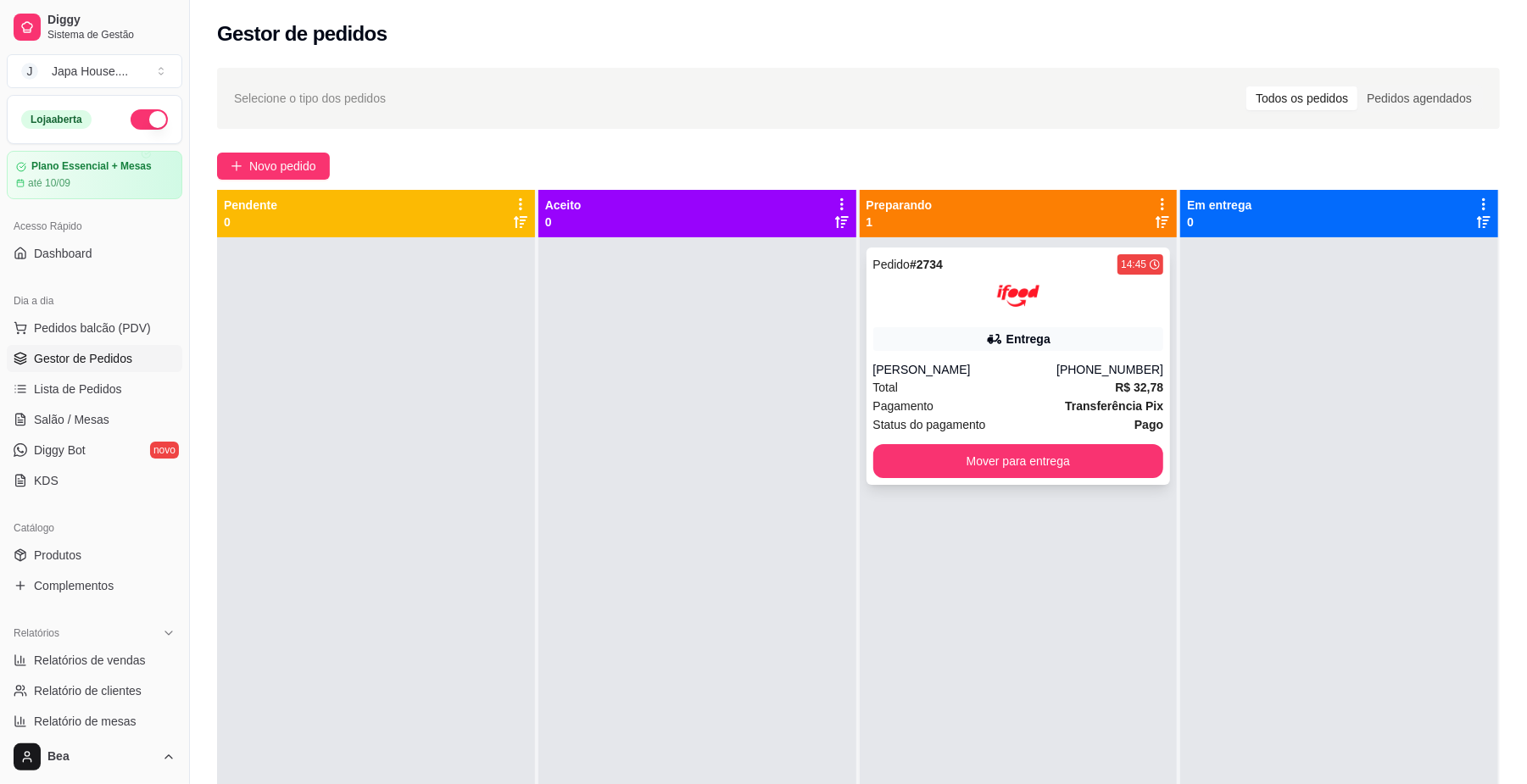
click at [1039, 323] on div "Pedido # 2734 14:45 Entrega camylle silva [PHONE_NUMBER] Total R$ 32,78 Pagamen…" at bounding box center [1019, 367] width 304 height 237
click at [1043, 463] on button "Mover para entrega" at bounding box center [1018, 461] width 281 height 33
